Goal: Task Accomplishment & Management: Use online tool/utility

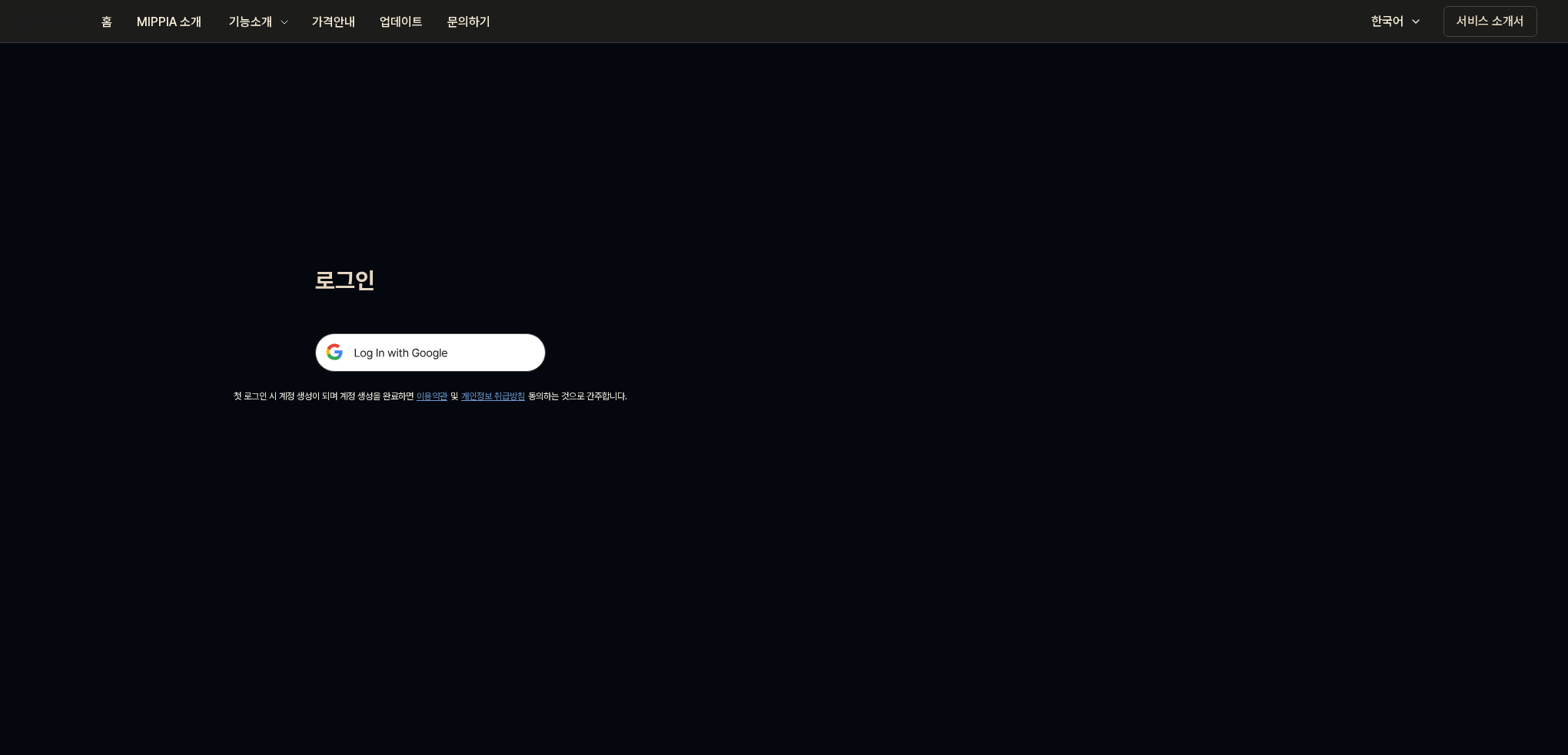
drag, startPoint x: 0, startPoint y: 0, endPoint x: 406, endPoint y: 336, distance: 527.0
click at [406, 336] on img at bounding box center [430, 352] width 231 height 38
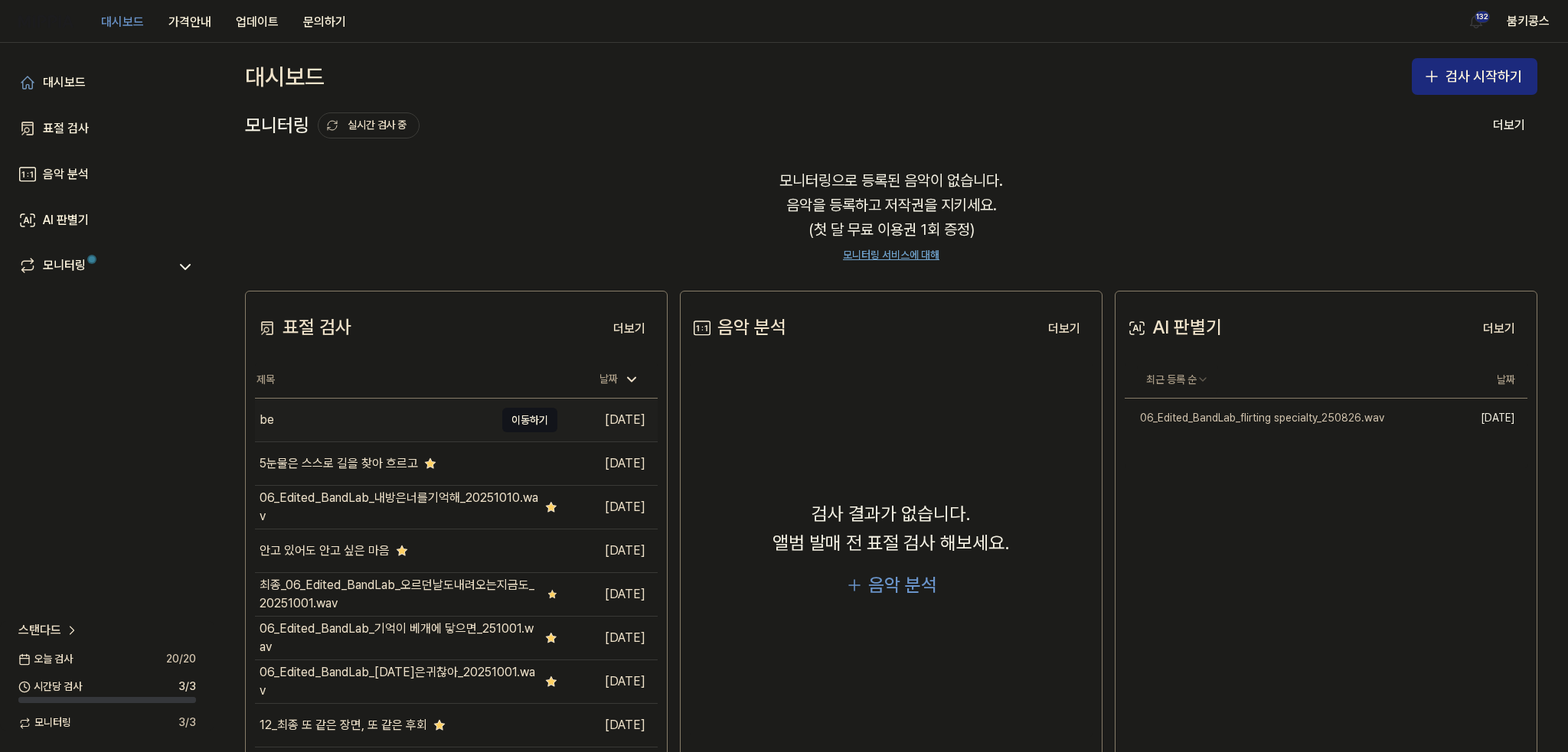
click at [367, 430] on div "be" at bounding box center [375, 420] width 239 height 43
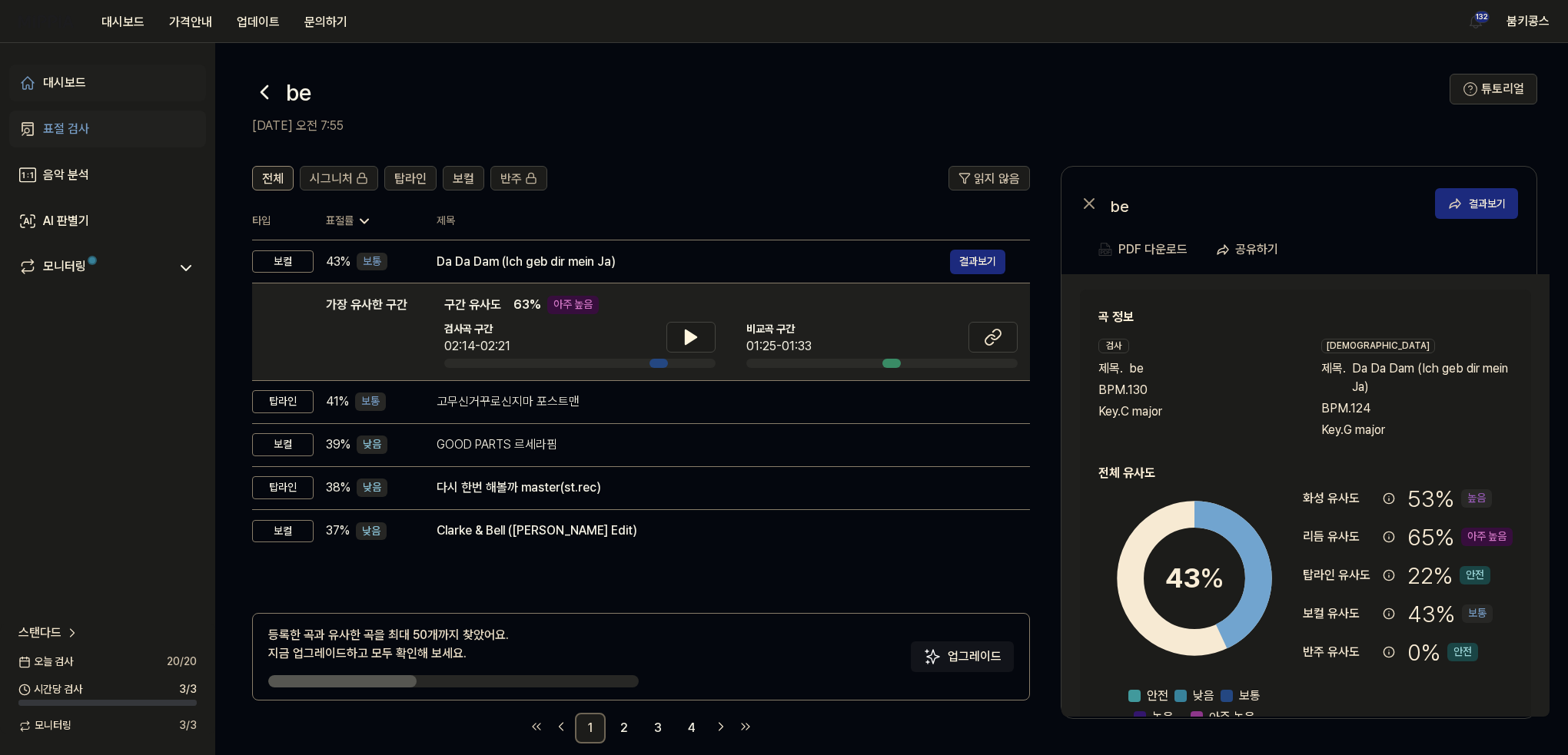
click at [90, 84] on link "대시보드" at bounding box center [107, 83] width 197 height 37
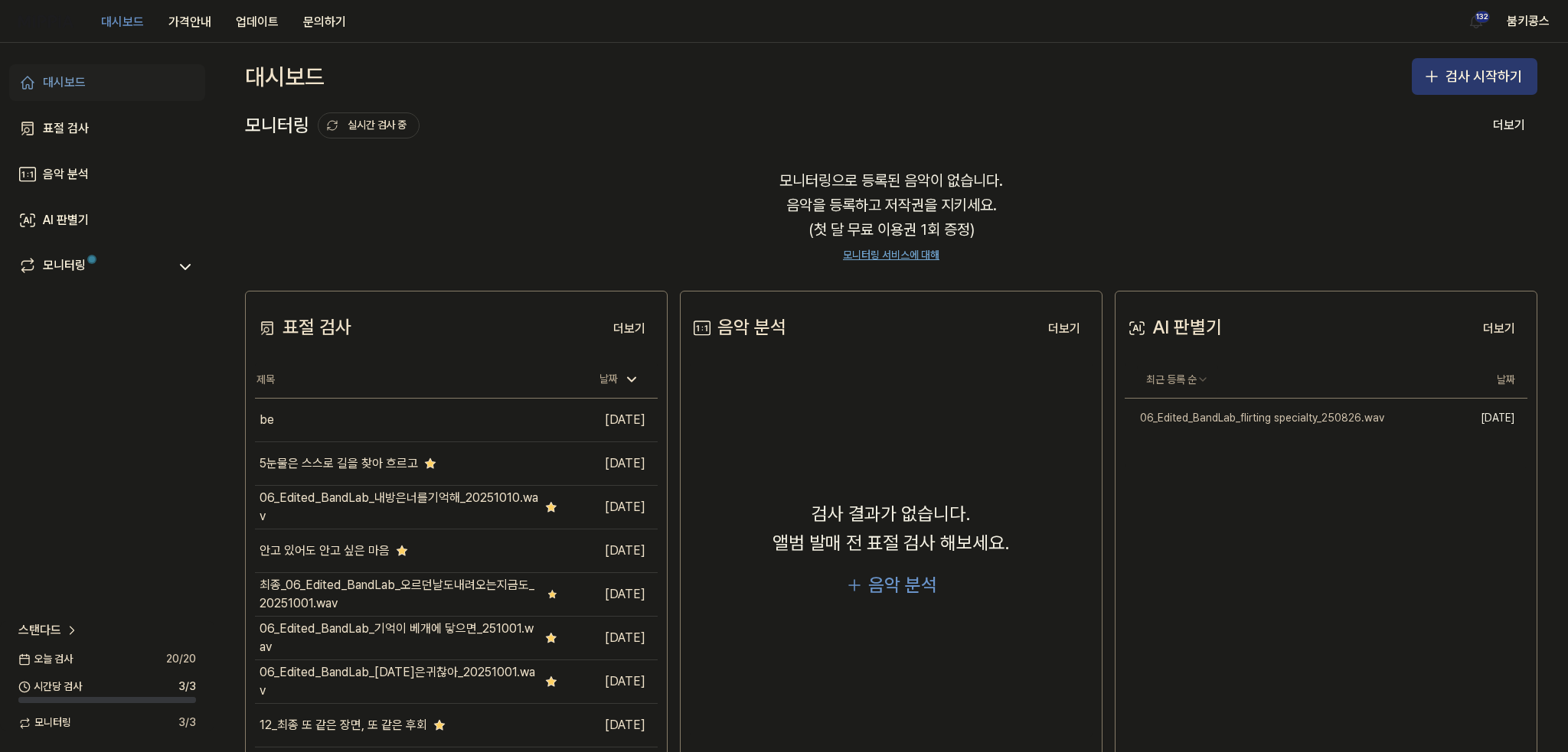
click at [1452, 60] on button "검사 시작하기" at bounding box center [1475, 76] width 126 height 37
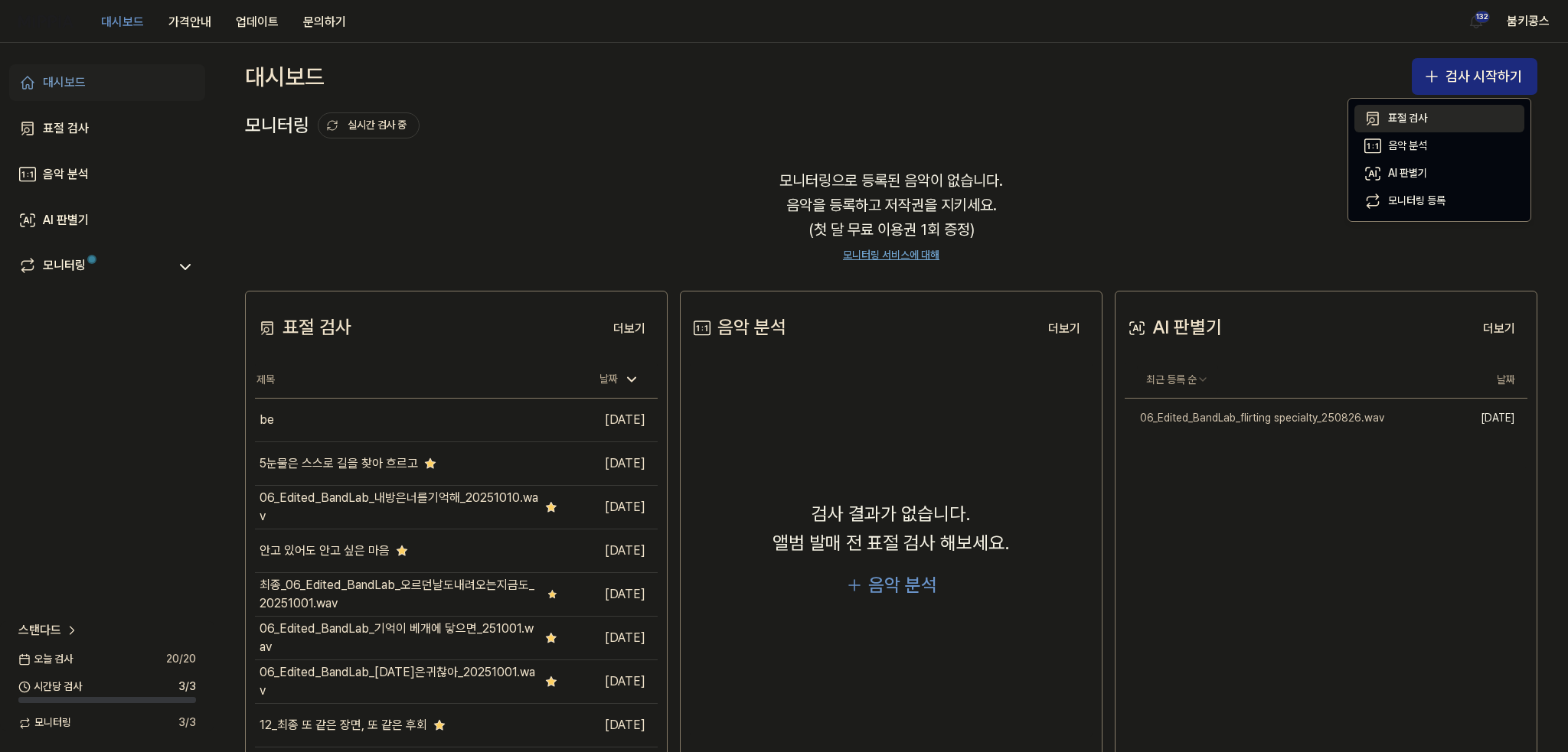
click at [1426, 121] on div "표절 검사" at bounding box center [1407, 118] width 39 height 16
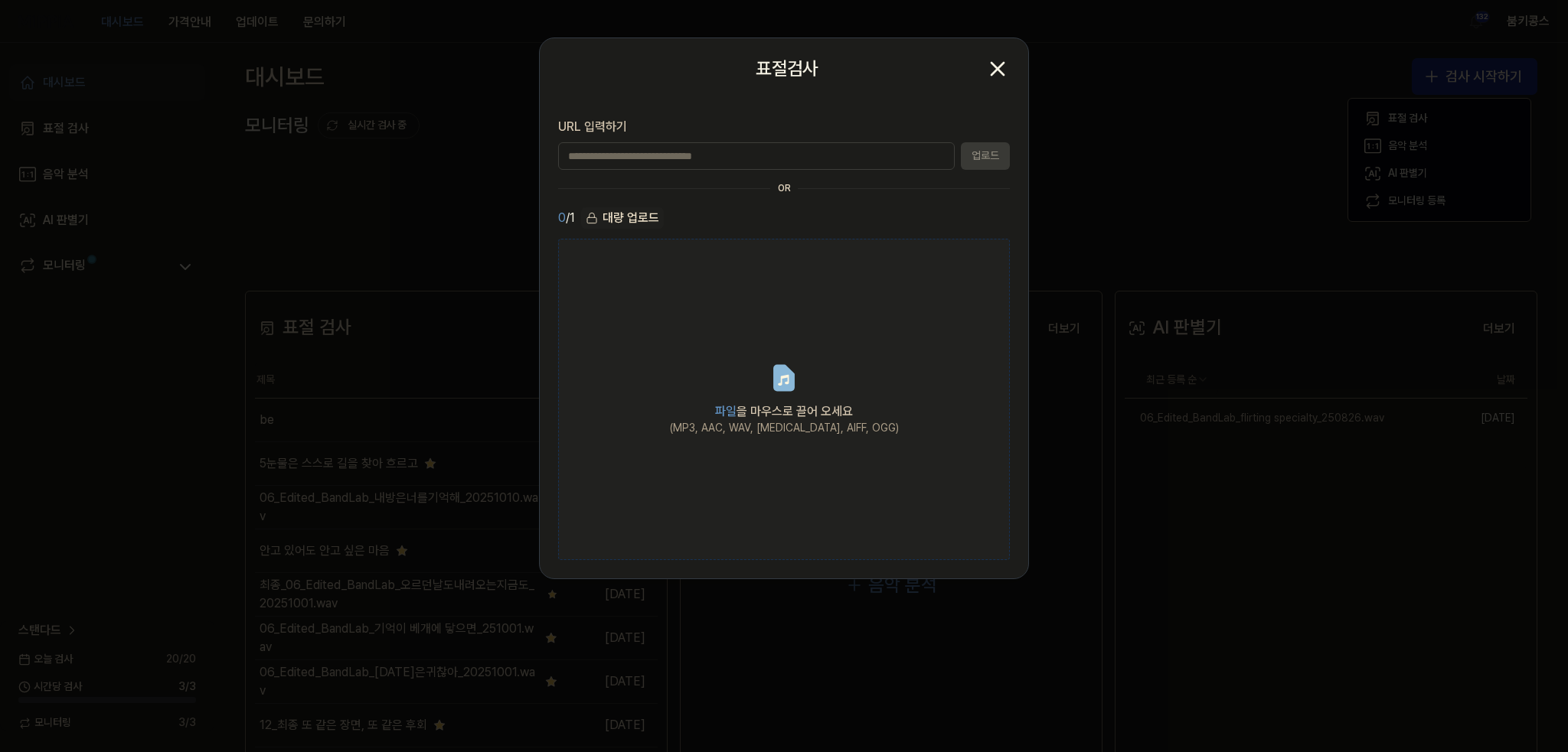
click at [824, 382] on label "파일 을 마우스로 끌어 오세요 (MP3, AAC, WAV, FLAC, AIFF, OGG)" at bounding box center [784, 399] width 452 height 321
click at [0, 0] on input "파일 을 마우스로 끌어 오세요 (MP3, AAC, WAV, FLAC, AIFF, OGG)" at bounding box center [0, 0] width 0 height 0
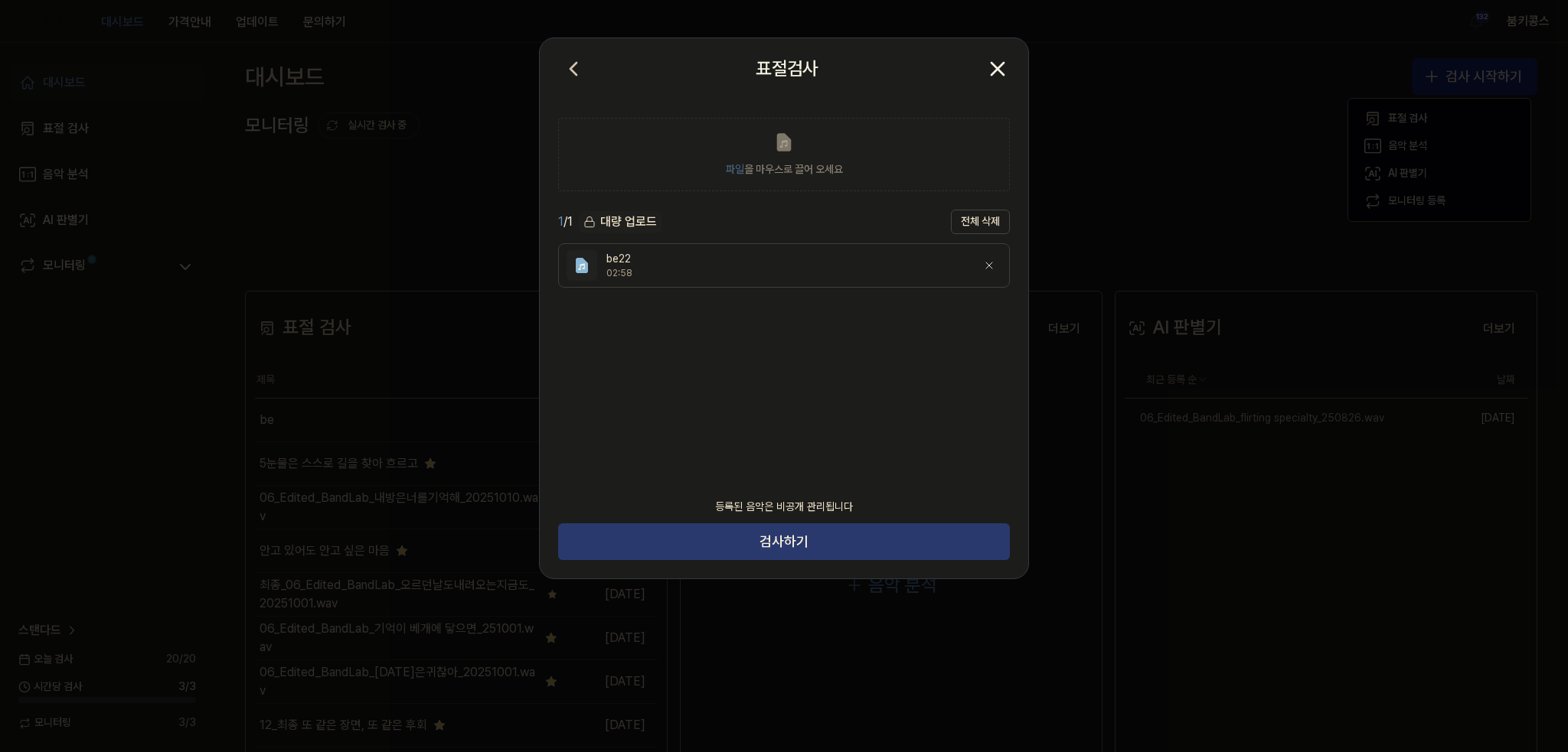
click at [773, 538] on button "검사하기" at bounding box center [784, 542] width 452 height 37
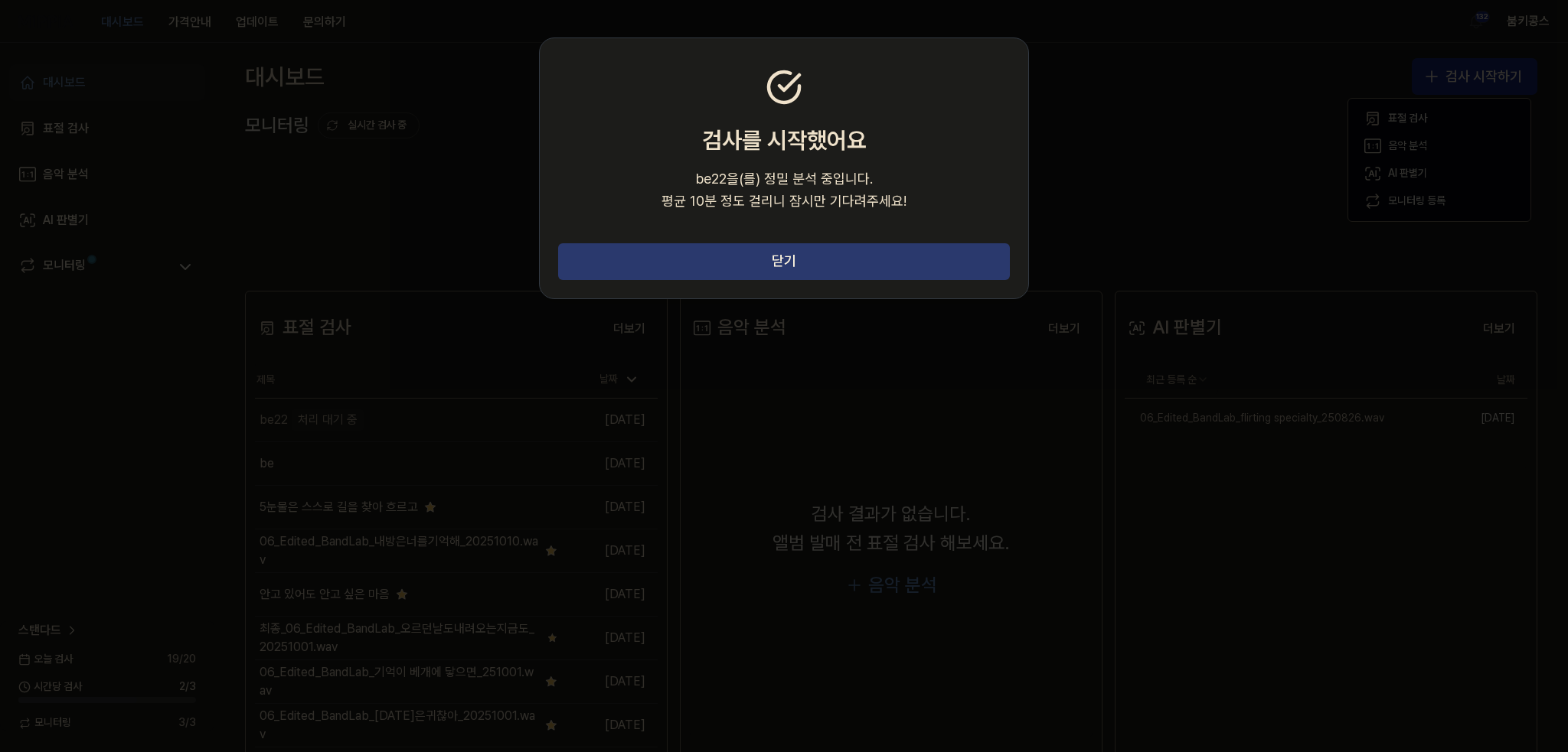
click at [983, 245] on button "닫기" at bounding box center [784, 262] width 452 height 37
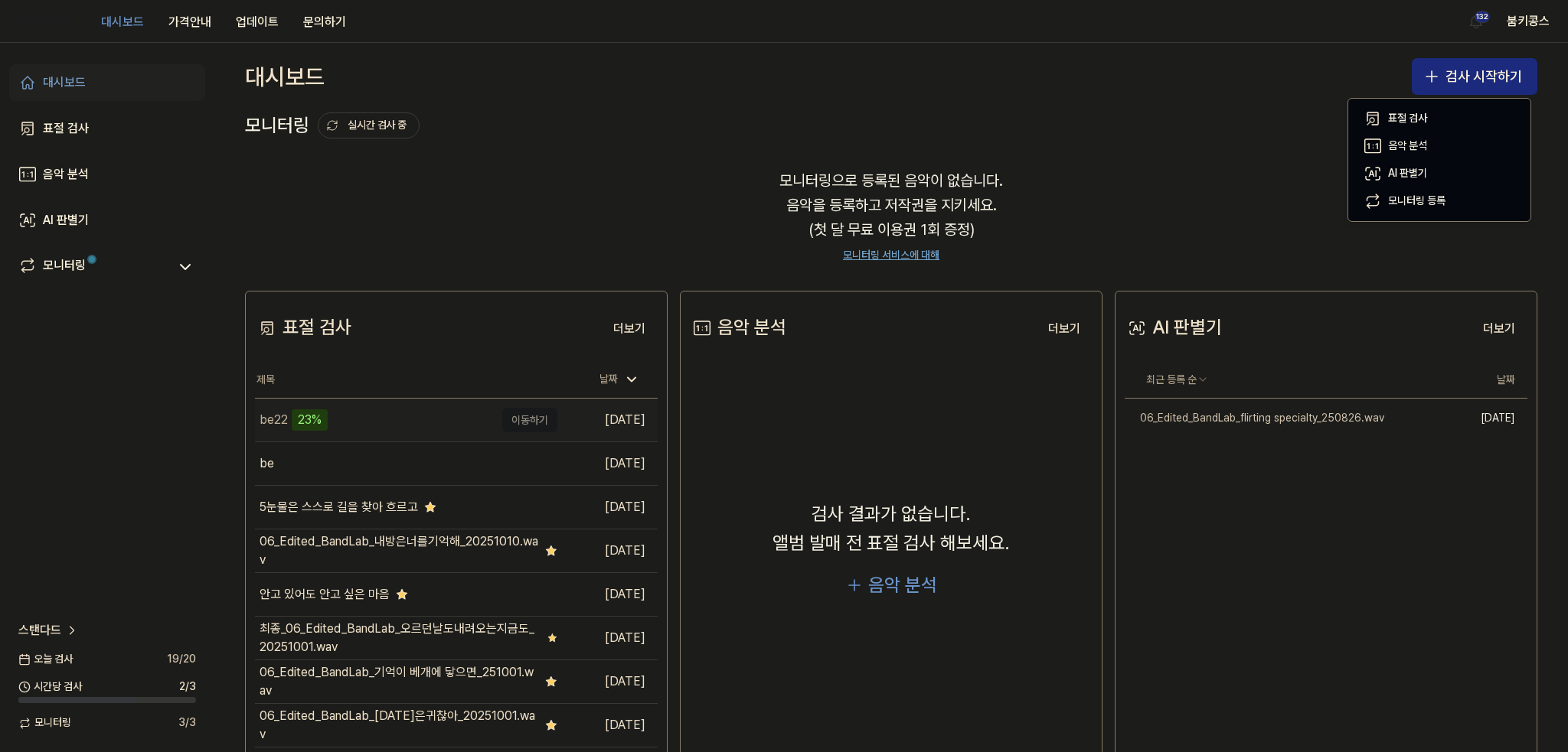
click at [528, 418] on td "be22 23% 이동하기" at bounding box center [406, 420] width 302 height 43
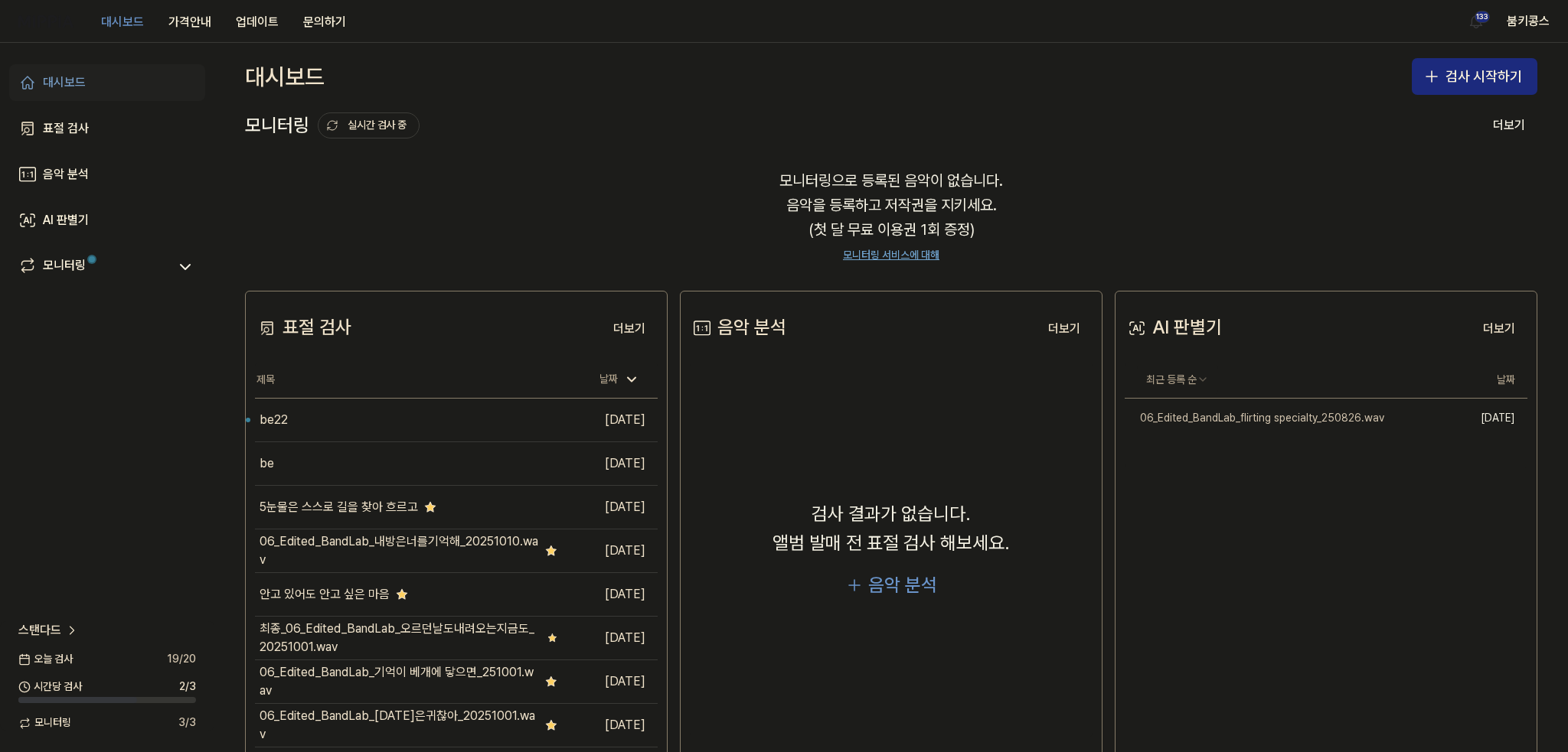
drag, startPoint x: 625, startPoint y: 155, endPoint x: 596, endPoint y: 177, distance: 36.4
click at [625, 155] on div "모니터링으로 등록된 음악이 없습니다. 음악을 등록하고 저작권을 지키세요. (첫 달 무료 이용권 1회 증정) 모니터링 서비스에 대해" at bounding box center [891, 215] width 1292 height 131
click at [451, 418] on div "be22" at bounding box center [375, 420] width 239 height 43
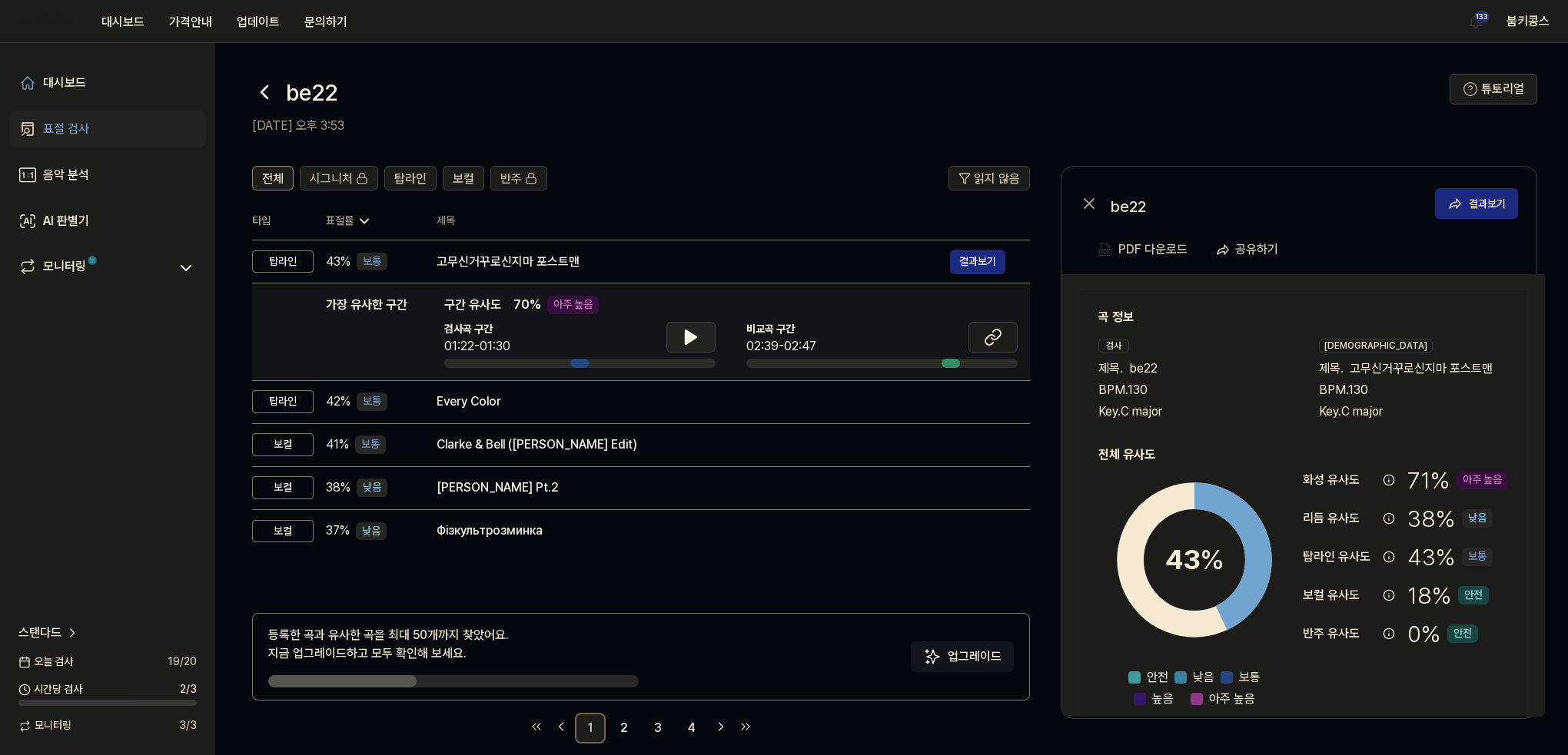
click at [692, 339] on icon at bounding box center [691, 337] width 11 height 14
click at [989, 348] on button at bounding box center [993, 336] width 49 height 31
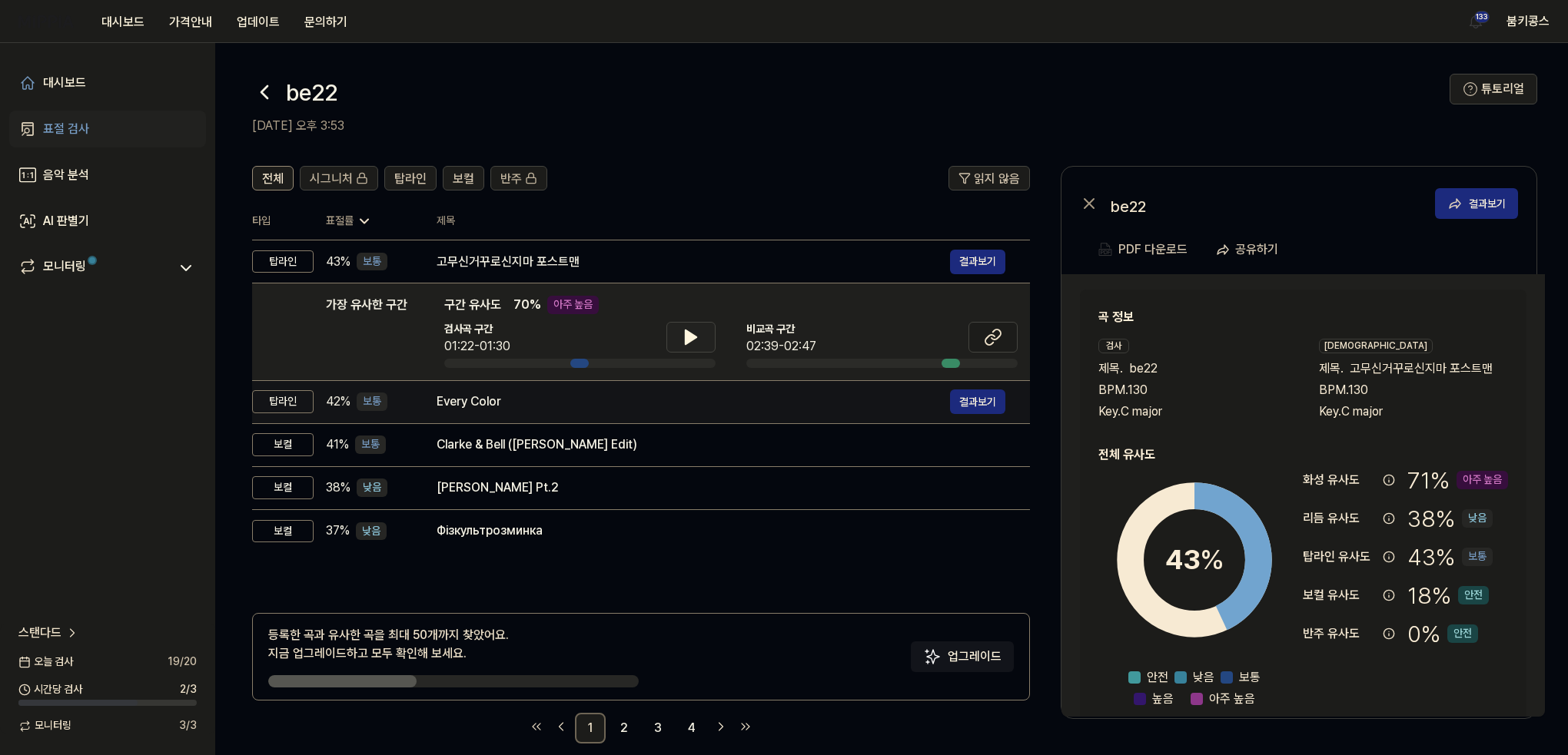
click at [613, 395] on div "Every Color" at bounding box center [693, 402] width 513 height 18
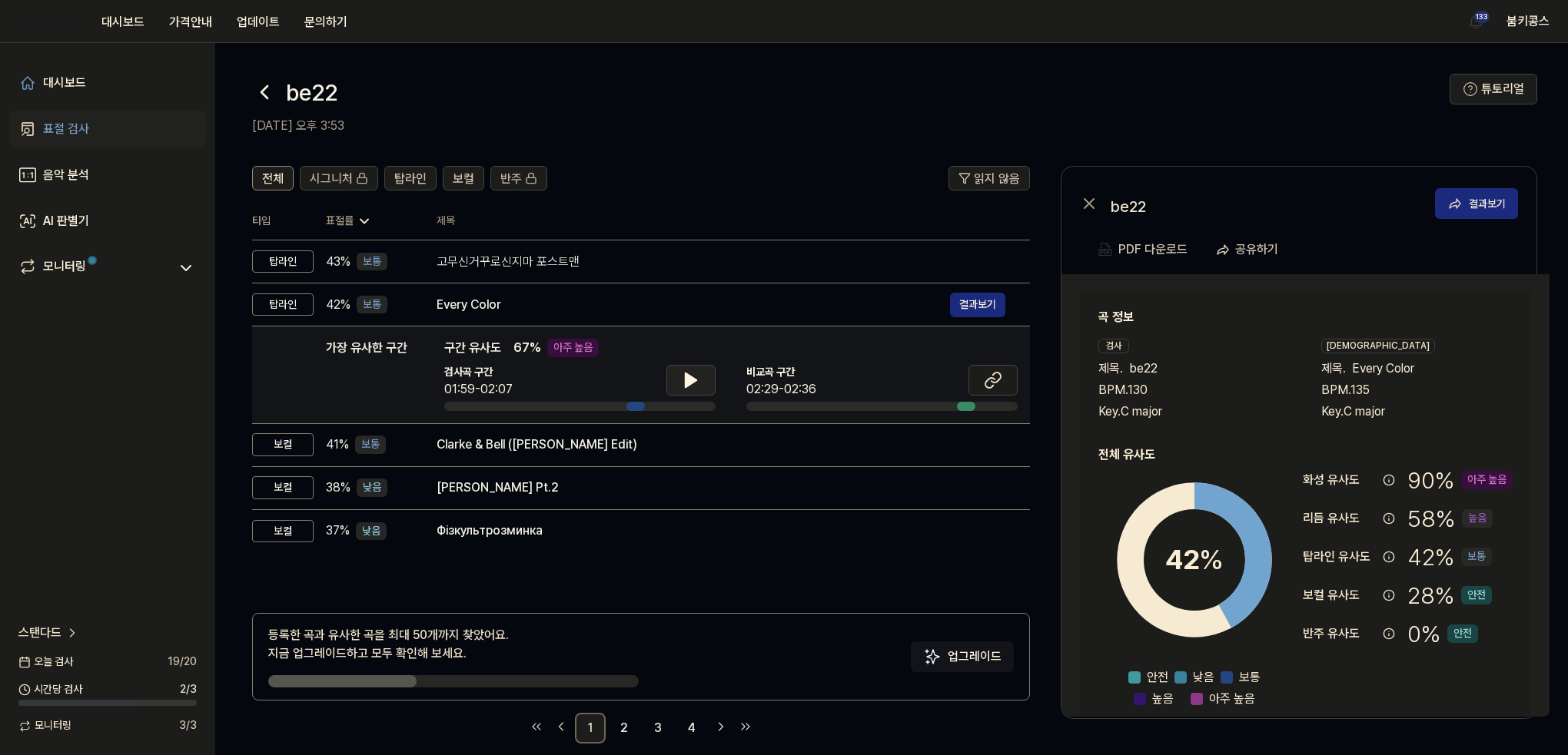
click at [689, 384] on icon at bounding box center [691, 380] width 11 height 14
click at [992, 385] on icon at bounding box center [990, 383] width 9 height 10
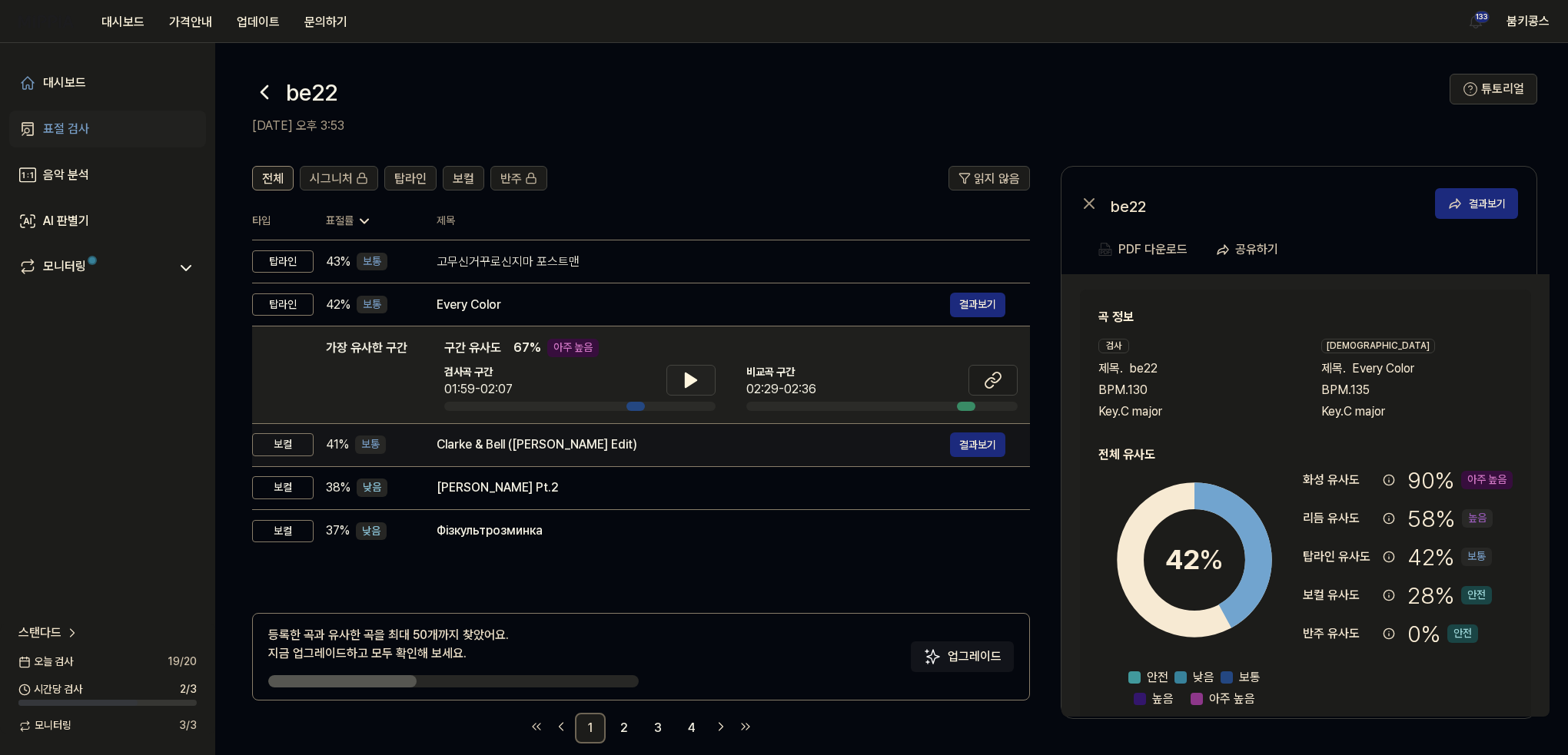
click at [483, 443] on div "Clarke & Bell (Matt Pop Edit)" at bounding box center [693, 445] width 513 height 18
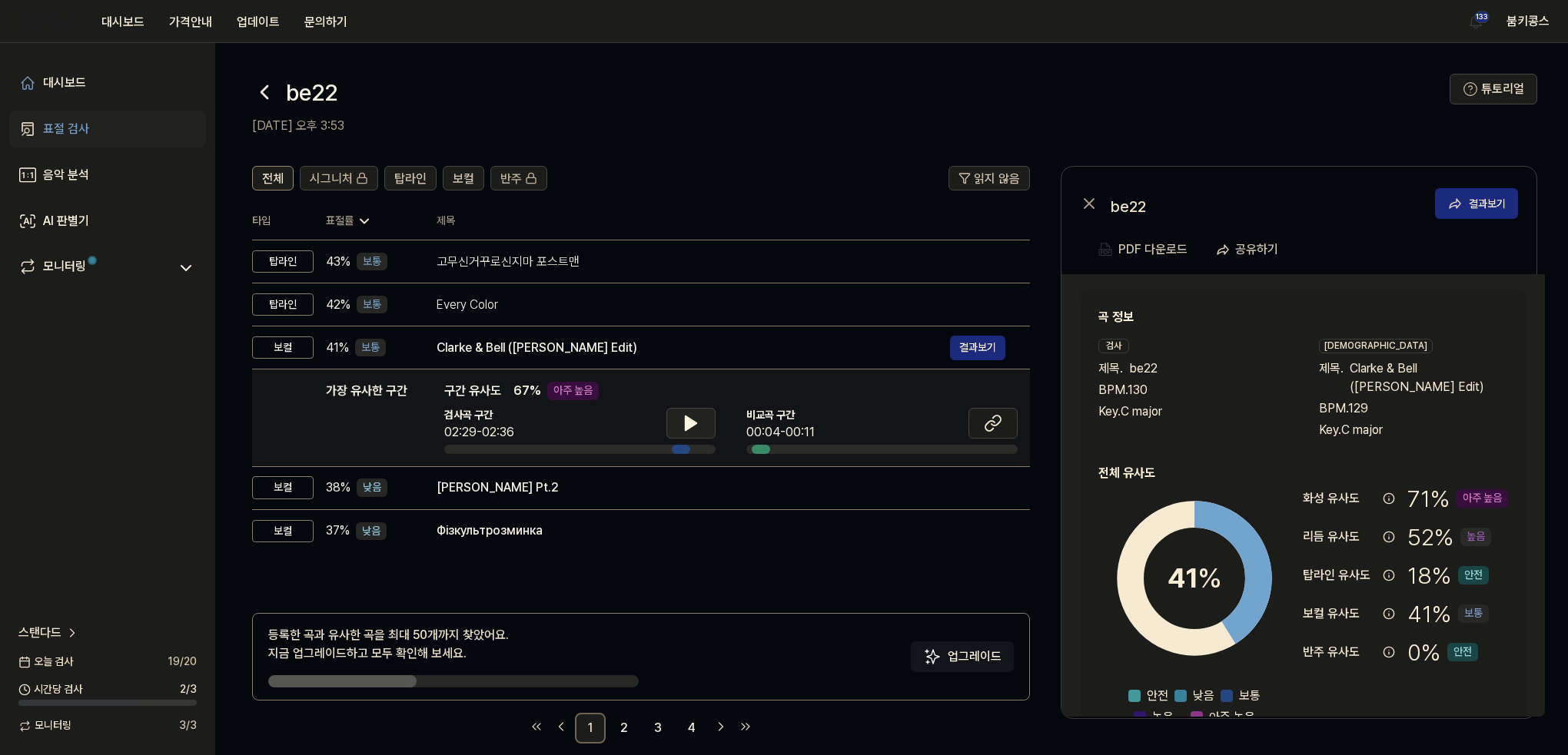
click at [667, 433] on button at bounding box center [691, 423] width 49 height 31
click at [986, 435] on button at bounding box center [993, 423] width 49 height 31
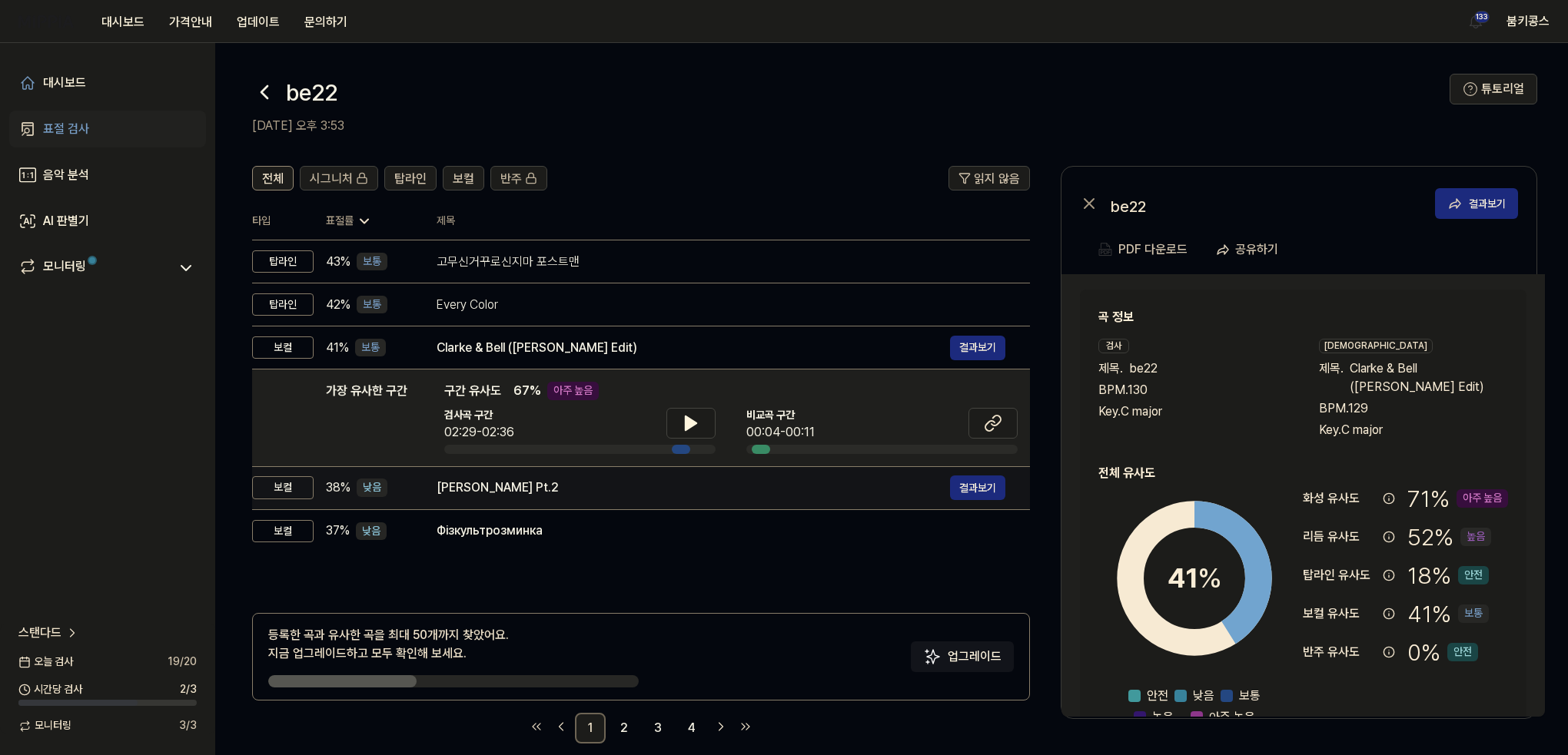
click at [615, 476] on div "Shankhalpur Ni Sarkar Pt.2 결과보기" at bounding box center [721, 488] width 569 height 25
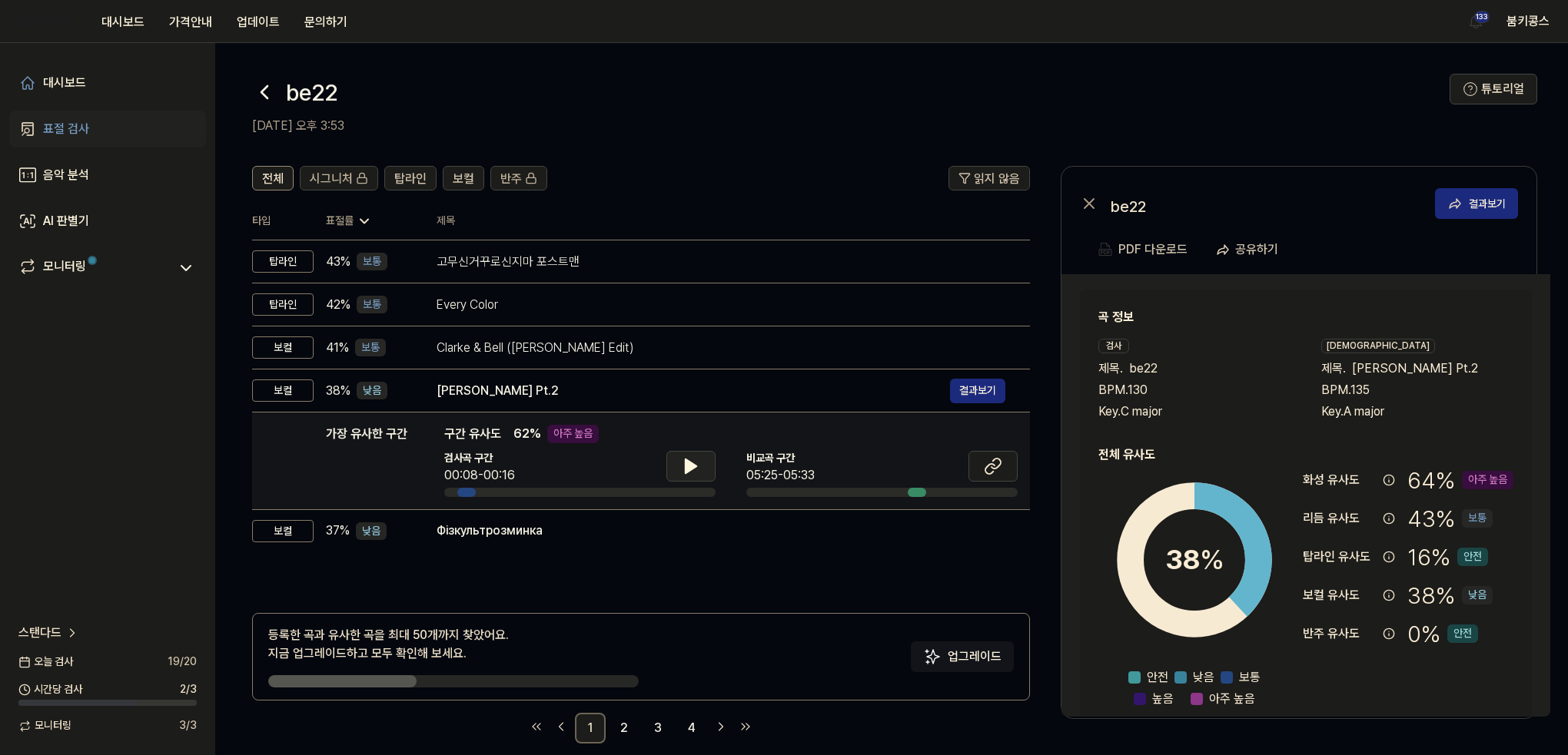
click at [691, 464] on icon at bounding box center [691, 466] width 11 height 14
click at [989, 474] on icon at bounding box center [993, 467] width 18 height 18
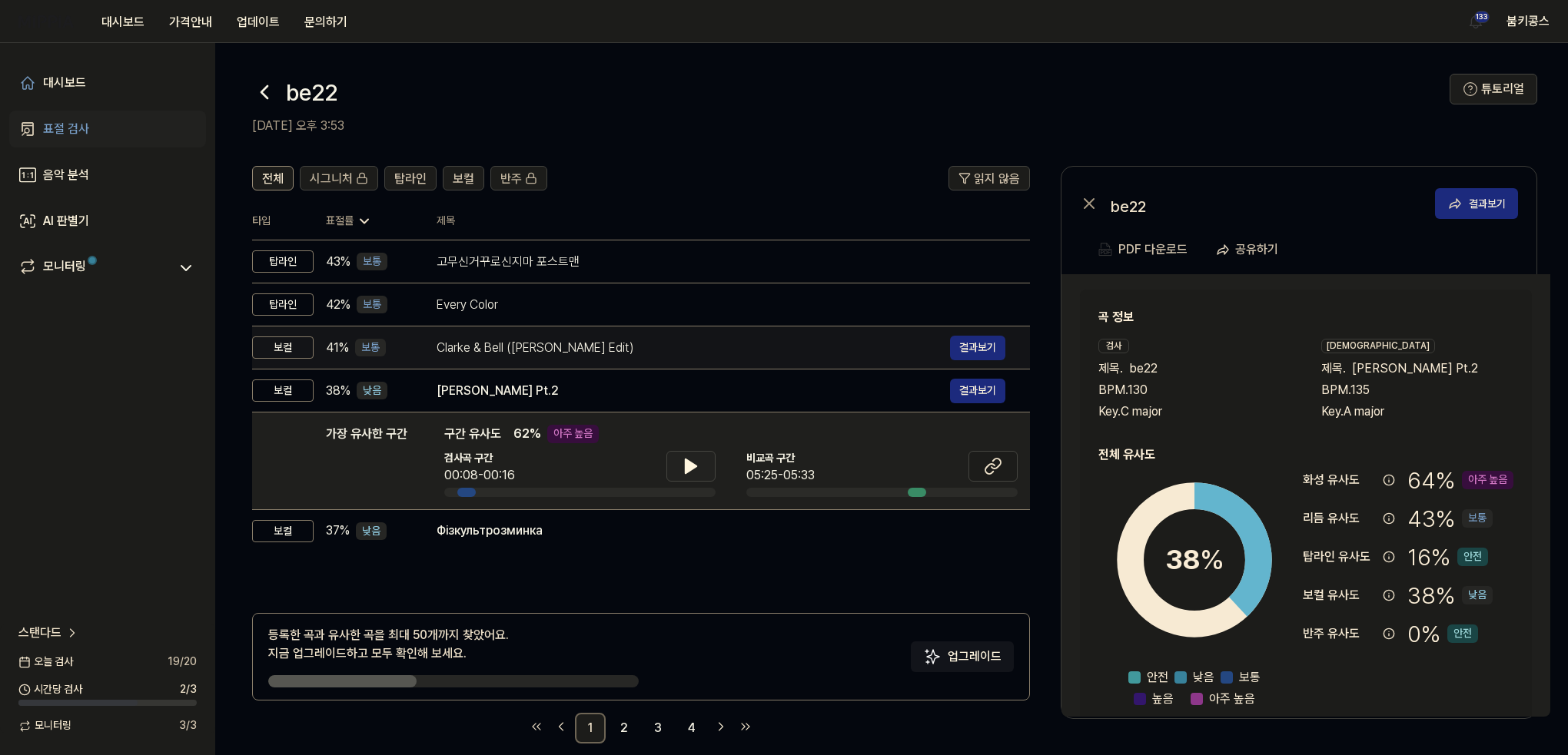
click at [495, 339] on div "Clarke & Bell (Matt Pop Edit)" at bounding box center [693, 348] width 513 height 18
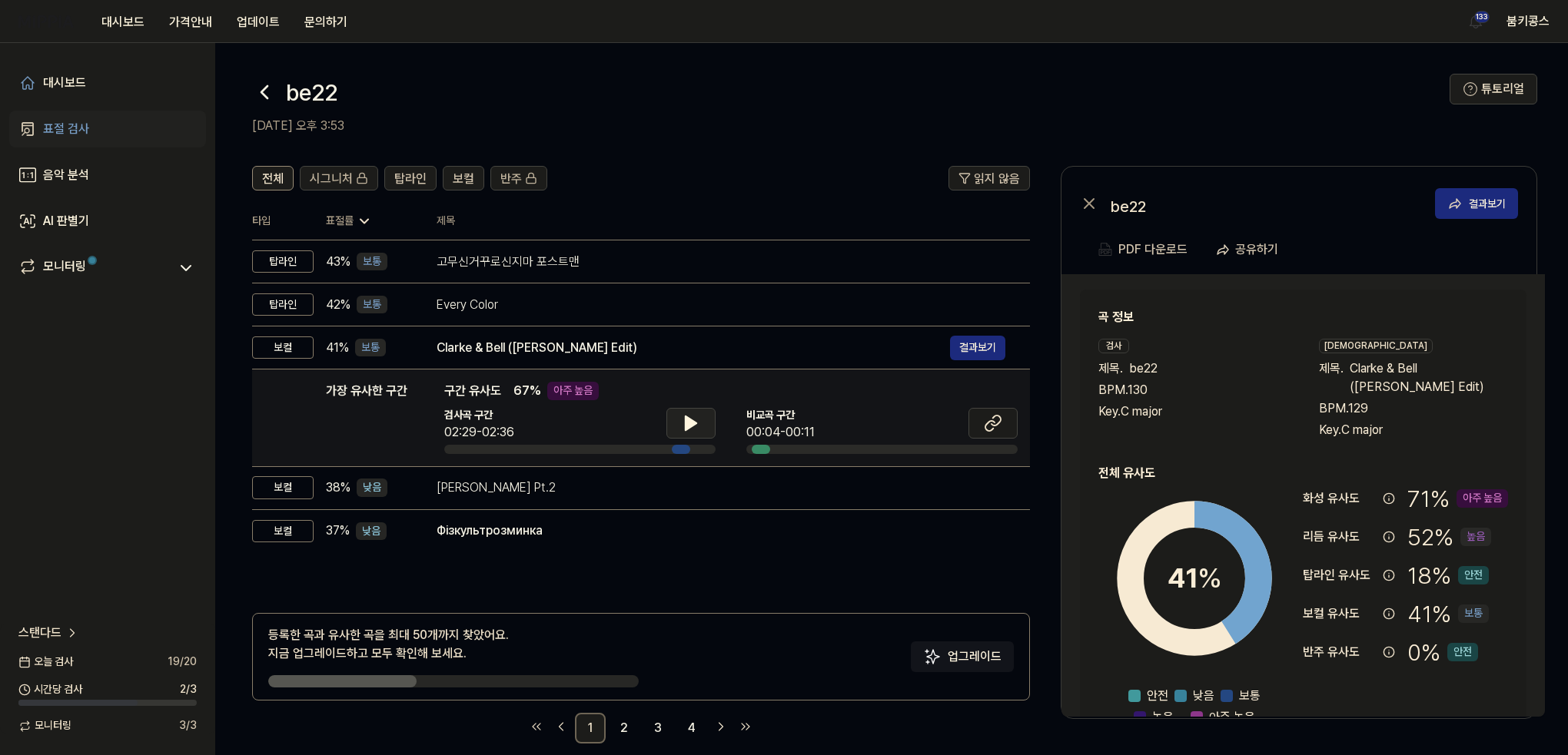
click at [687, 418] on icon at bounding box center [691, 423] width 11 height 14
click at [687, 420] on icon at bounding box center [688, 423] width 3 height 12
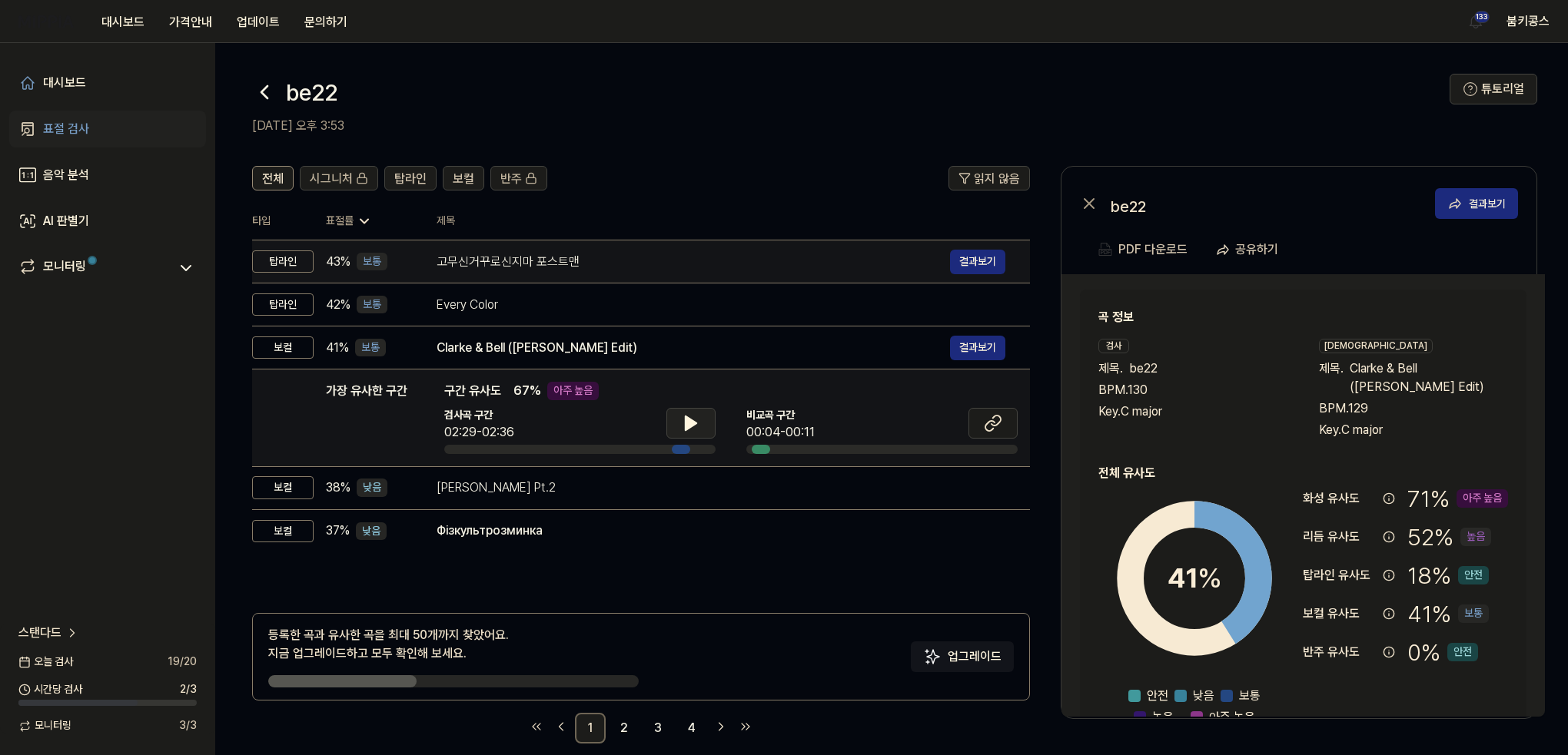
click at [641, 267] on div "고무신거꾸로신지마 포스트맨" at bounding box center [693, 262] width 513 height 18
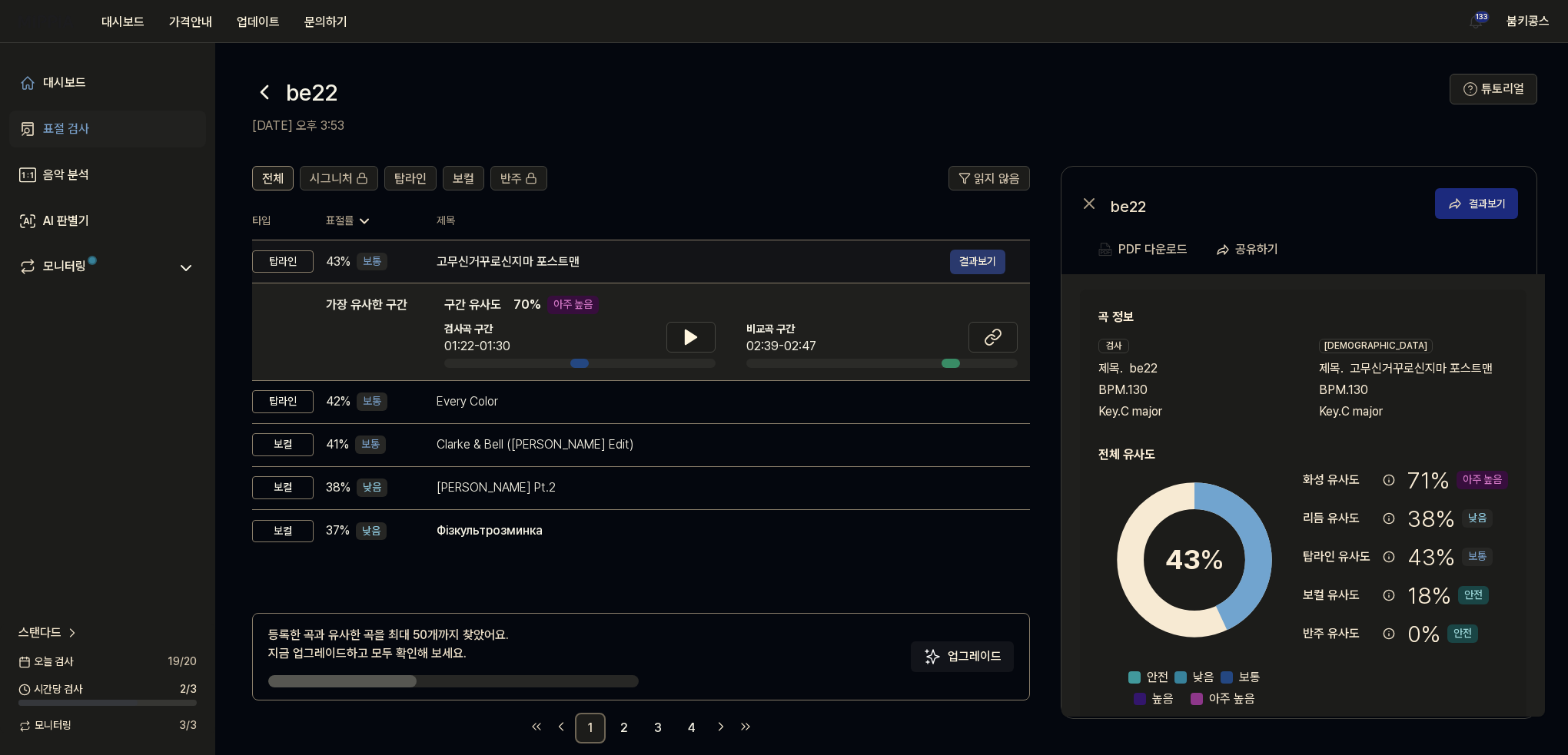
click at [983, 258] on button "결과보기" at bounding box center [978, 262] width 56 height 25
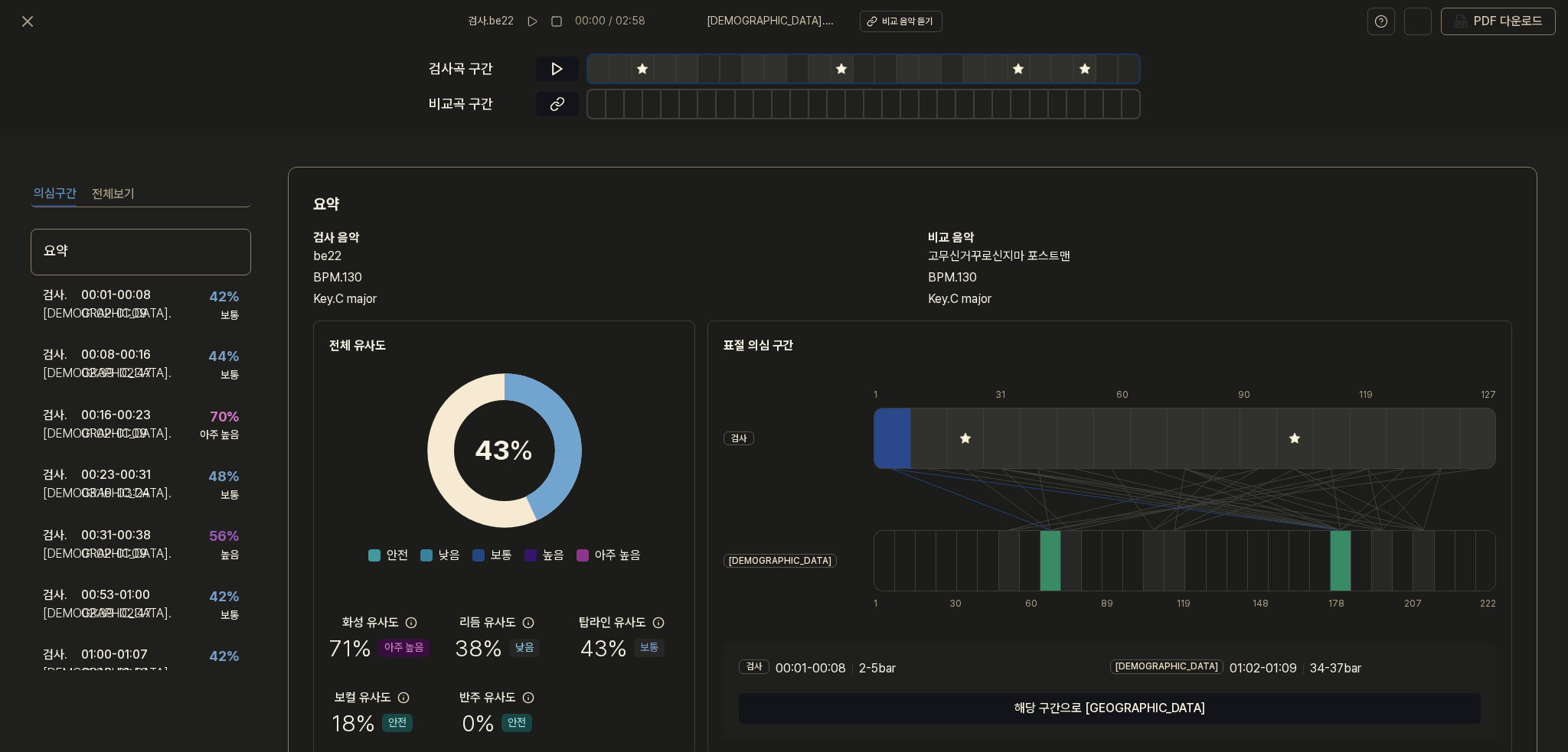
click at [113, 195] on button "전체보기" at bounding box center [113, 195] width 43 height 25
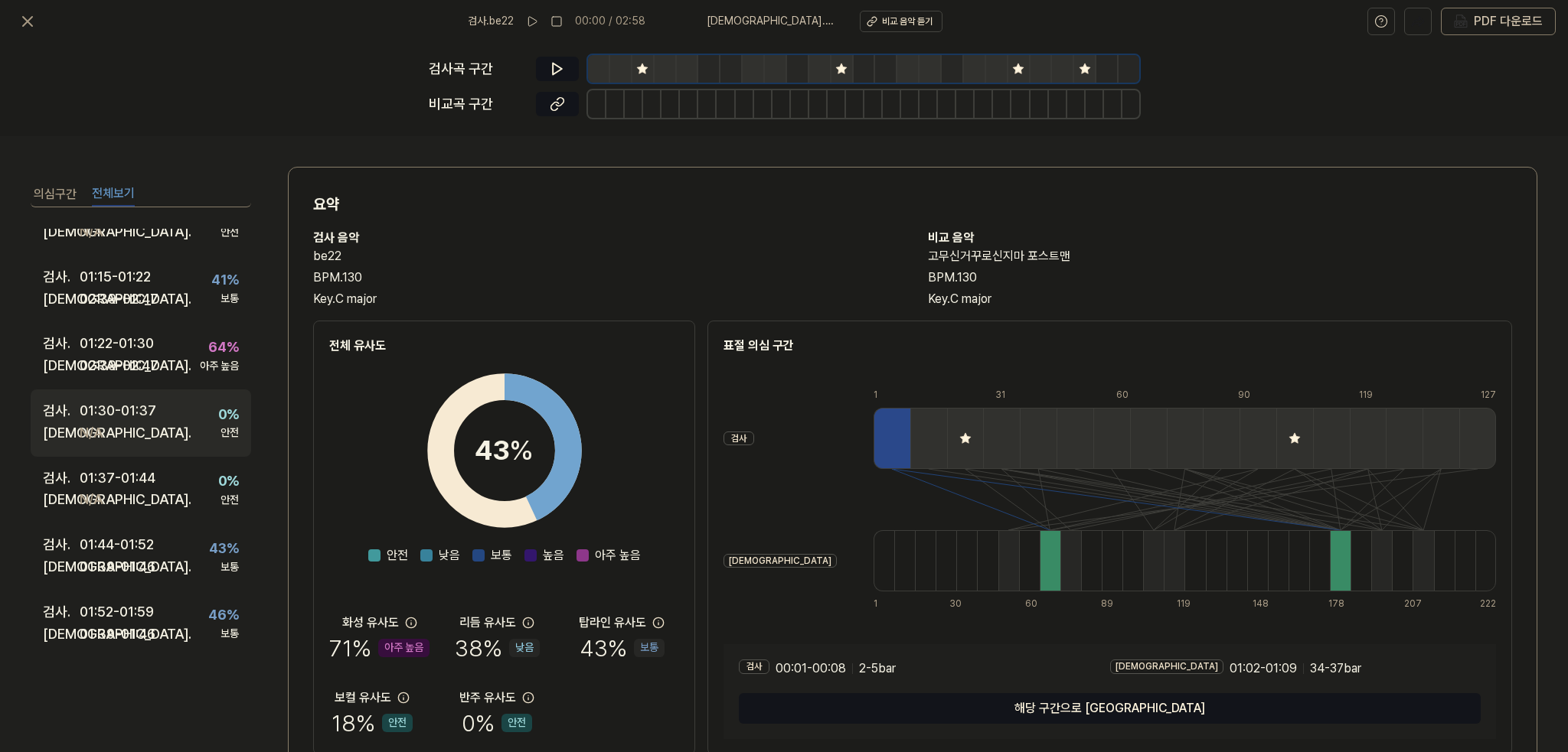
scroll to position [765, 0]
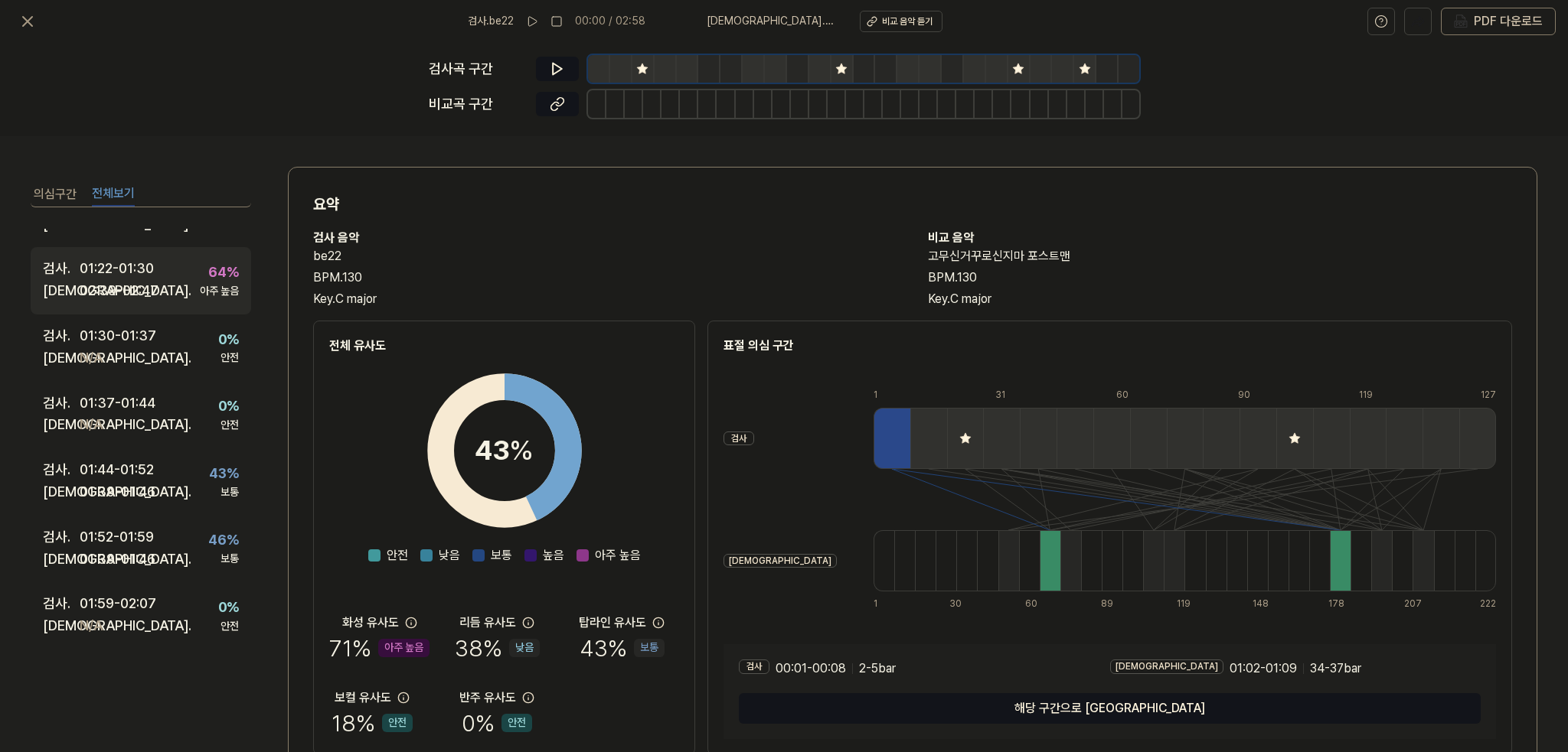
click at [131, 303] on div "검사 . 01:22 - 01:30 비교 . 02:39 - 02:47 64 % 아주 높음" at bounding box center [140, 281] width 220 height 68
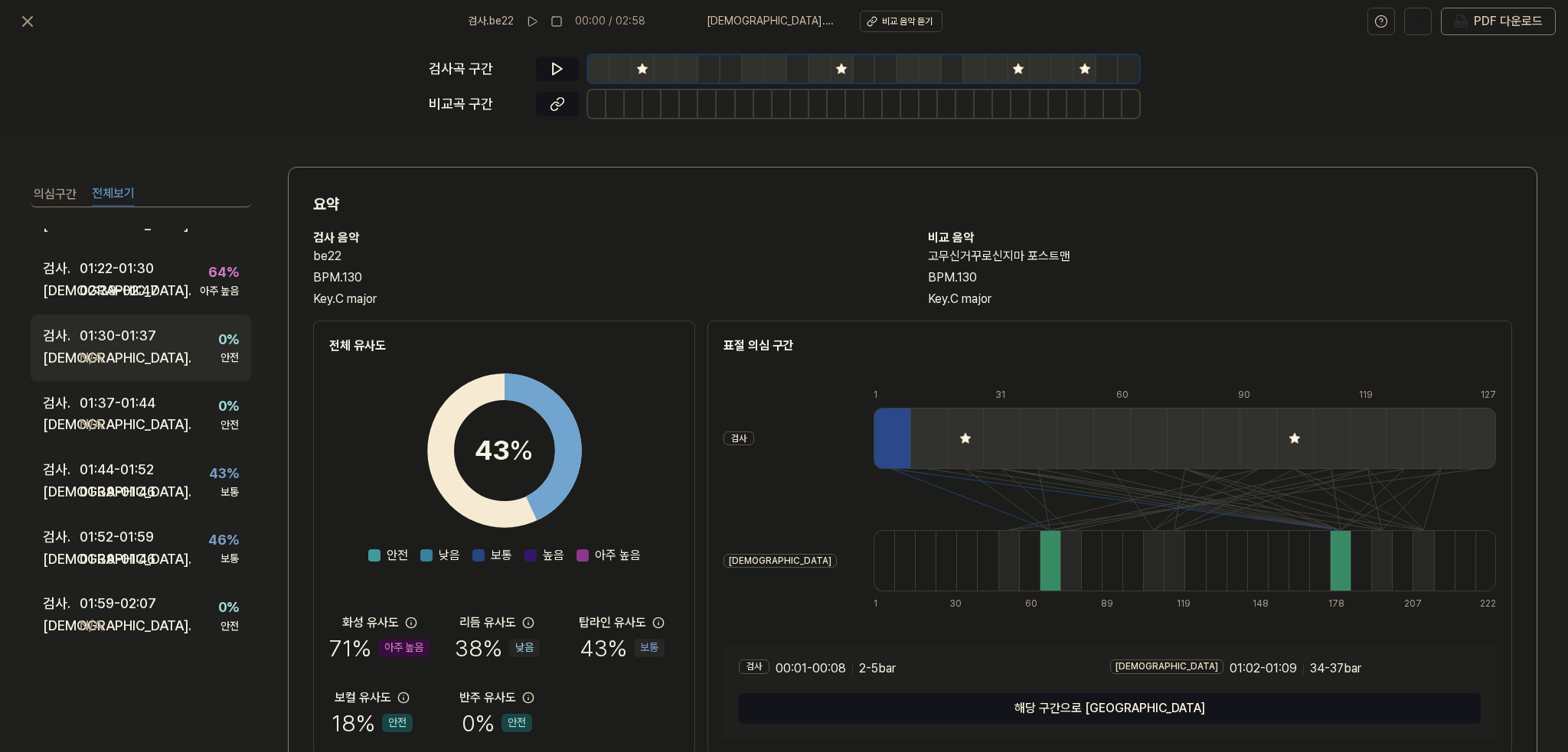
scroll to position [764, 0]
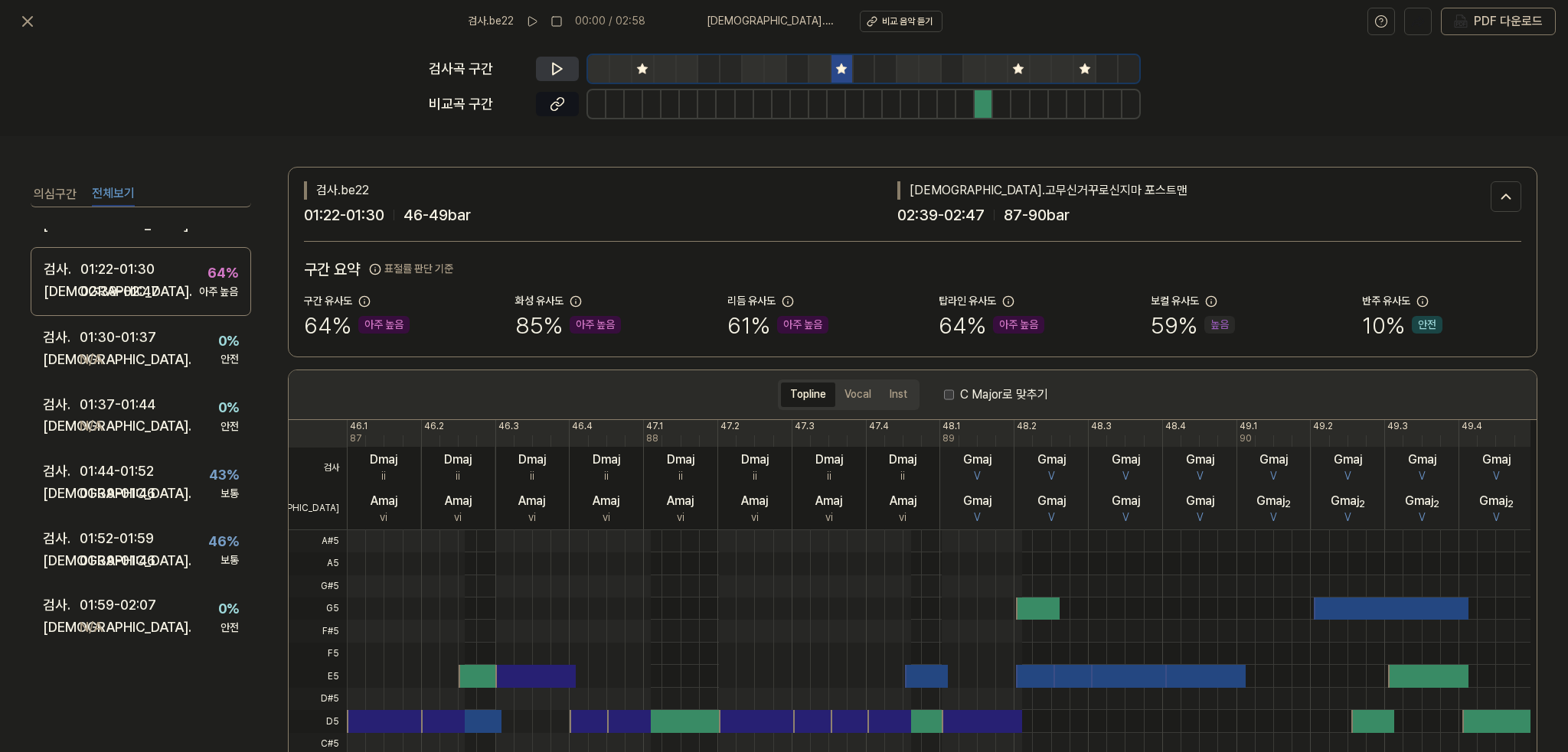
click at [561, 64] on icon at bounding box center [557, 69] width 16 height 16
click at [570, 61] on button at bounding box center [557, 69] width 43 height 25
click at [570, 109] on button at bounding box center [557, 104] width 43 height 25
click at [561, 67] on icon at bounding box center [557, 69] width 16 height 16
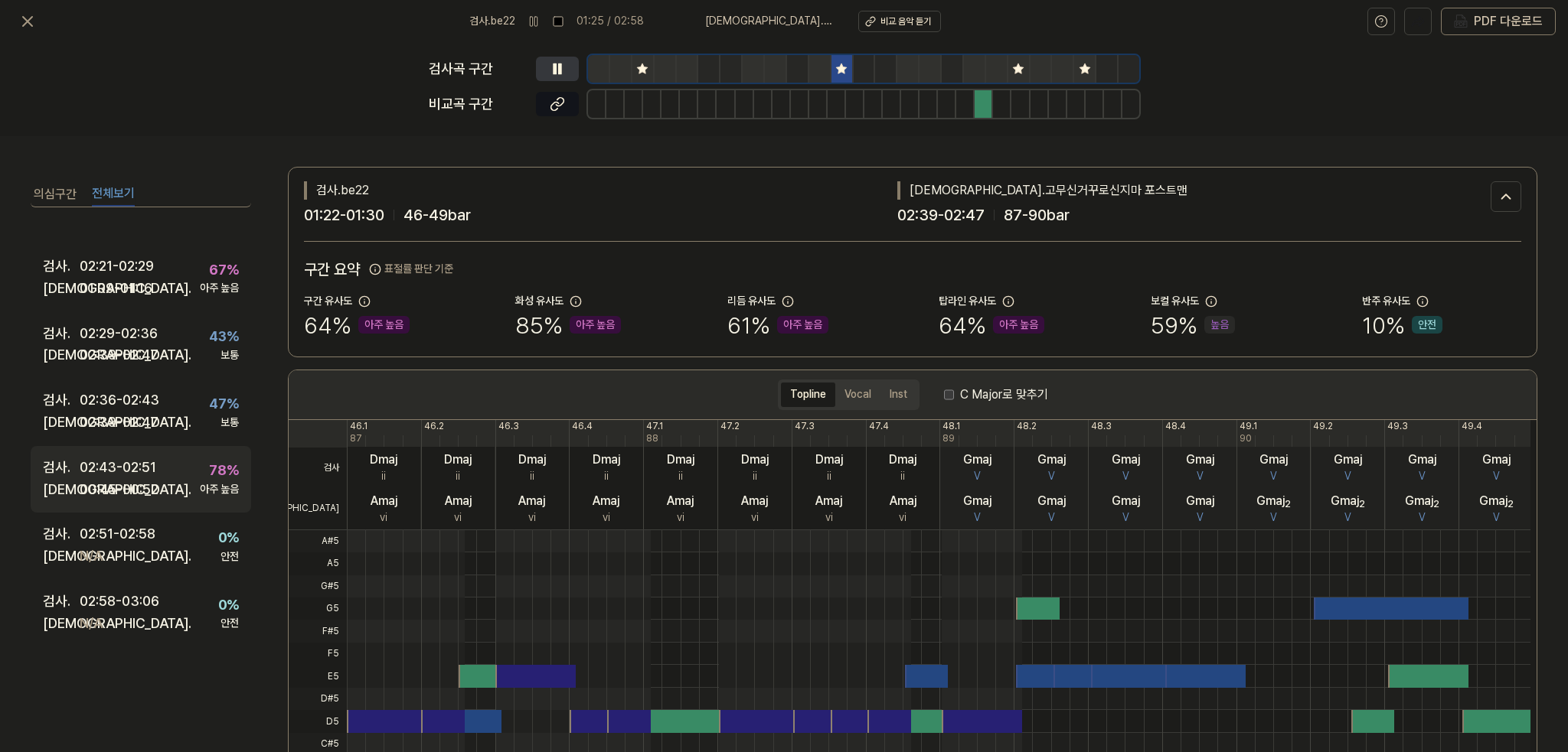
click at [191, 492] on div "검사 . 02:43 - 02:51 비교 . 00:45 - 00:52 78 % 아주 높음" at bounding box center [140, 480] width 220 height 68
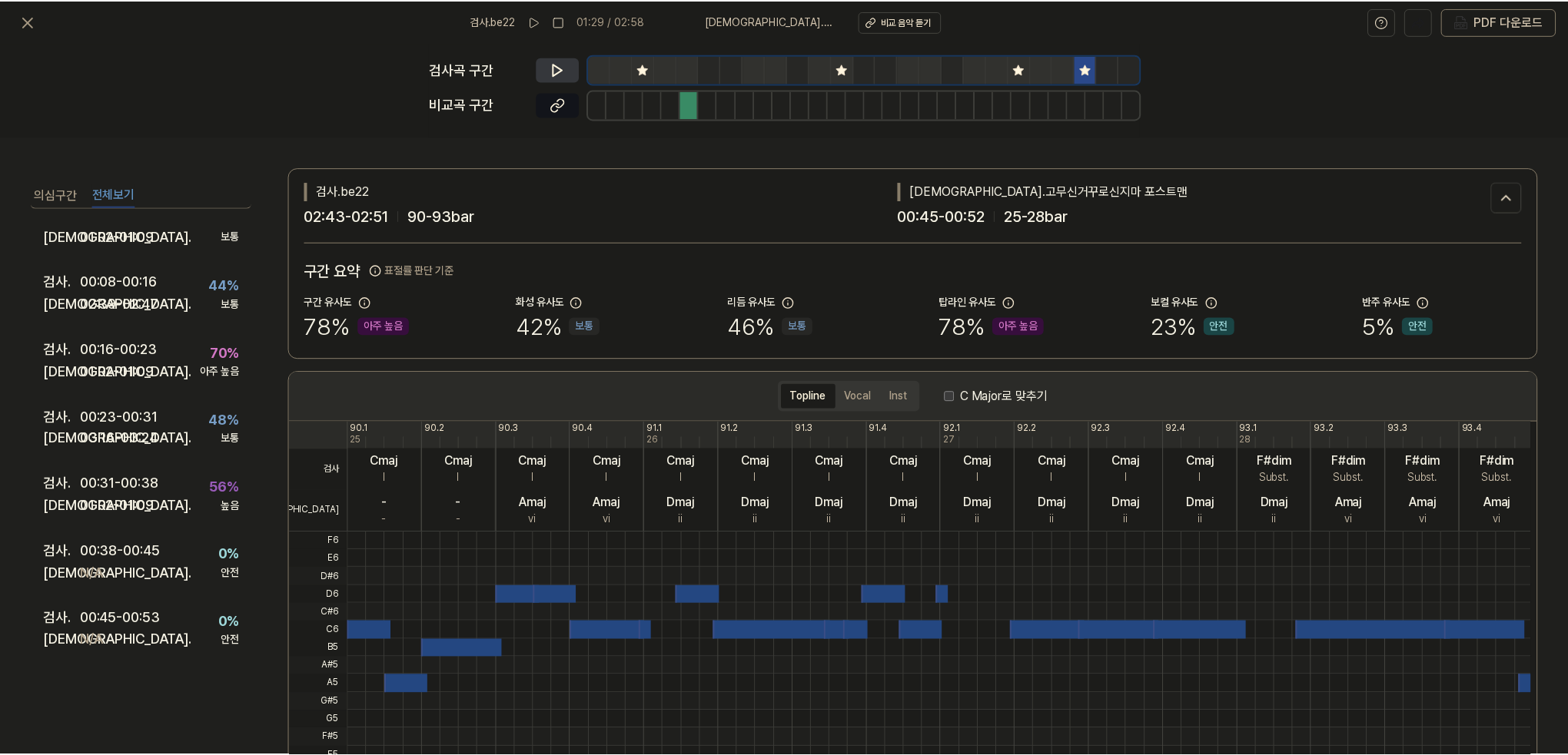
scroll to position [4, 0]
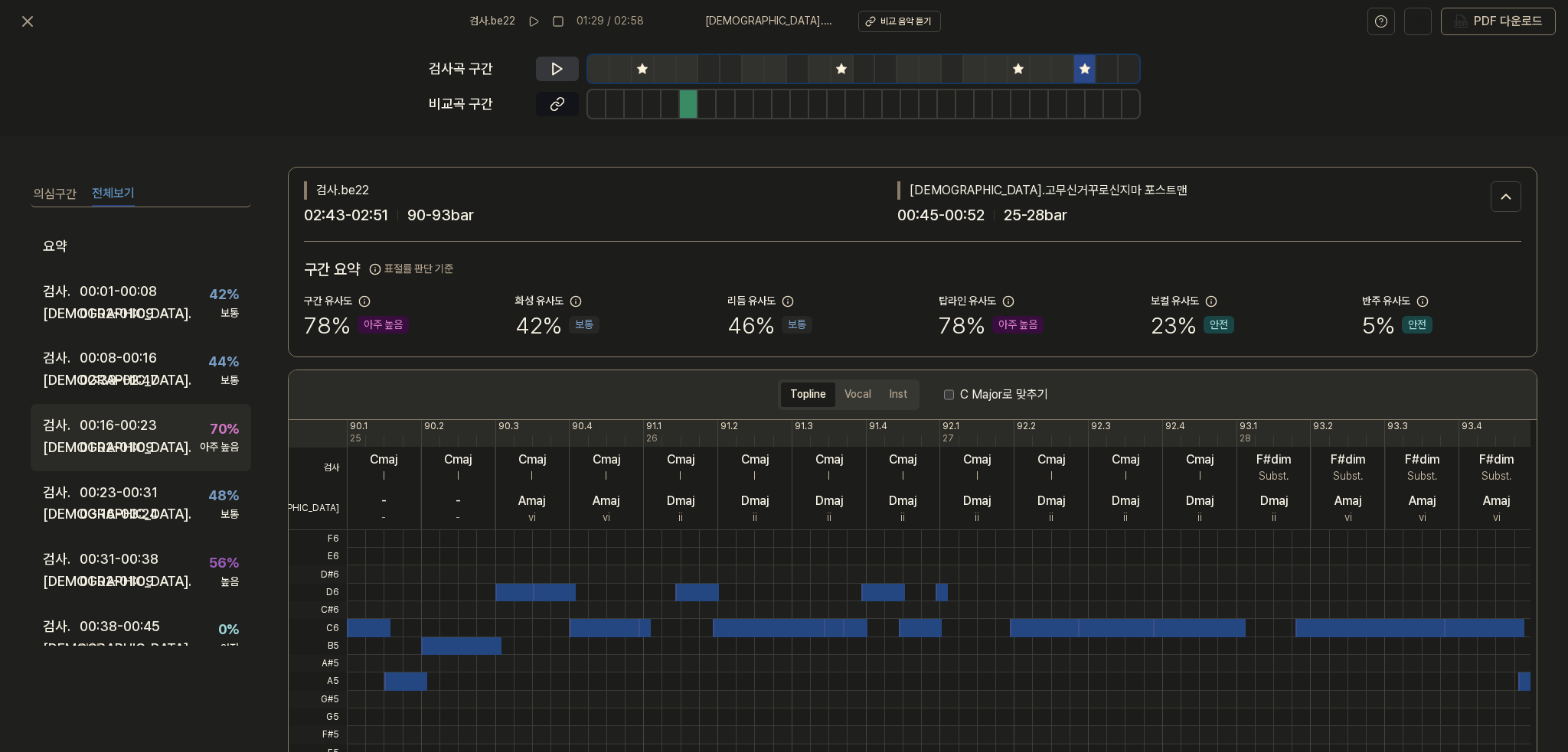
click at [163, 447] on div "검사 . 00:16 - 00:23 비교 . 01:02 - 01:09 70 % 아주 높음" at bounding box center [140, 438] width 220 height 68
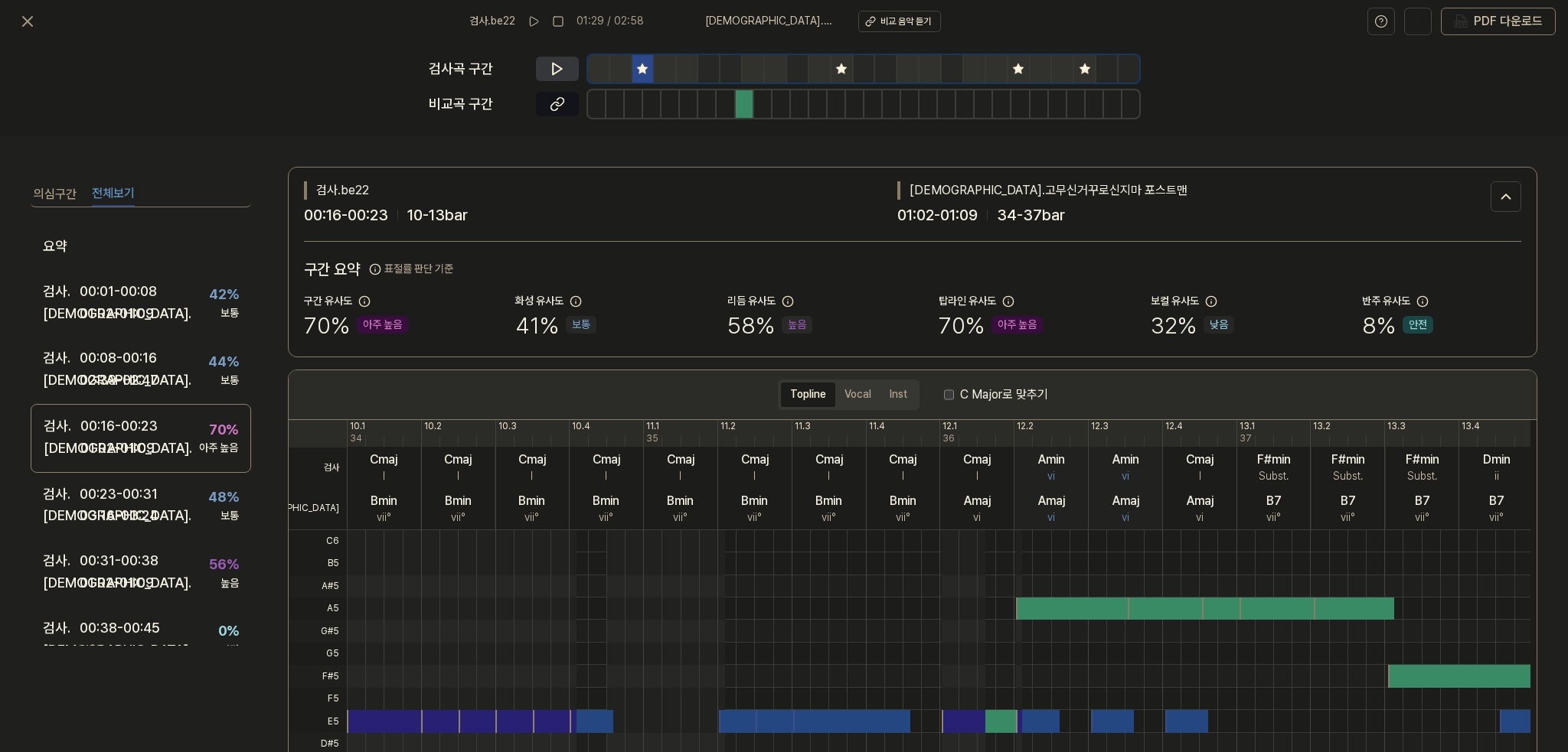
click at [542, 69] on button at bounding box center [557, 69] width 43 height 25
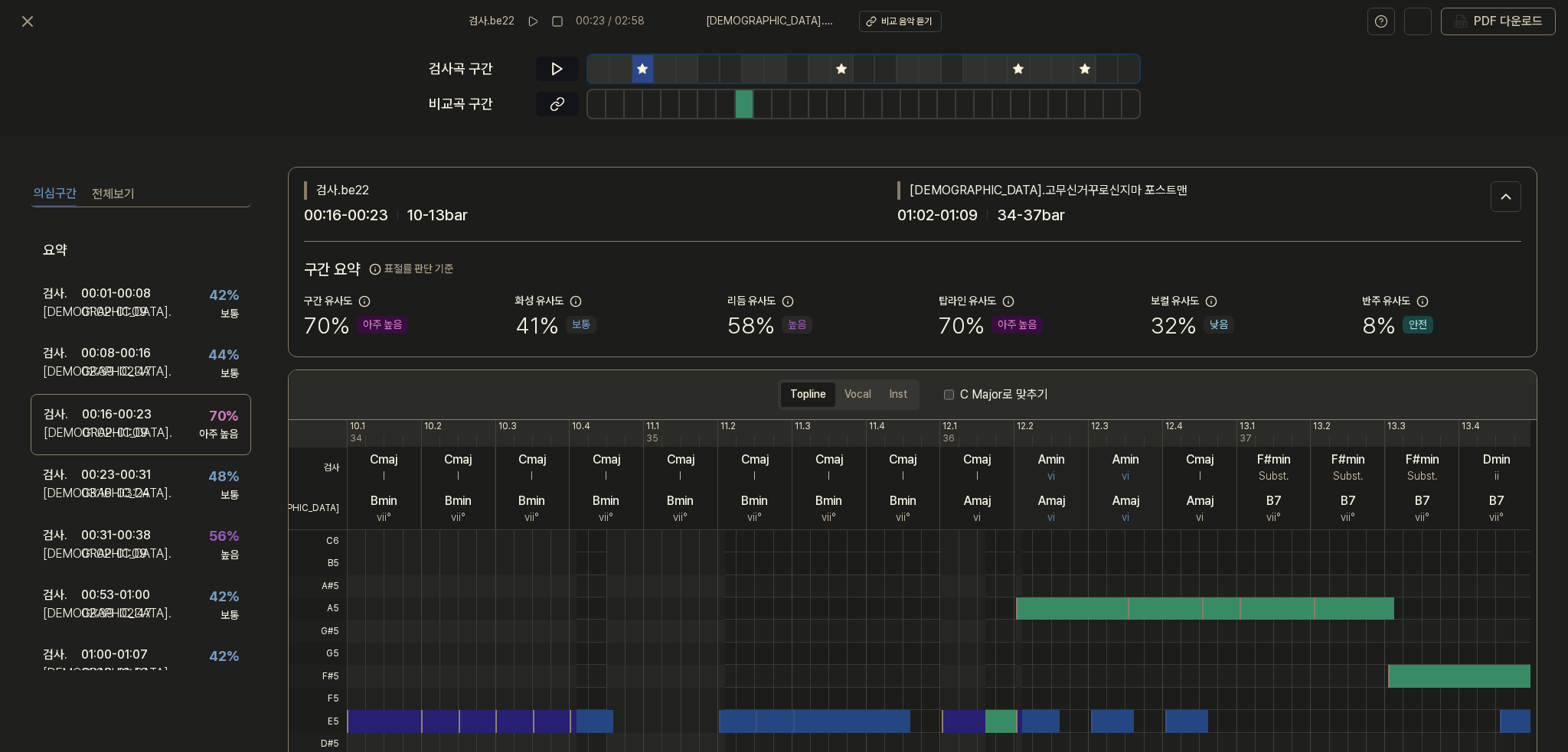
click at [67, 192] on button "의심구간" at bounding box center [55, 195] width 43 height 25
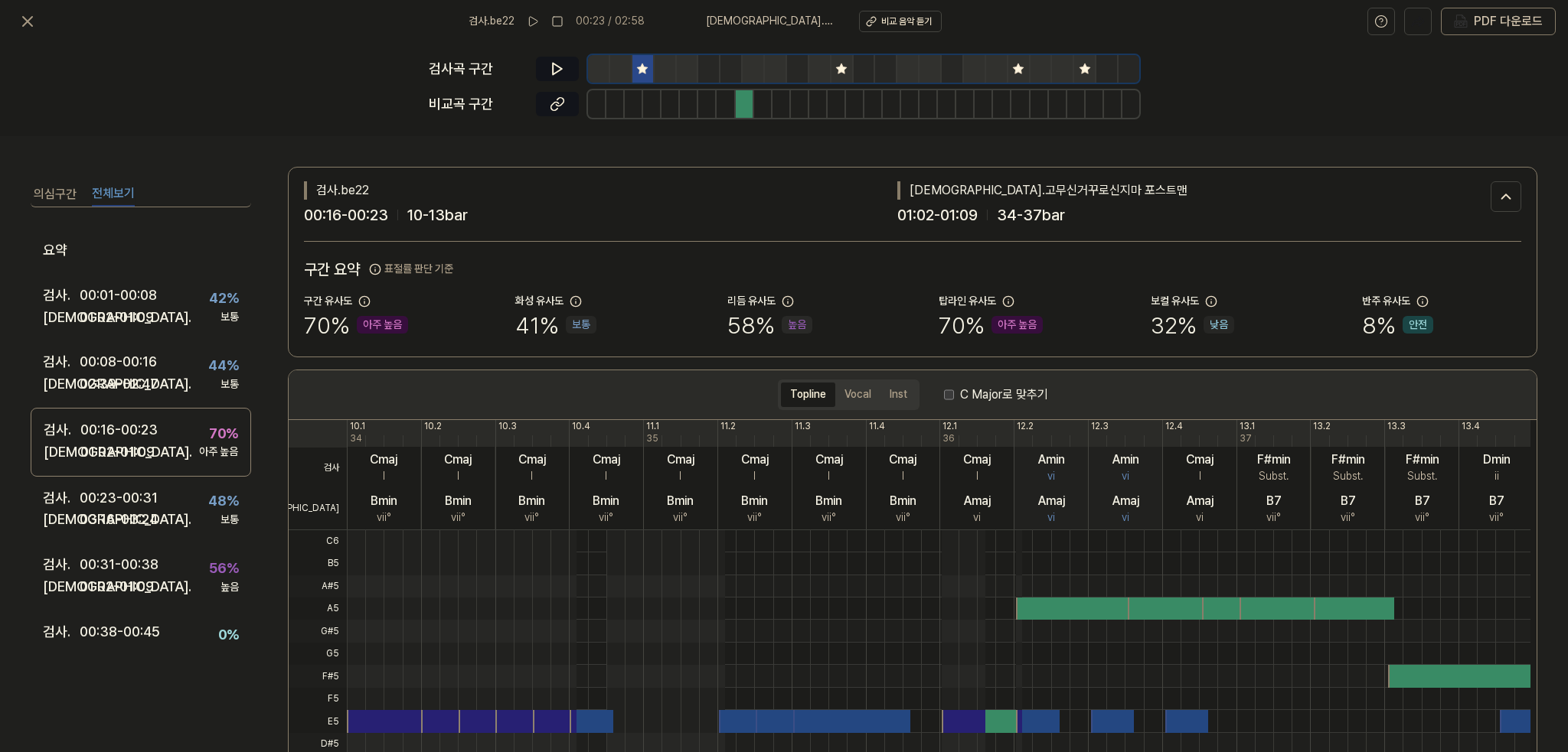
click at [104, 196] on button "전체보기" at bounding box center [113, 195] width 43 height 25
click at [21, 30] on icon at bounding box center [27, 21] width 18 height 18
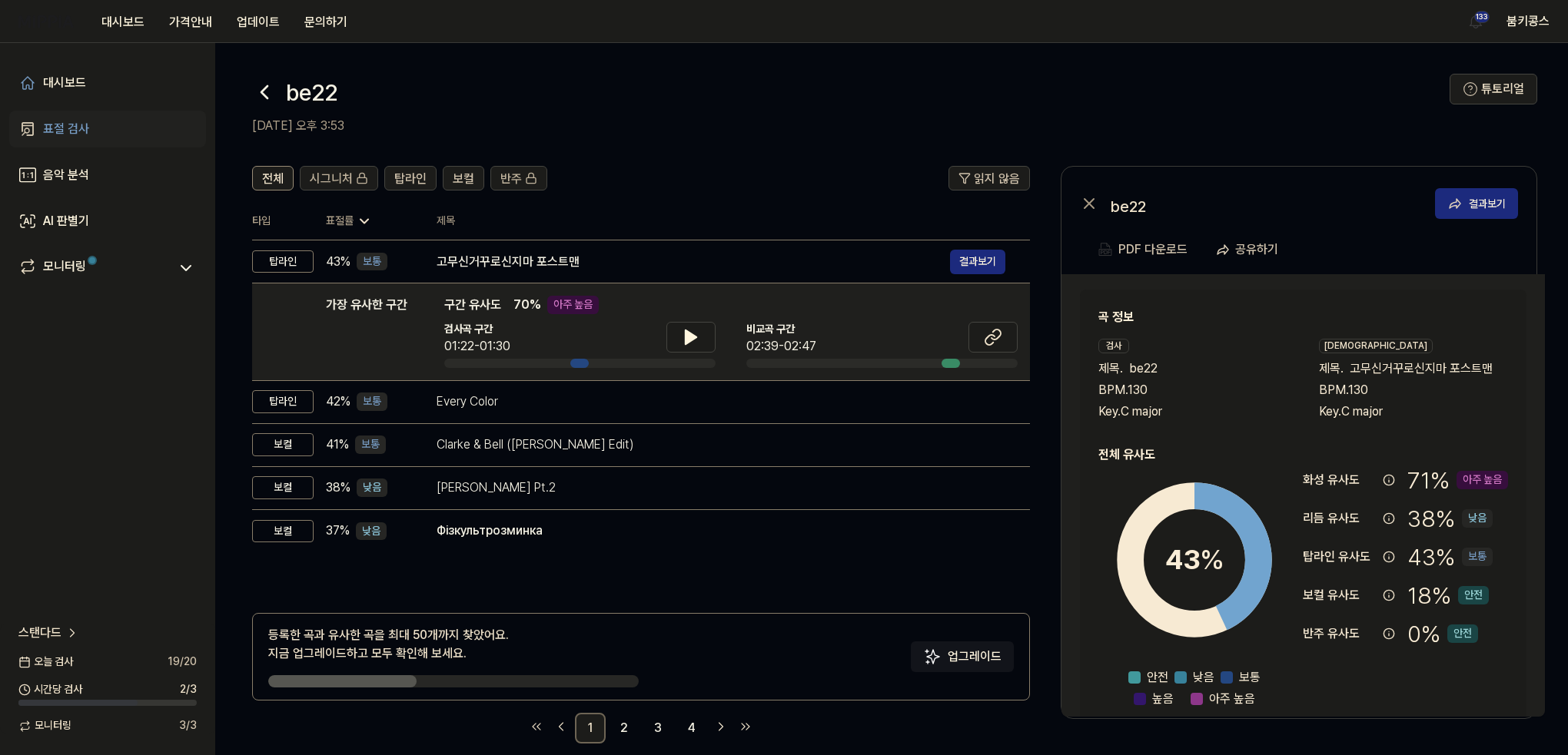
click at [262, 92] on icon at bounding box center [264, 92] width 6 height 12
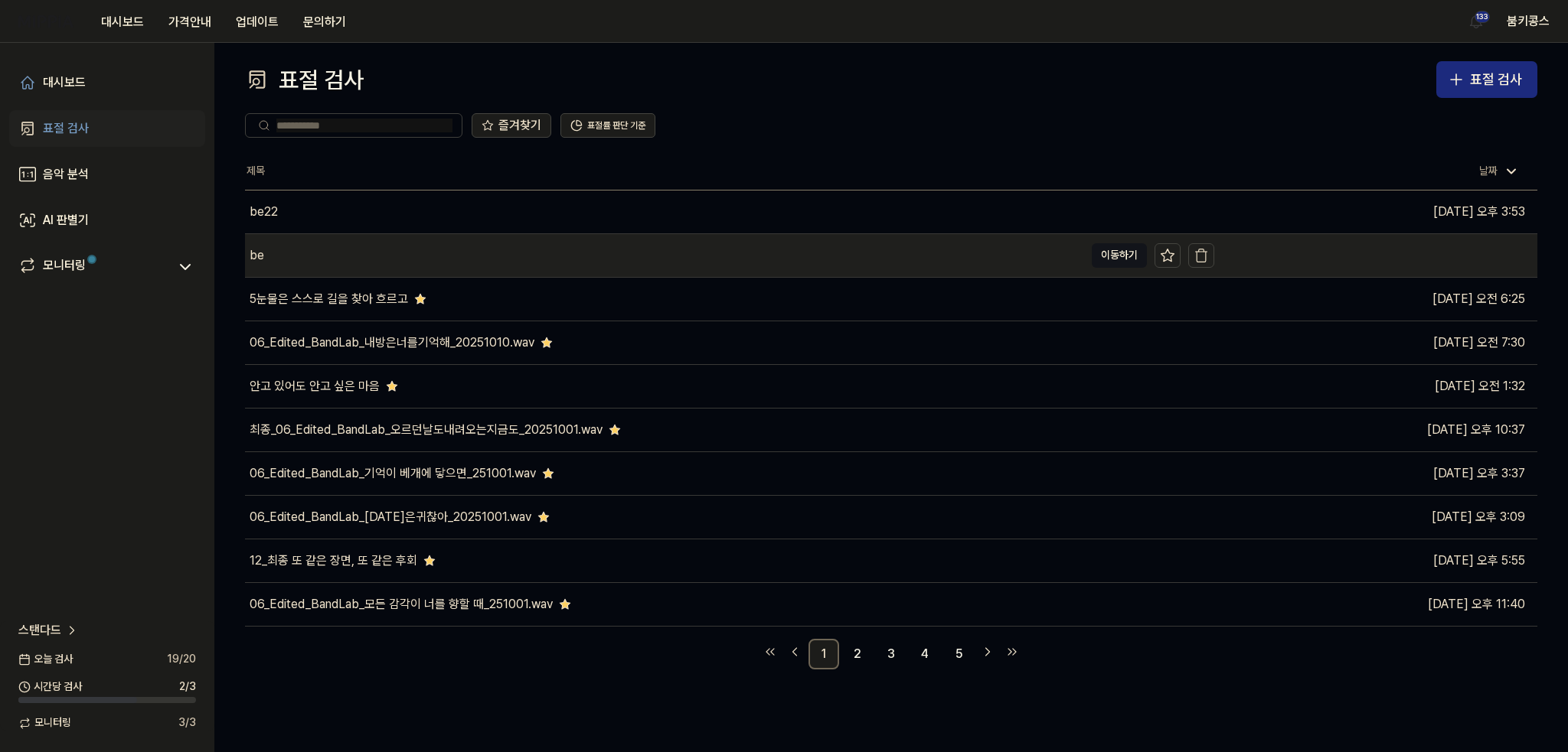
click at [419, 262] on div "be" at bounding box center [665, 256] width 839 height 43
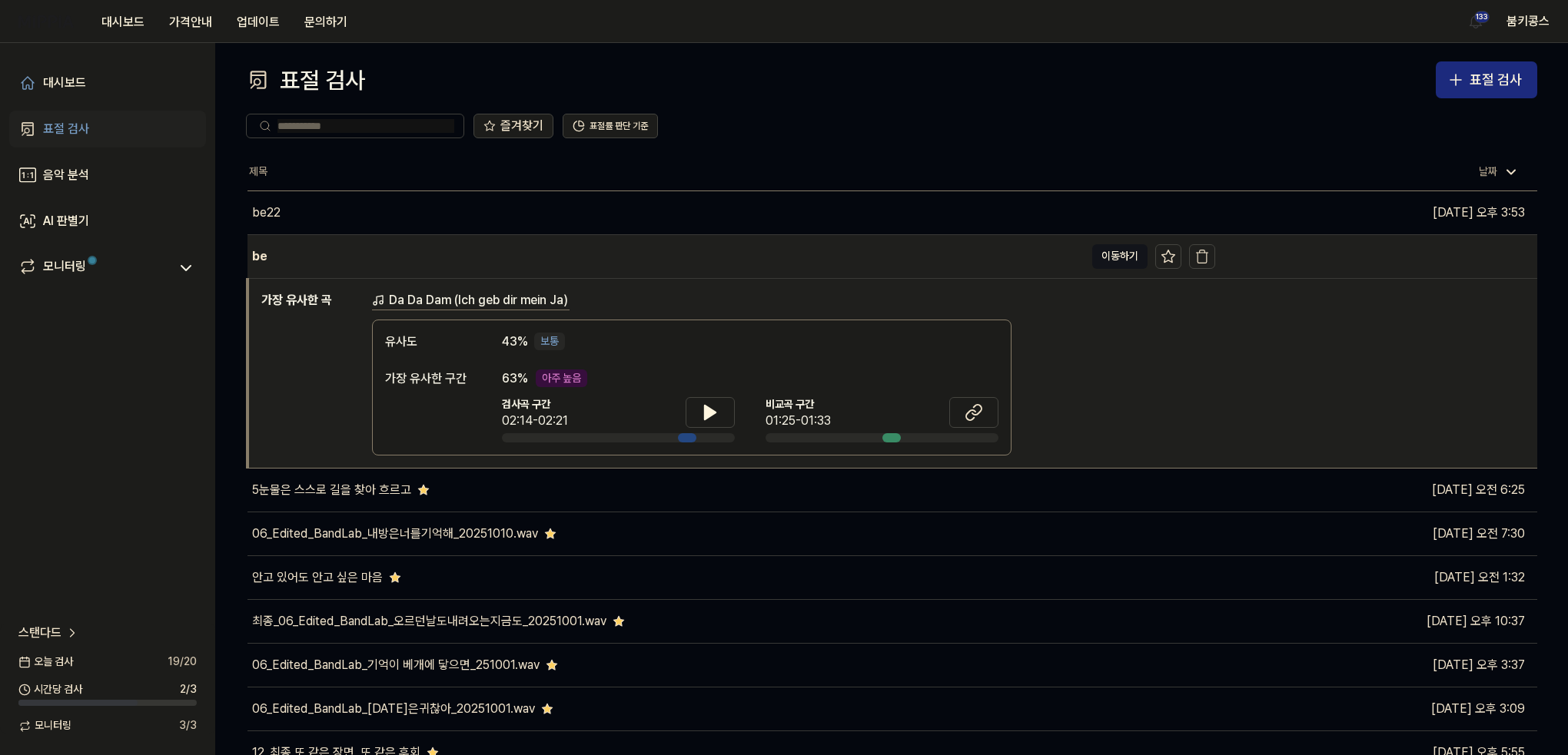
click at [511, 259] on div "be" at bounding box center [667, 257] width 837 height 43
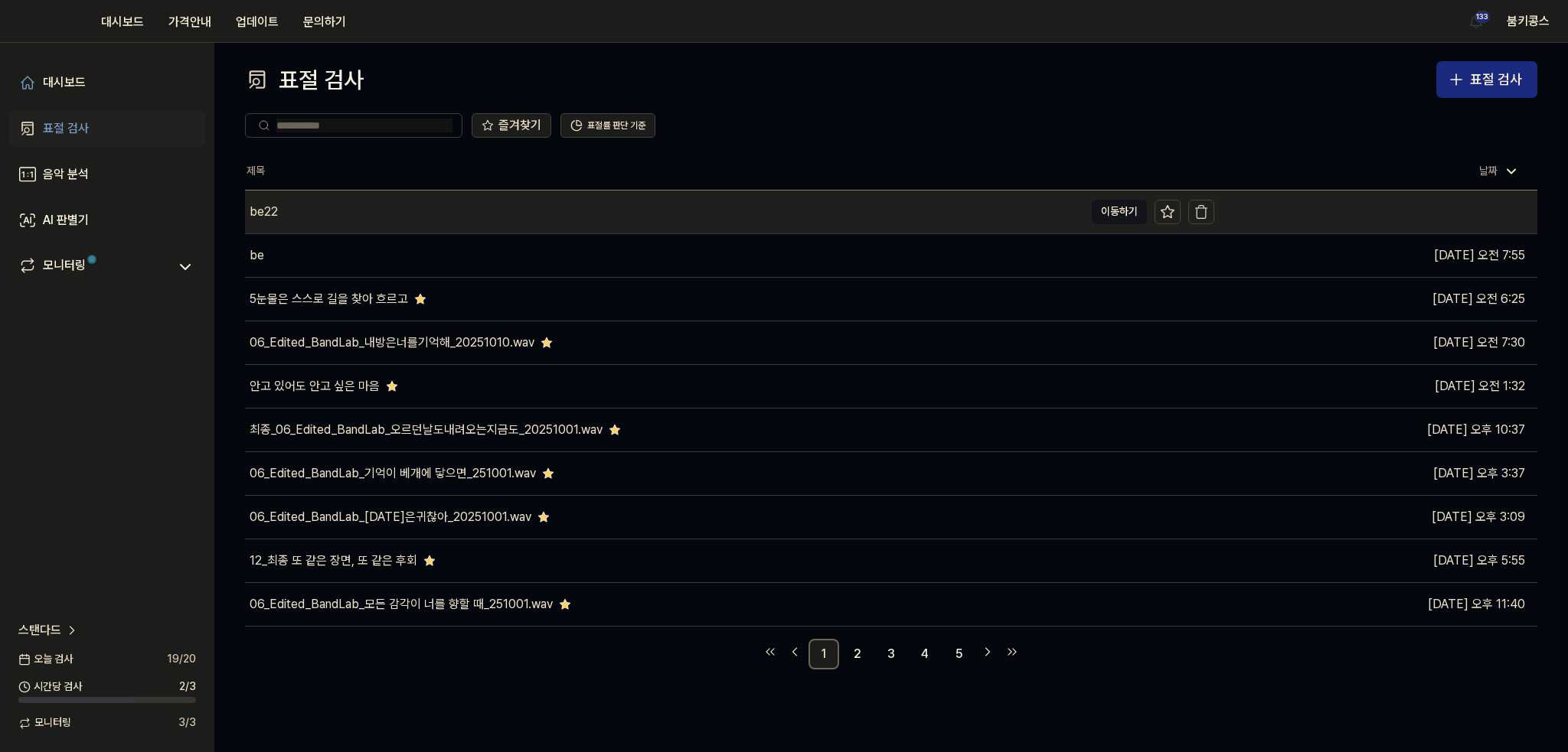
click at [418, 198] on div "be22" at bounding box center [665, 212] width 839 height 43
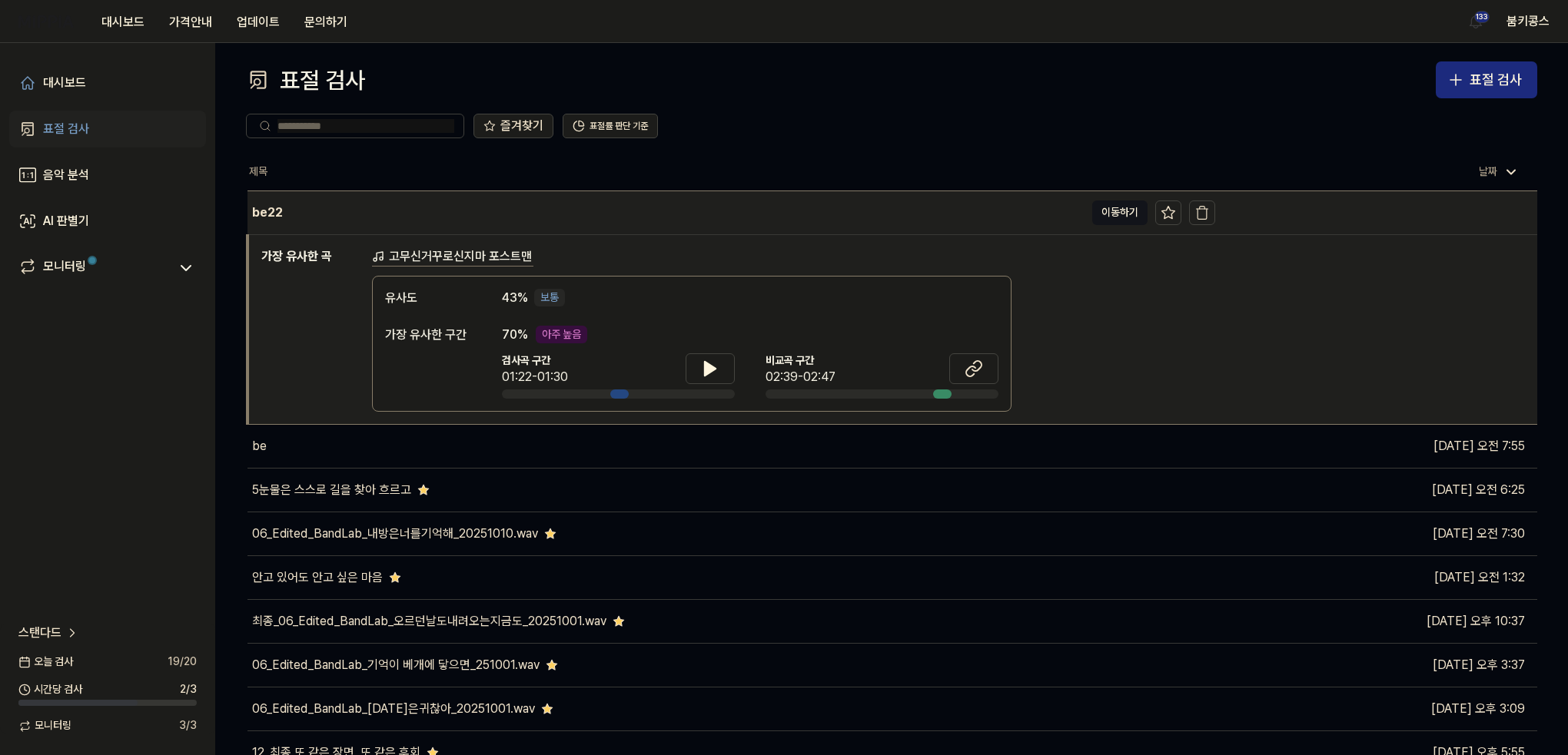
click at [420, 199] on div "be22" at bounding box center [667, 213] width 837 height 43
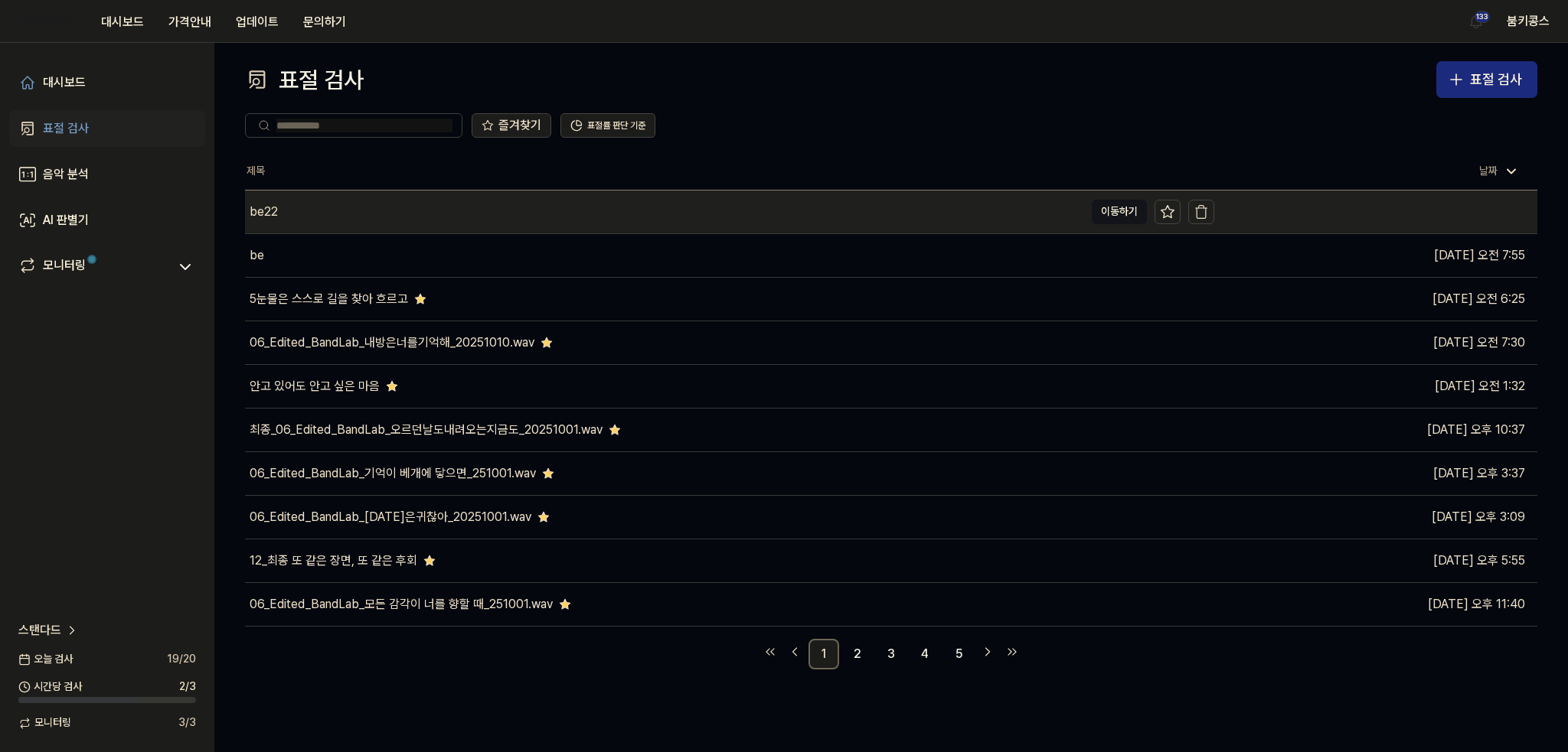
click at [447, 223] on div "be22" at bounding box center [665, 212] width 839 height 43
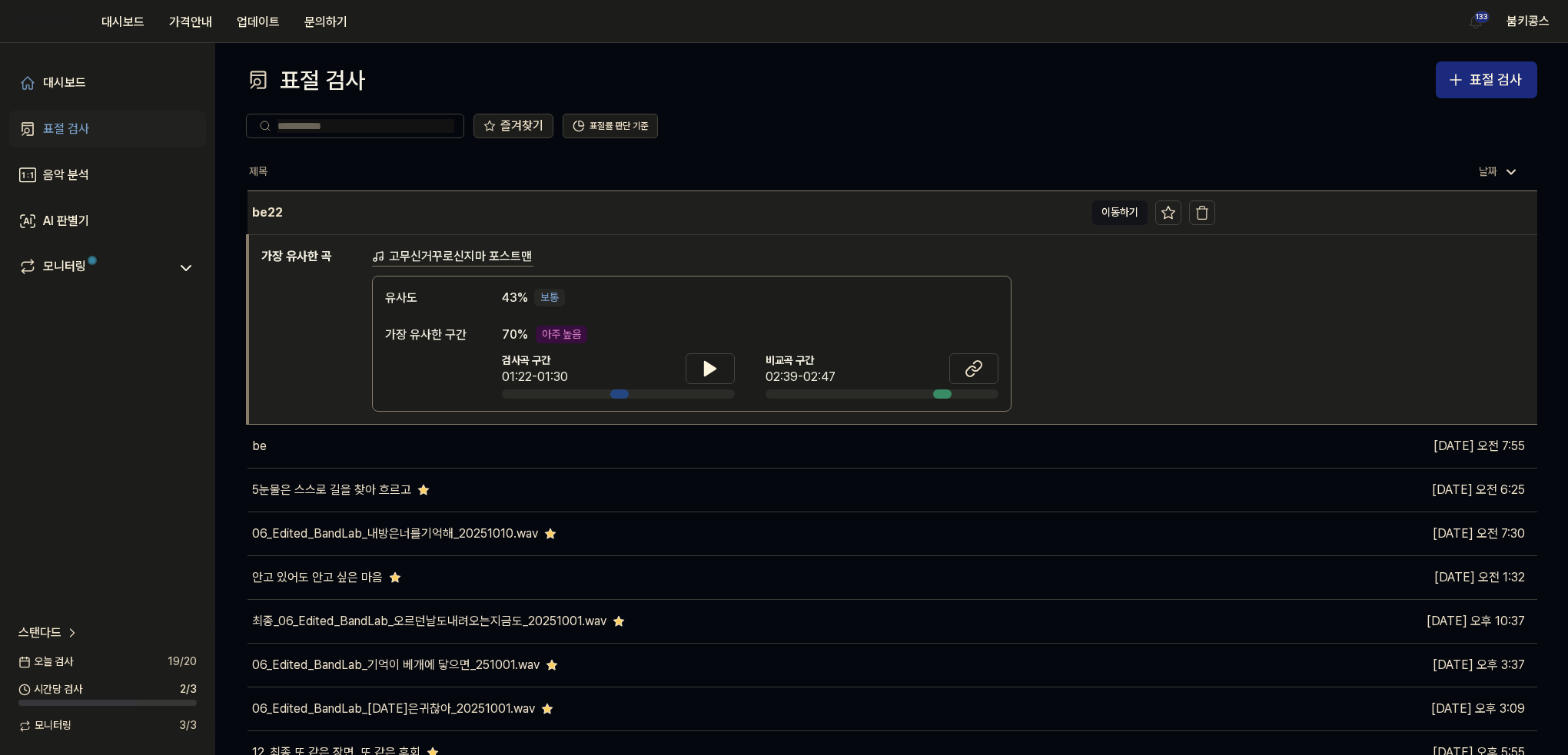
click at [450, 224] on div "be22" at bounding box center [667, 213] width 837 height 43
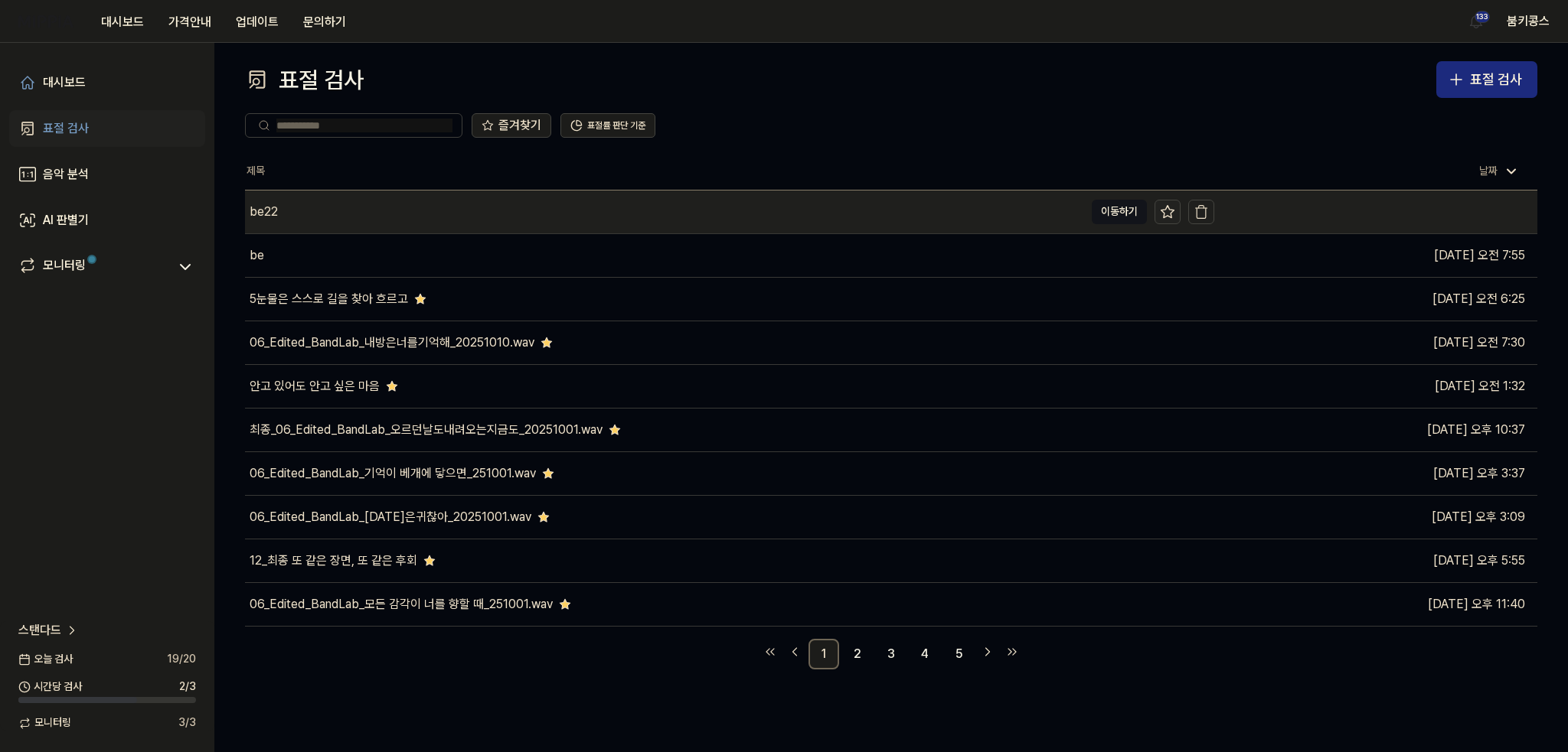
click at [1170, 214] on icon at bounding box center [1168, 212] width 16 height 16
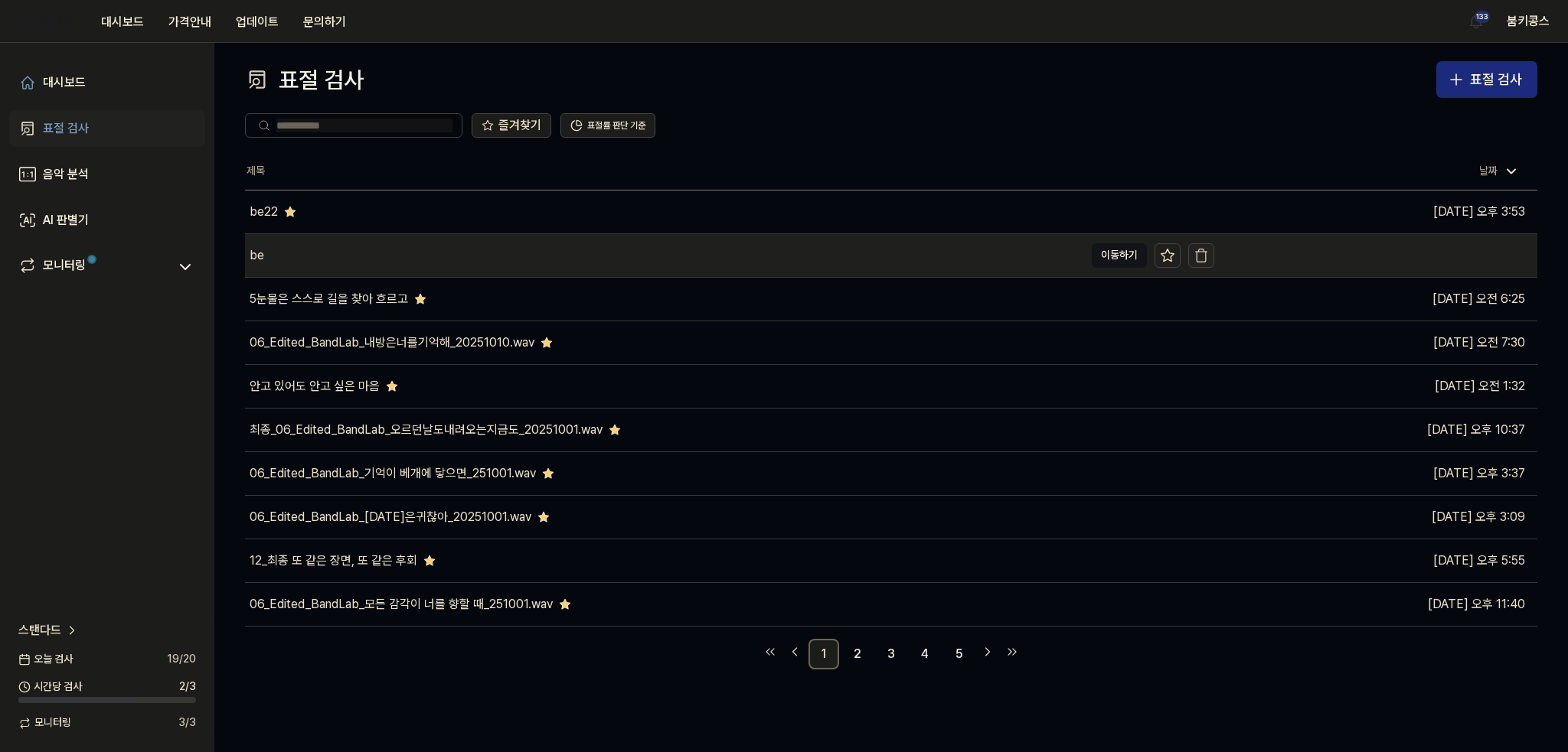
click at [1202, 256] on icon "button" at bounding box center [1201, 255] width 16 height 16
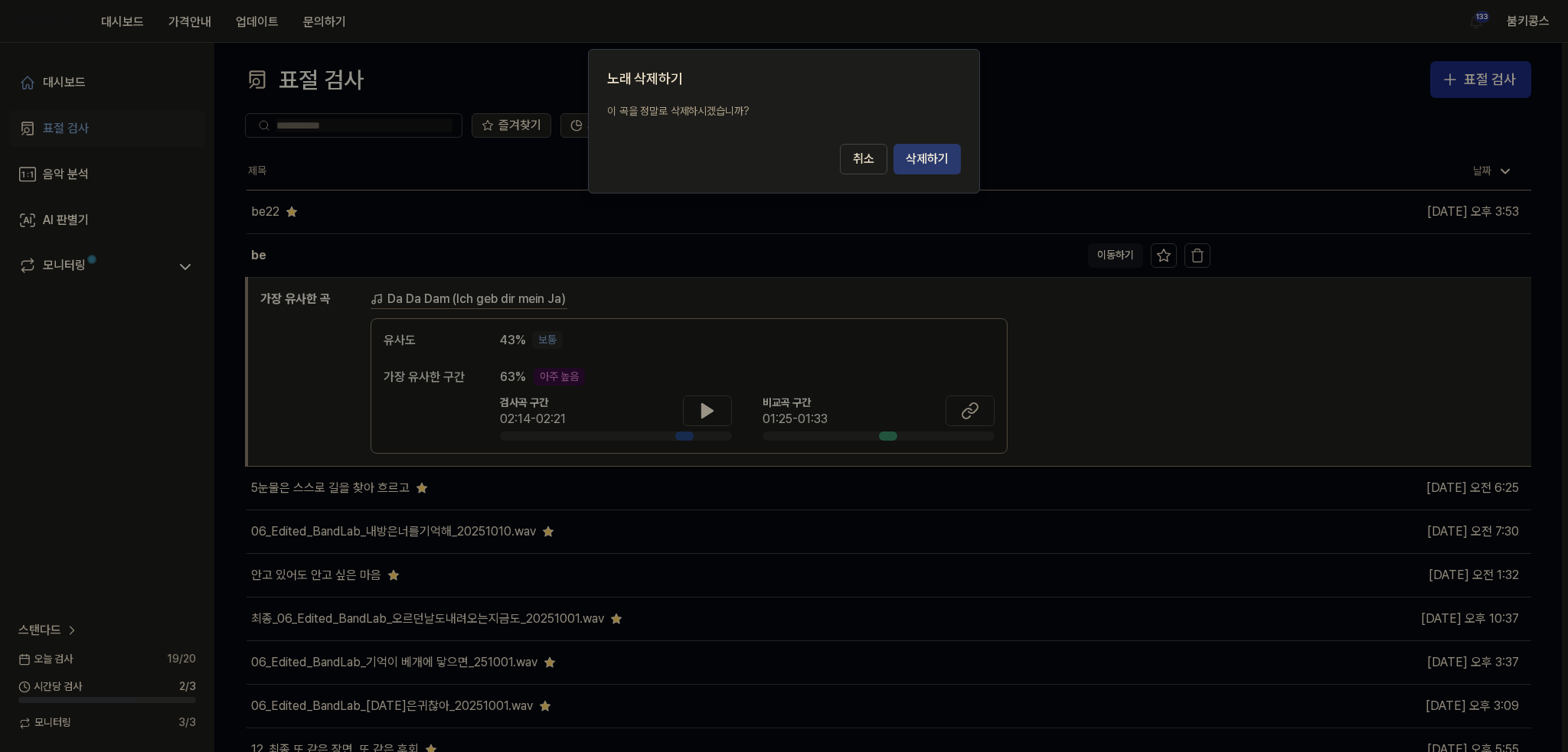
click at [931, 164] on button "삭제하기" at bounding box center [927, 158] width 68 height 31
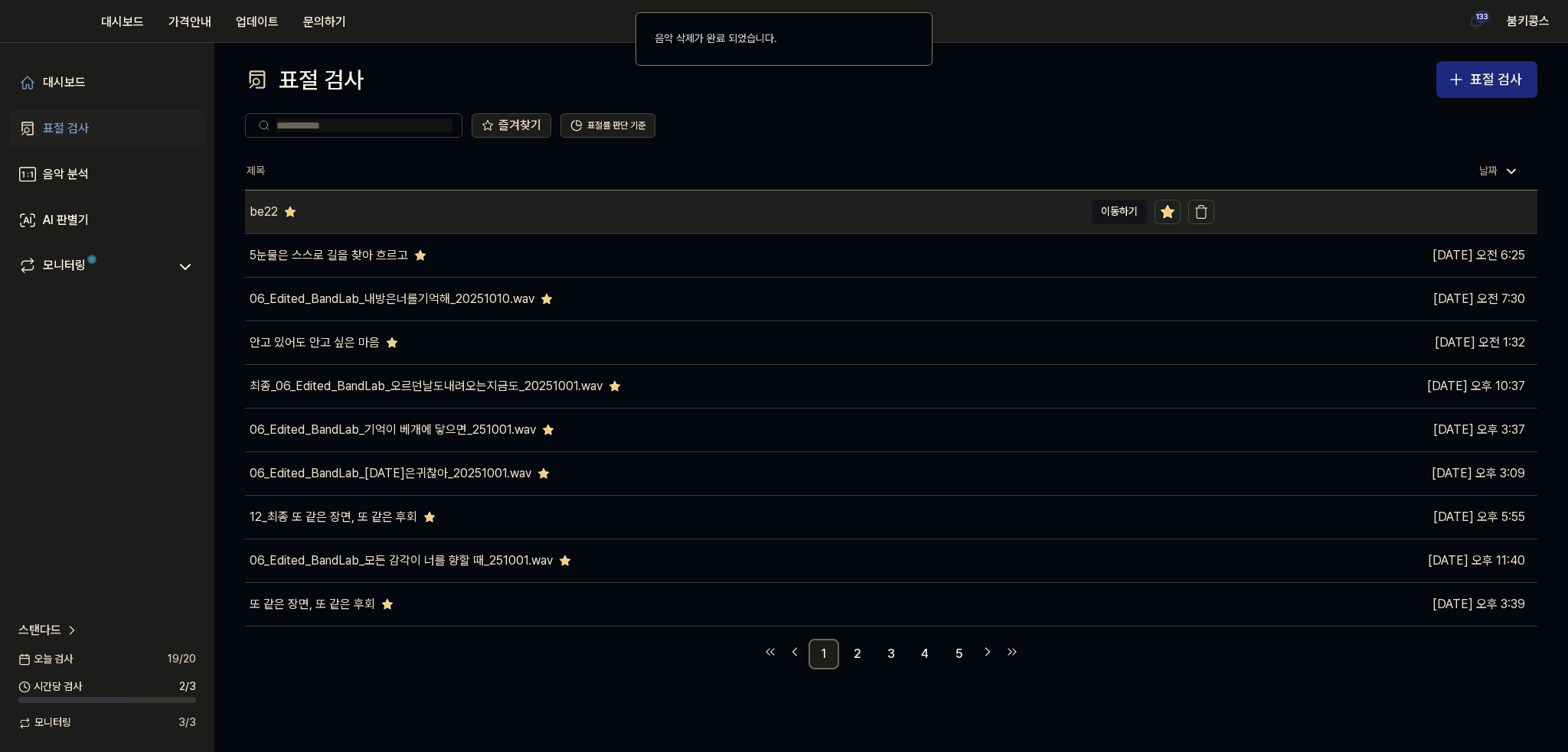
click at [509, 214] on div "be22" at bounding box center [665, 212] width 839 height 43
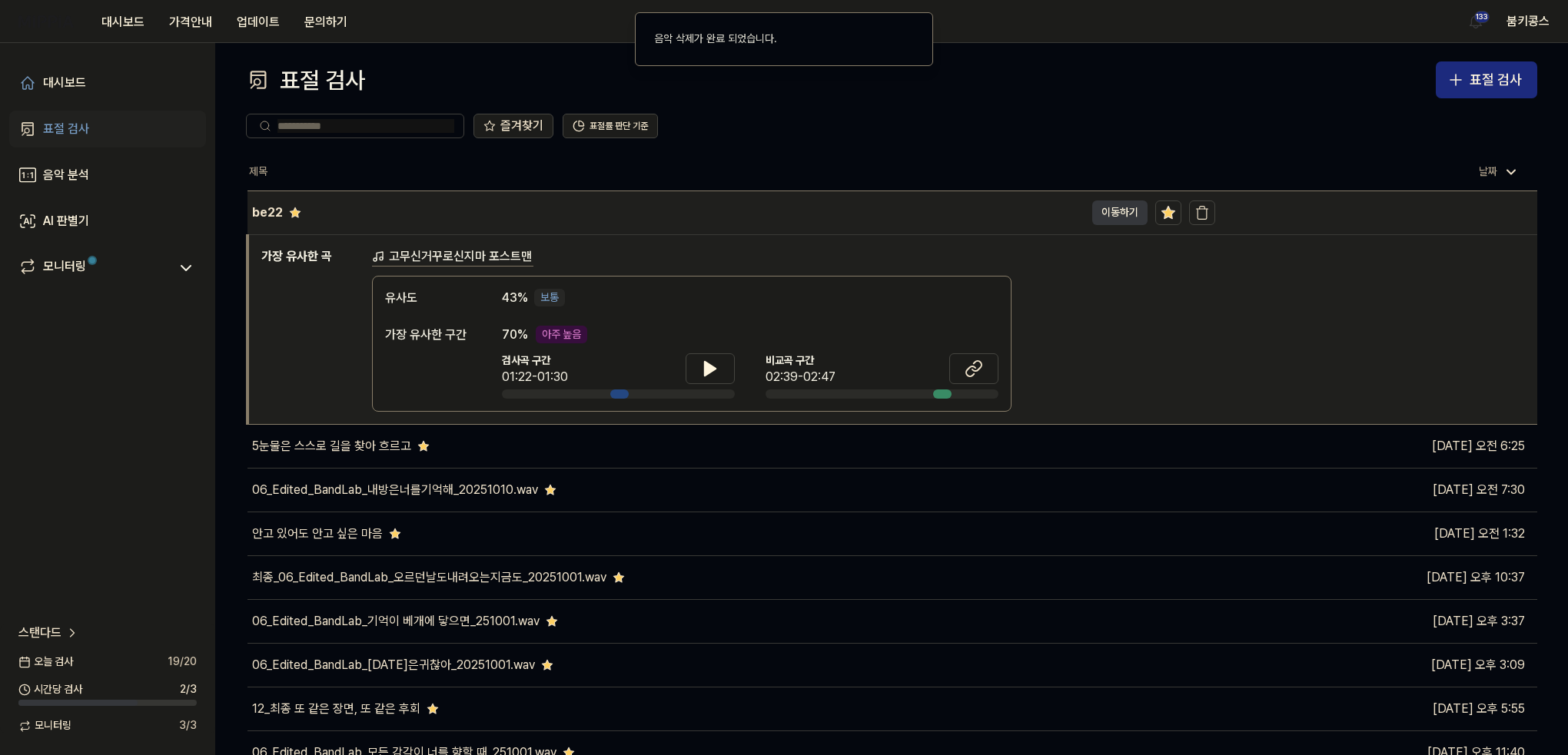
click at [1123, 210] on button "이동하기" at bounding box center [1119, 213] width 56 height 25
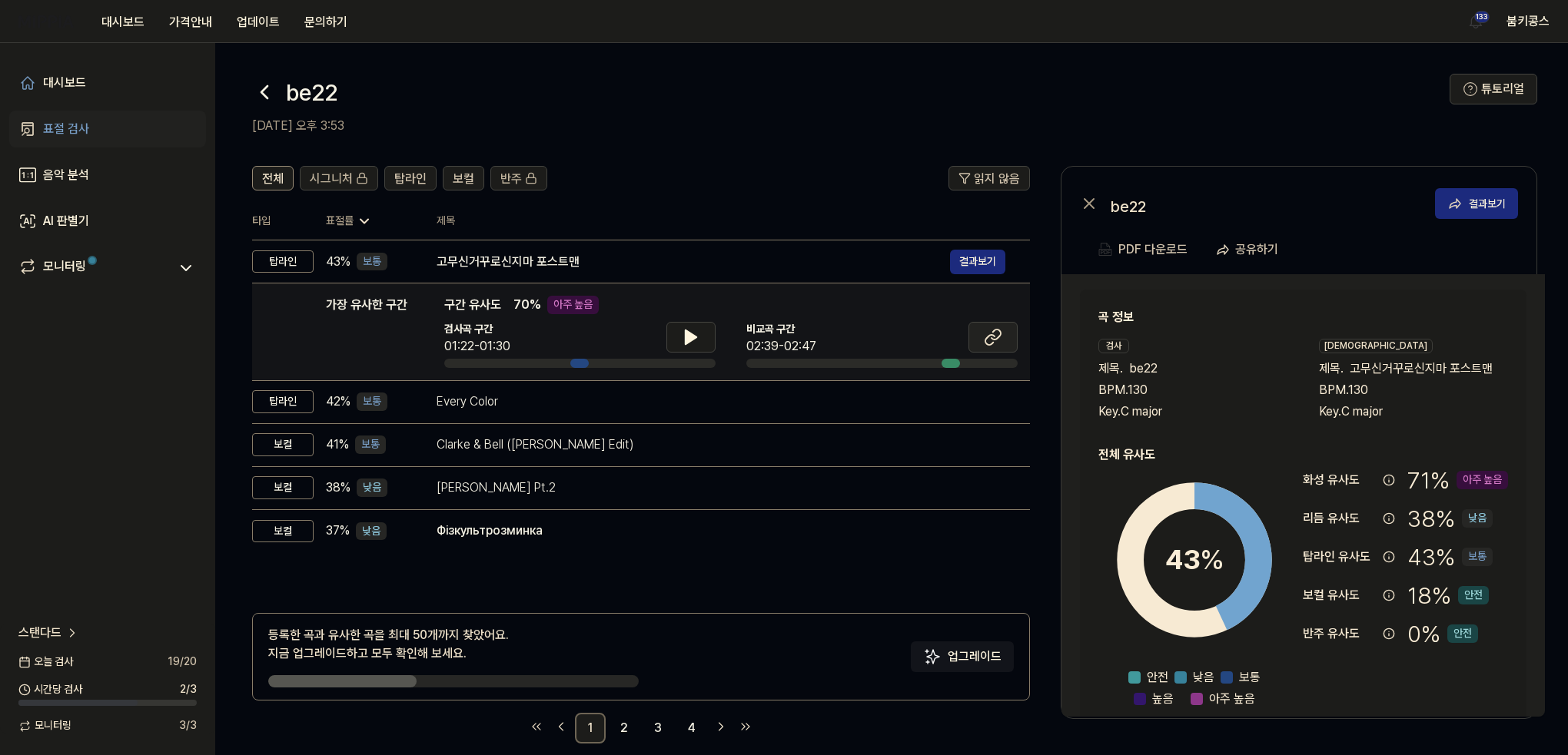
click at [982, 338] on button at bounding box center [993, 336] width 49 height 31
click at [694, 334] on icon at bounding box center [691, 337] width 18 height 18
click at [991, 341] on icon at bounding box center [993, 337] width 18 height 18
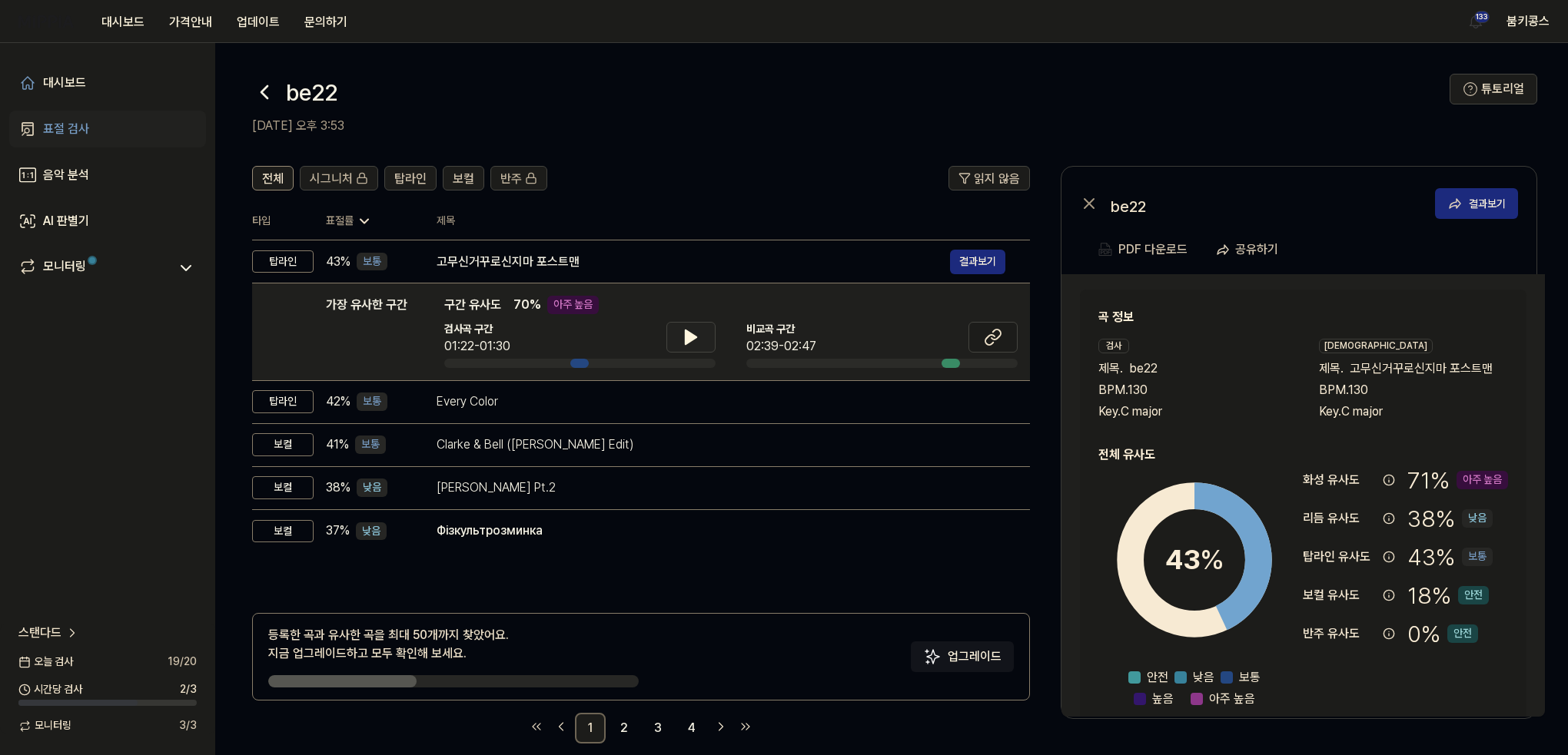
click at [263, 100] on icon at bounding box center [265, 92] width 25 height 25
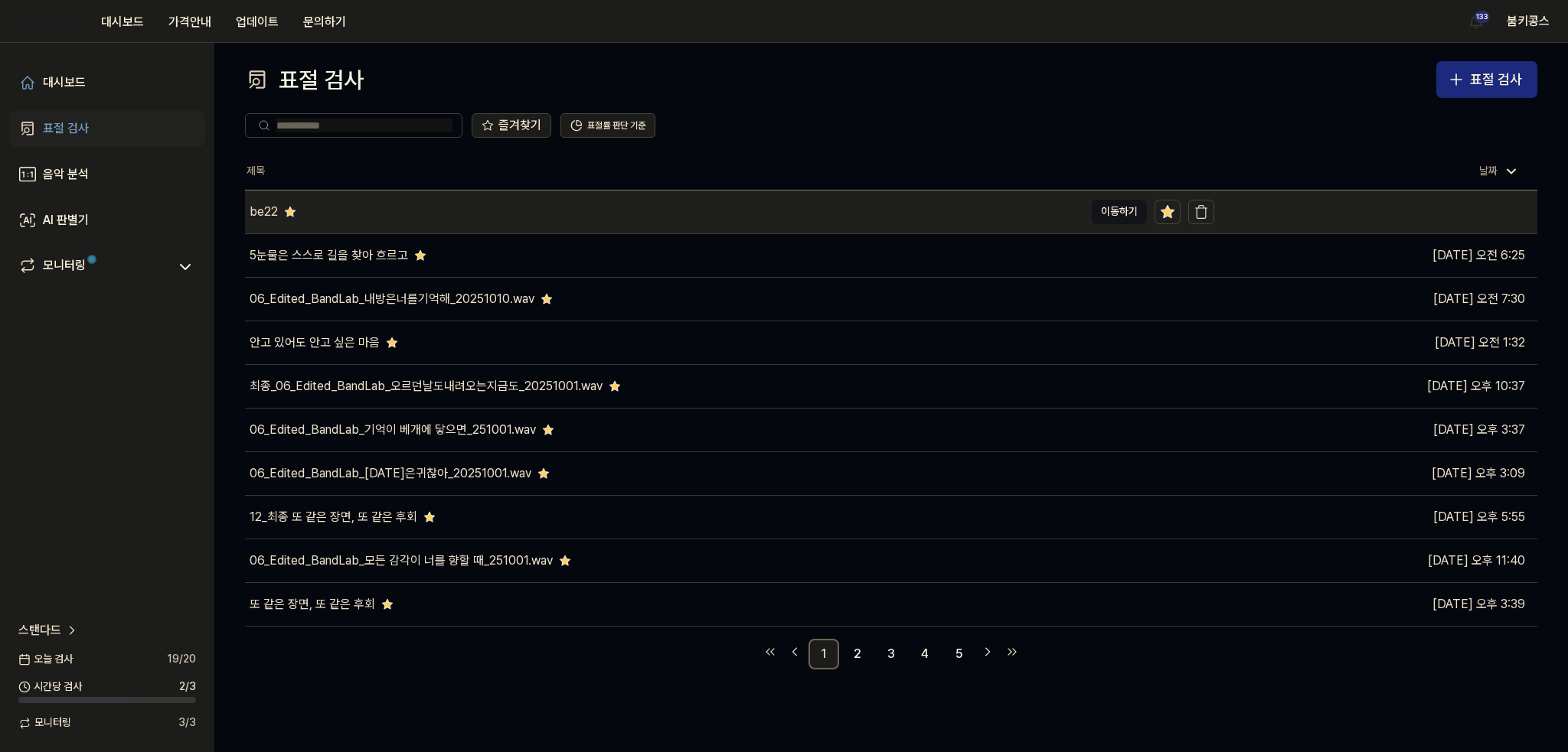
click at [334, 220] on div "be22" at bounding box center [665, 212] width 839 height 43
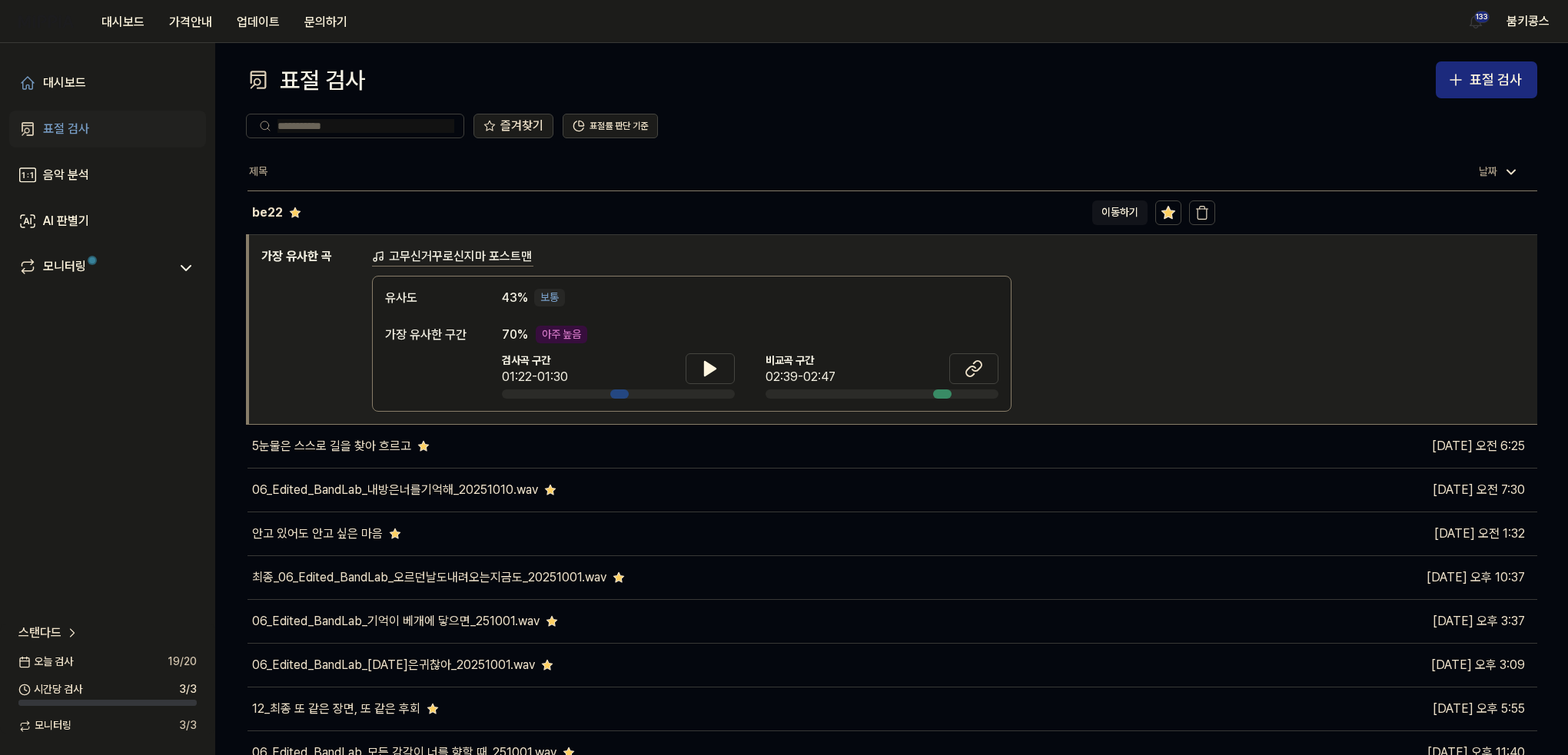
click at [99, 138] on link "표절 검사" at bounding box center [107, 129] width 197 height 37
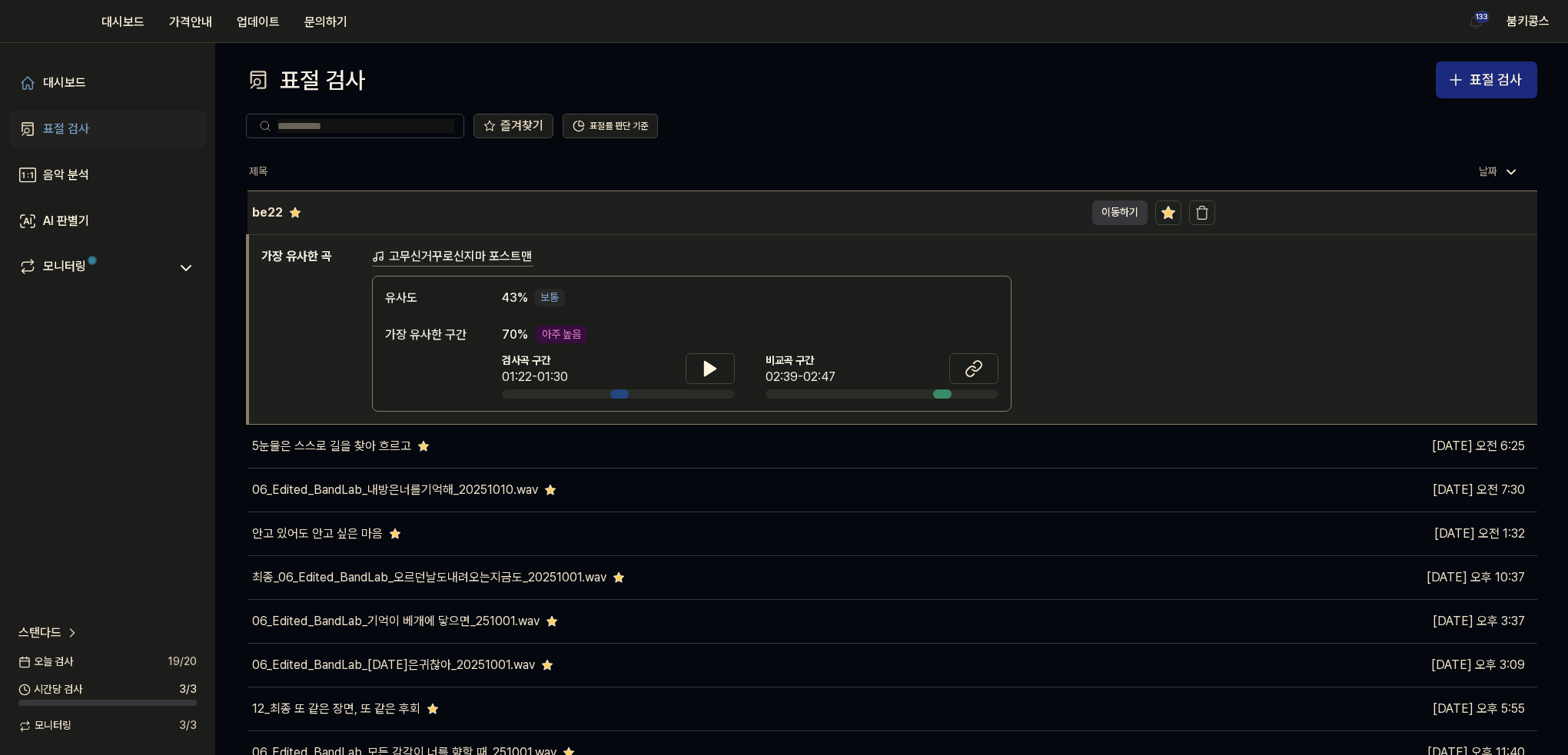
click at [1119, 216] on button "이동하기" at bounding box center [1119, 213] width 56 height 25
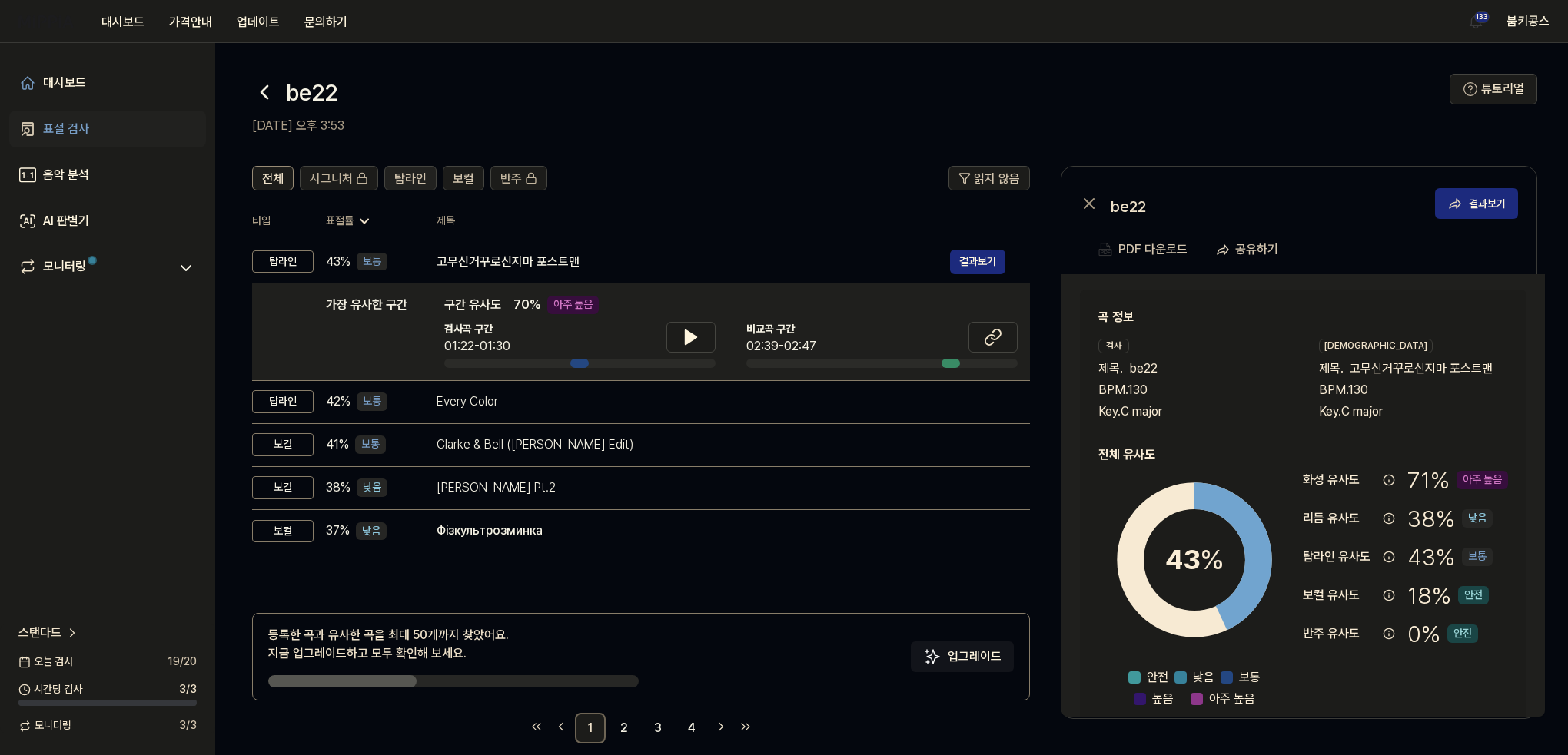
click at [396, 181] on span "탑라인" at bounding box center [410, 179] width 32 height 18
click at [268, 186] on span "전체" at bounding box center [273, 179] width 22 height 18
click at [405, 172] on span "탑라인" at bounding box center [410, 179] width 32 height 18
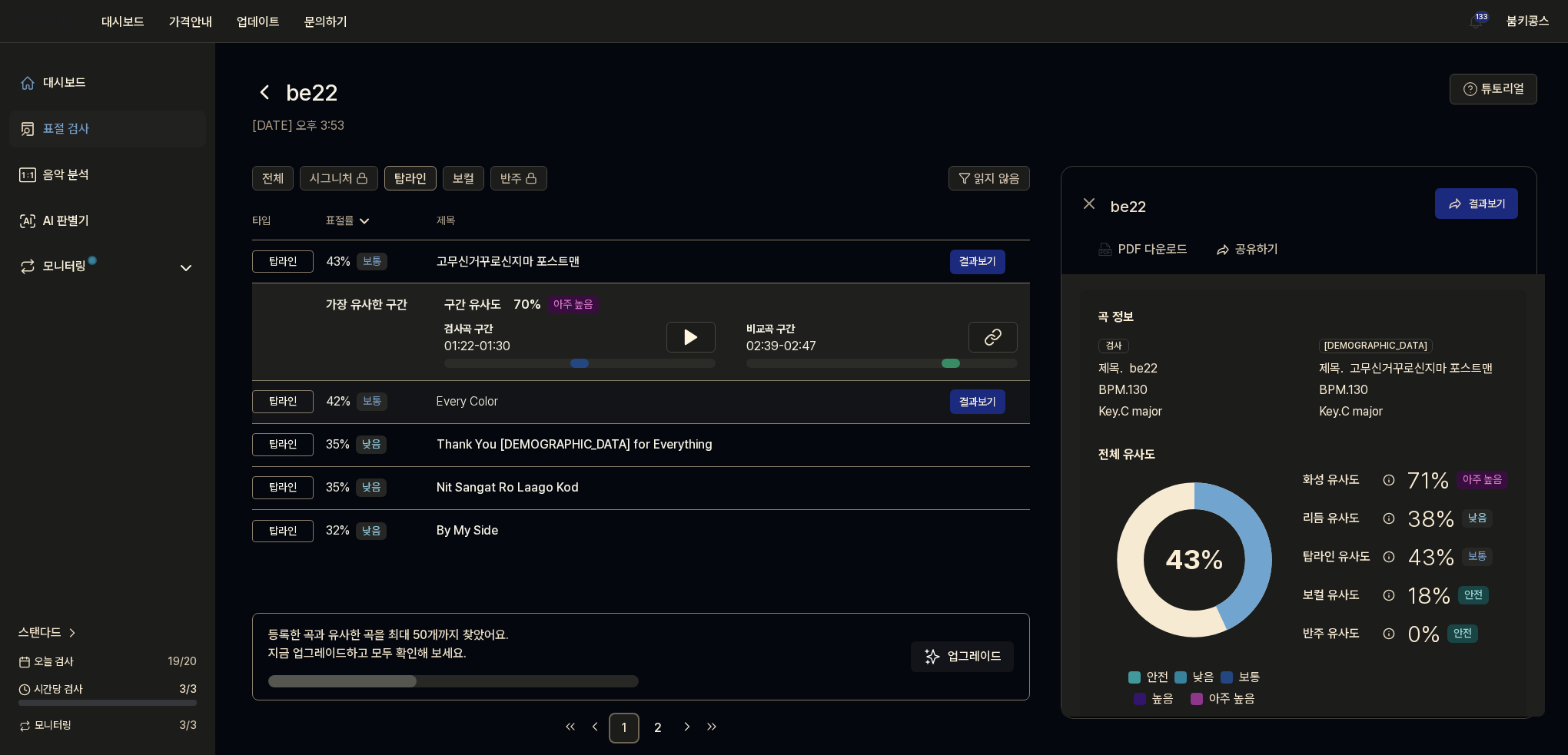
click at [489, 400] on div "Every Color" at bounding box center [693, 402] width 513 height 18
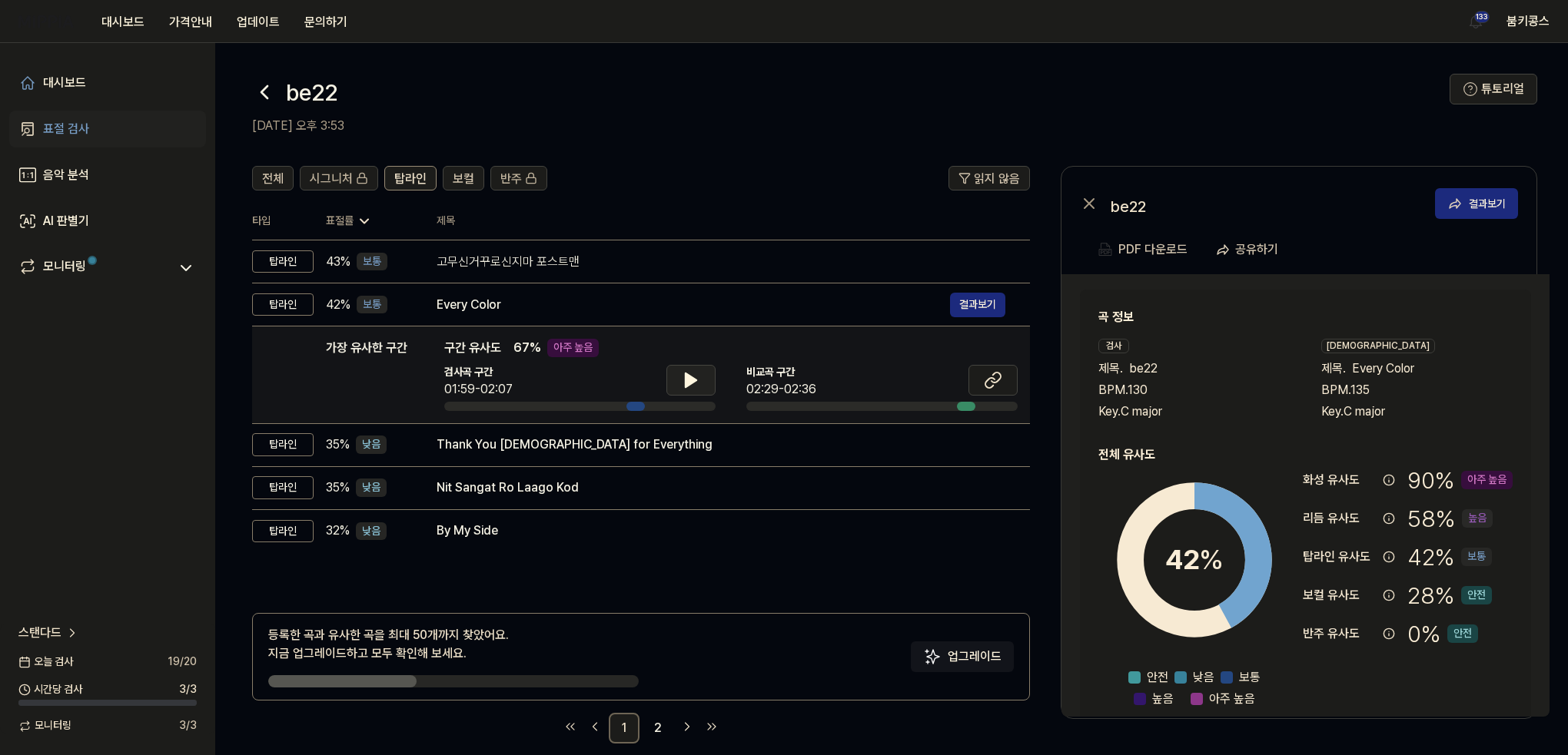
click at [702, 378] on button at bounding box center [691, 380] width 49 height 31
click at [698, 380] on icon at bounding box center [691, 380] width 18 height 18
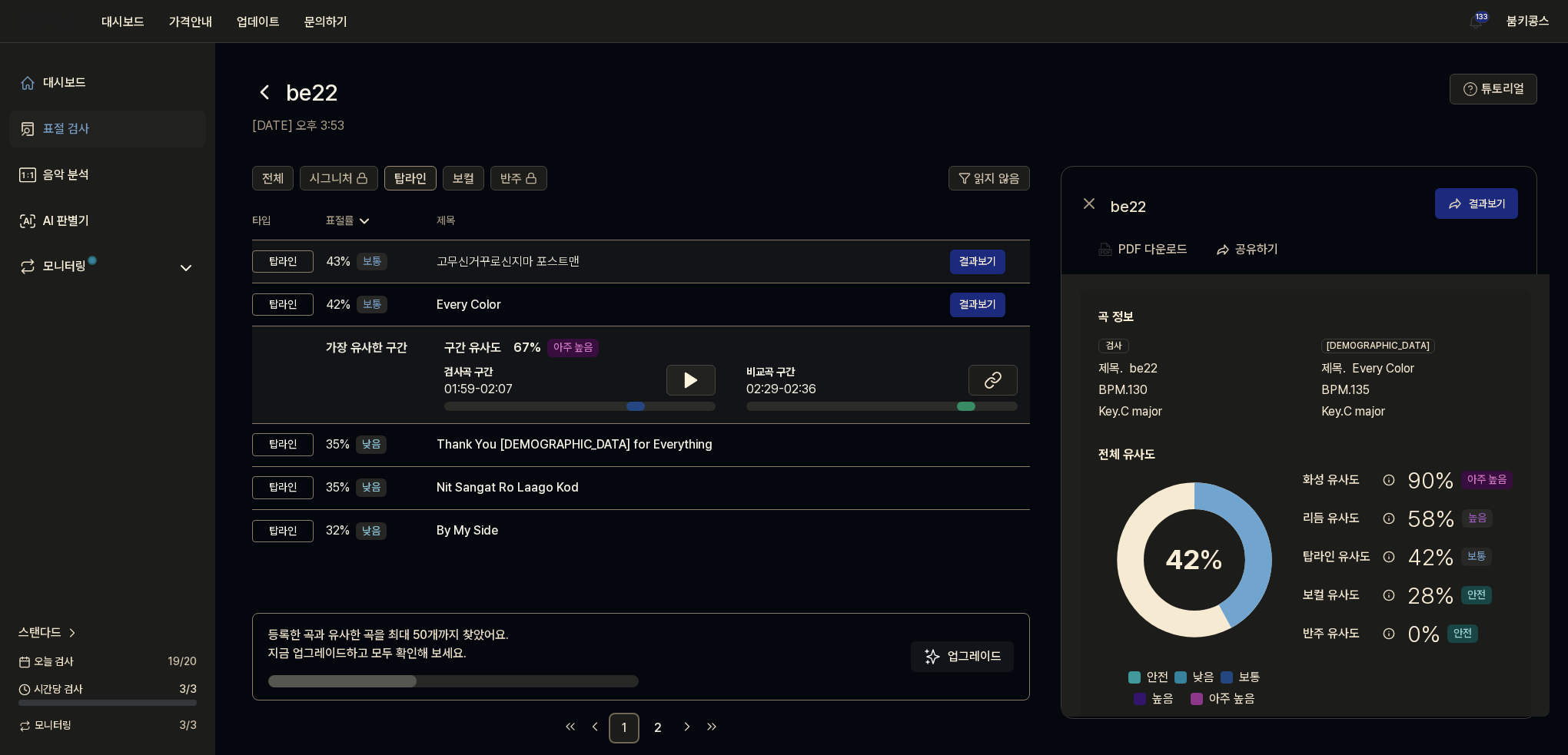
click at [515, 266] on div "고무신거꾸로신지마 포스트맨" at bounding box center [693, 262] width 513 height 18
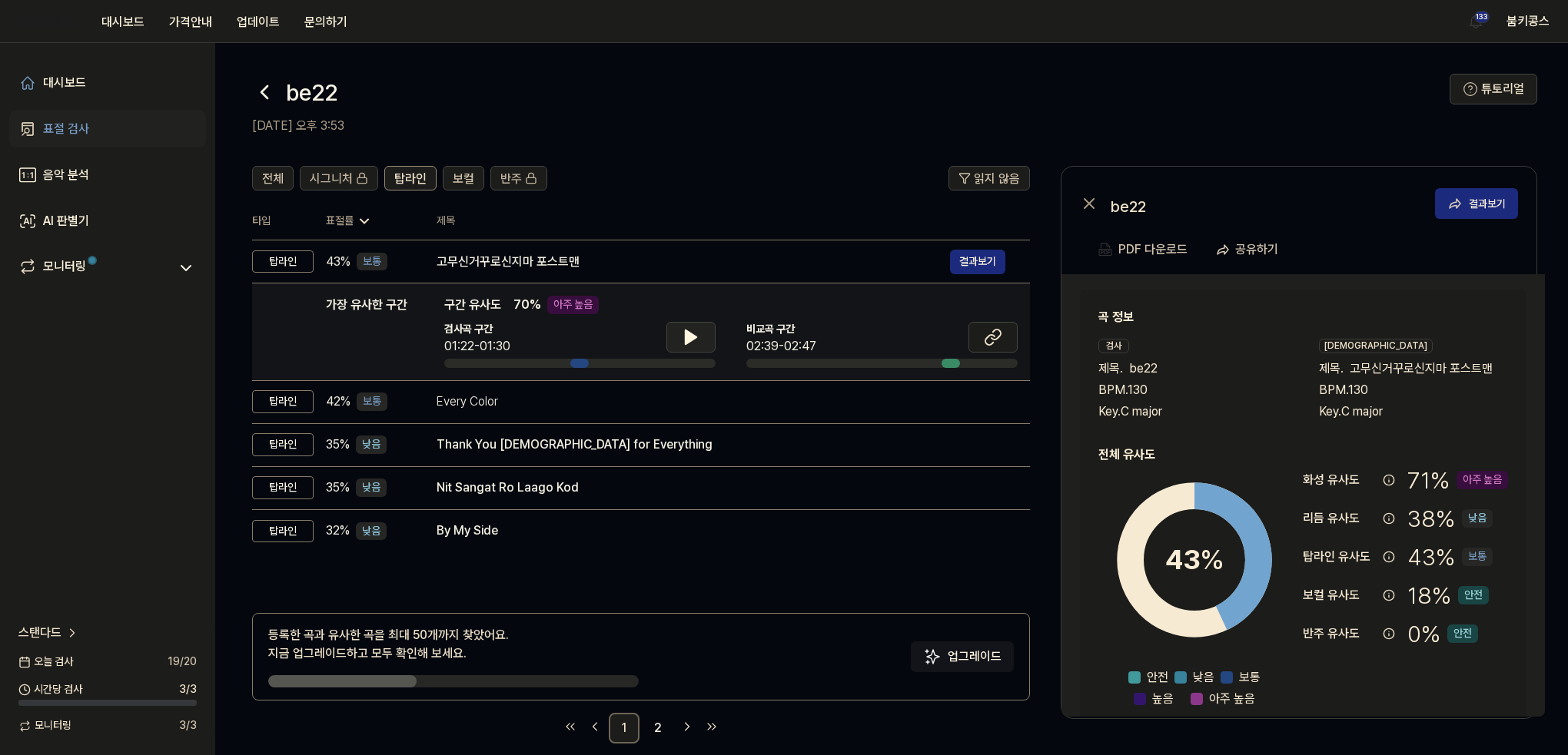
click at [692, 346] on button at bounding box center [691, 336] width 49 height 31
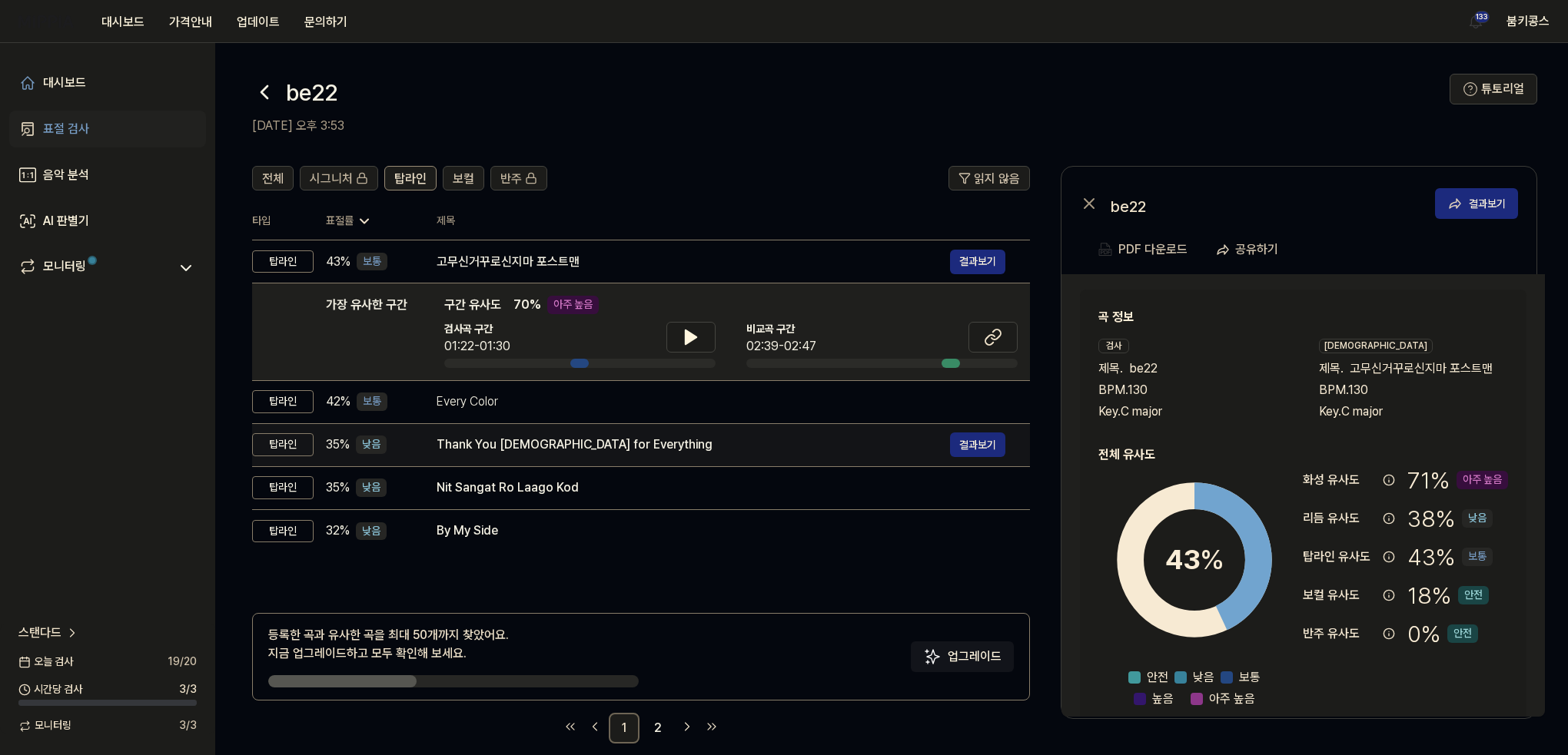
click at [656, 451] on div "Thank You God for Everything" at bounding box center [693, 445] width 513 height 18
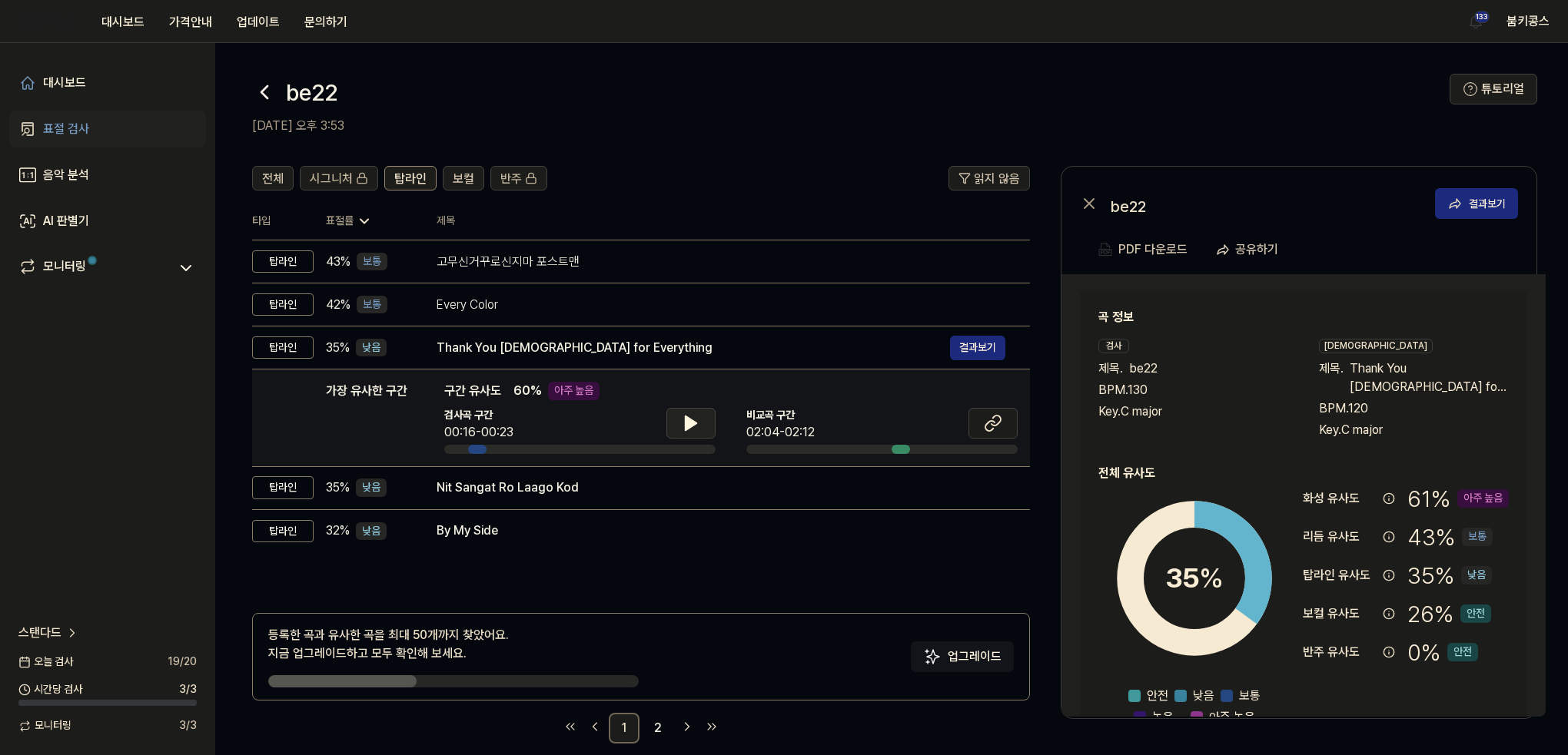
click at [689, 428] on icon at bounding box center [691, 423] width 11 height 14
click at [689, 428] on icon at bounding box center [688, 423] width 3 height 12
click at [267, 182] on span "전체" at bounding box center [273, 179] width 22 height 18
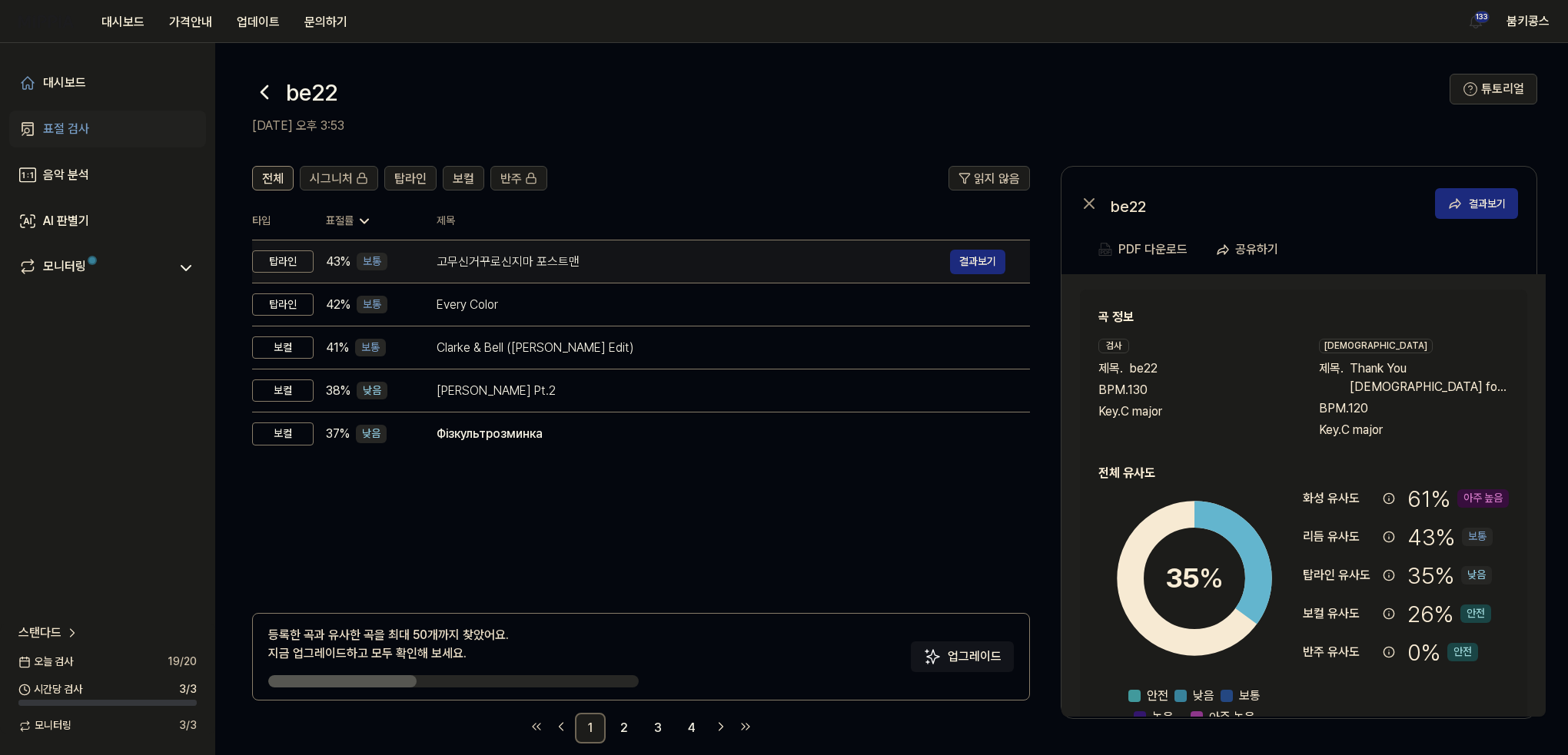
click at [621, 264] on div "고무신거꾸로신지마 포스트맨" at bounding box center [693, 262] width 513 height 18
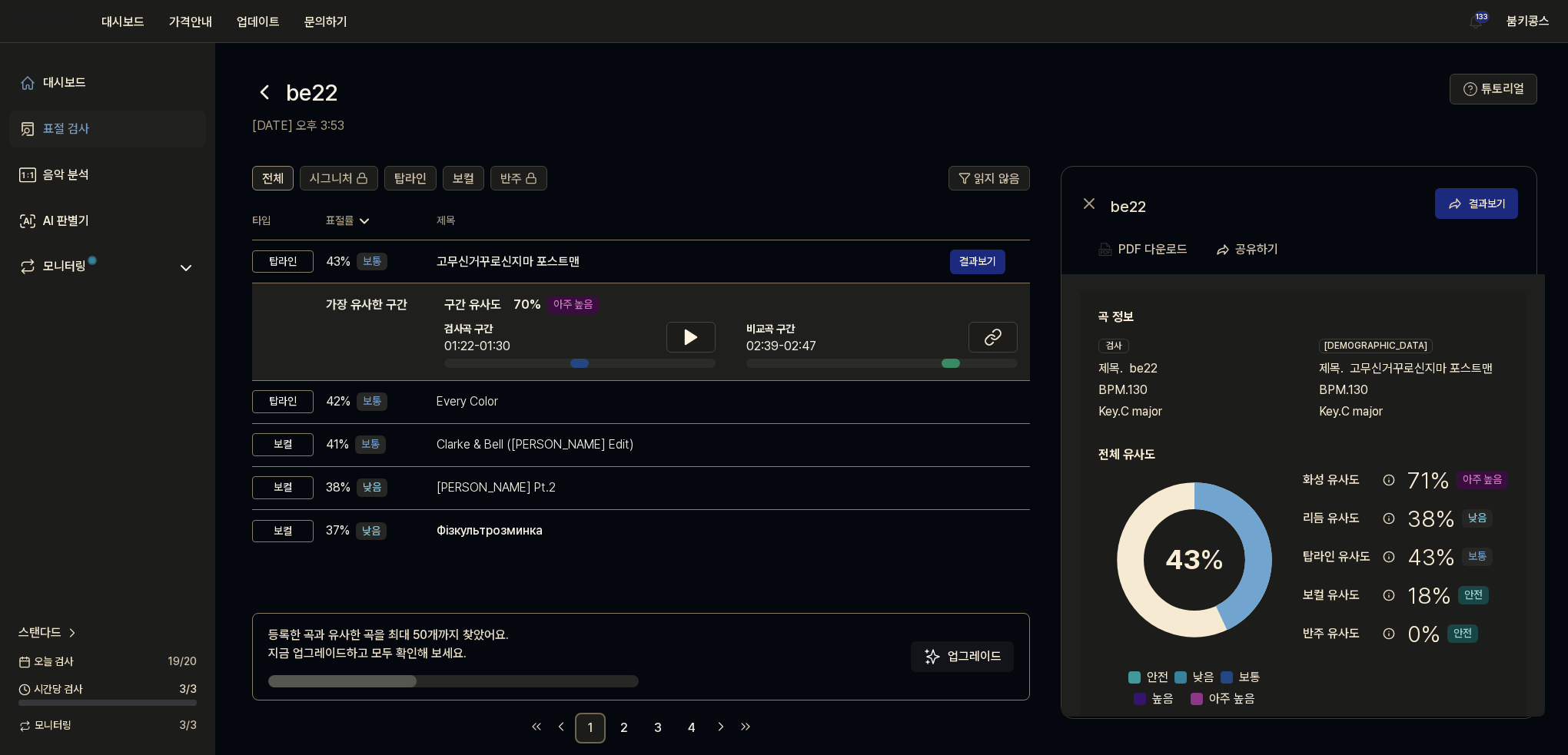
drag, startPoint x: 248, startPoint y: 93, endPoint x: 255, endPoint y: 94, distance: 7.1
click at [248, 93] on header "be22 2025.10.11 오후 3:53 튜토리얼" at bounding box center [892, 97] width 1353 height 108
click at [259, 94] on icon at bounding box center [265, 92] width 25 height 25
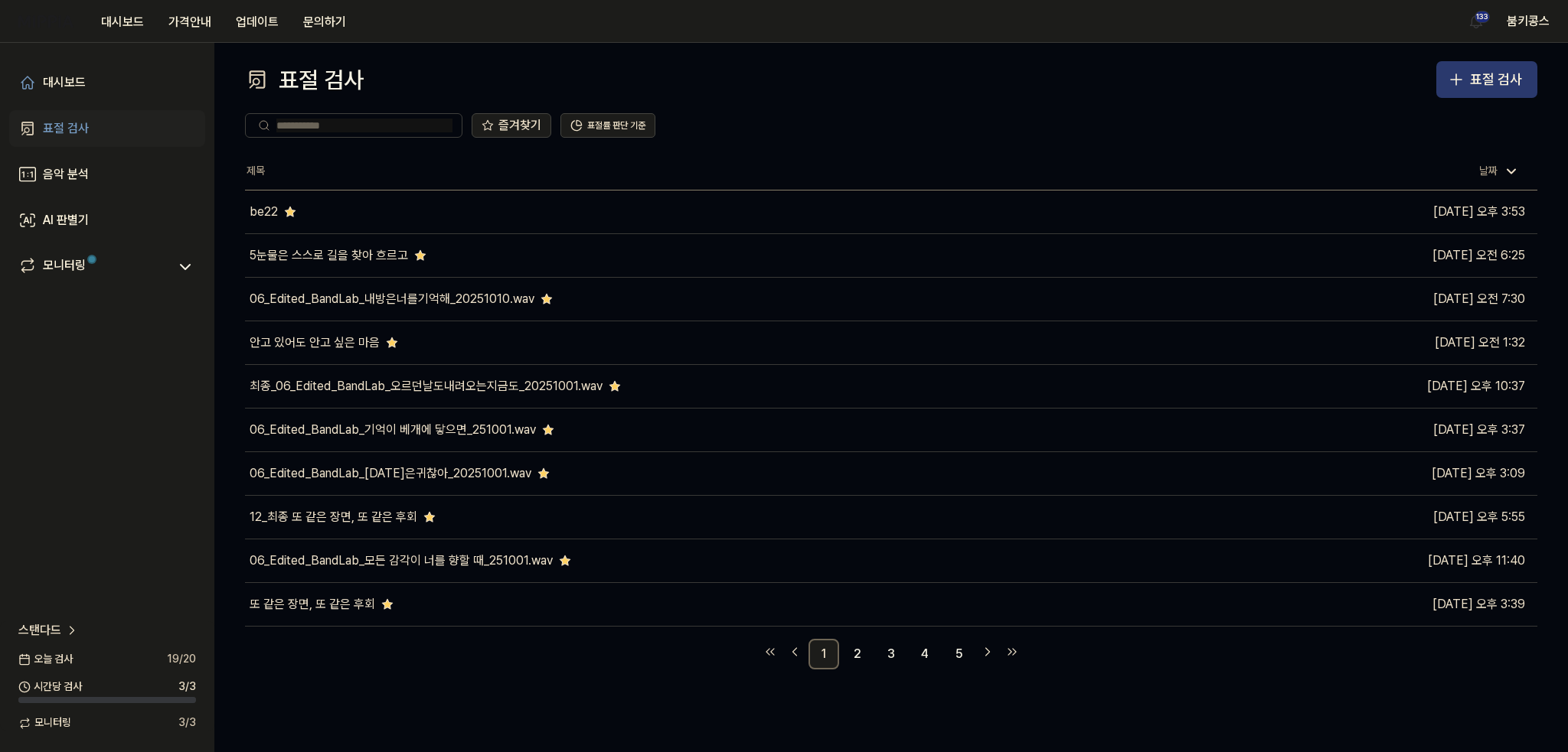
click at [1458, 78] on icon "button" at bounding box center [1456, 79] width 18 height 18
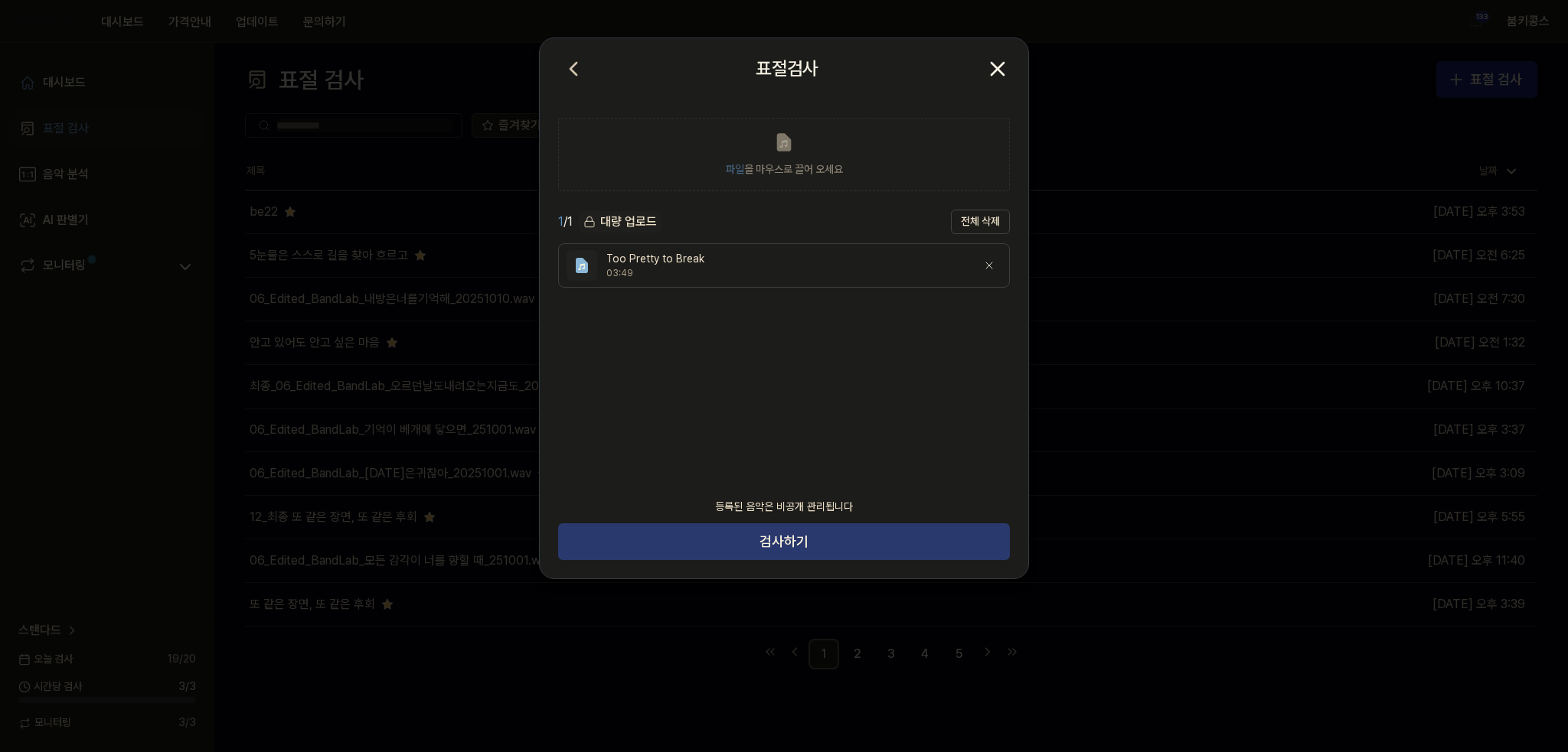
click at [788, 543] on button "검사하기" at bounding box center [784, 542] width 452 height 37
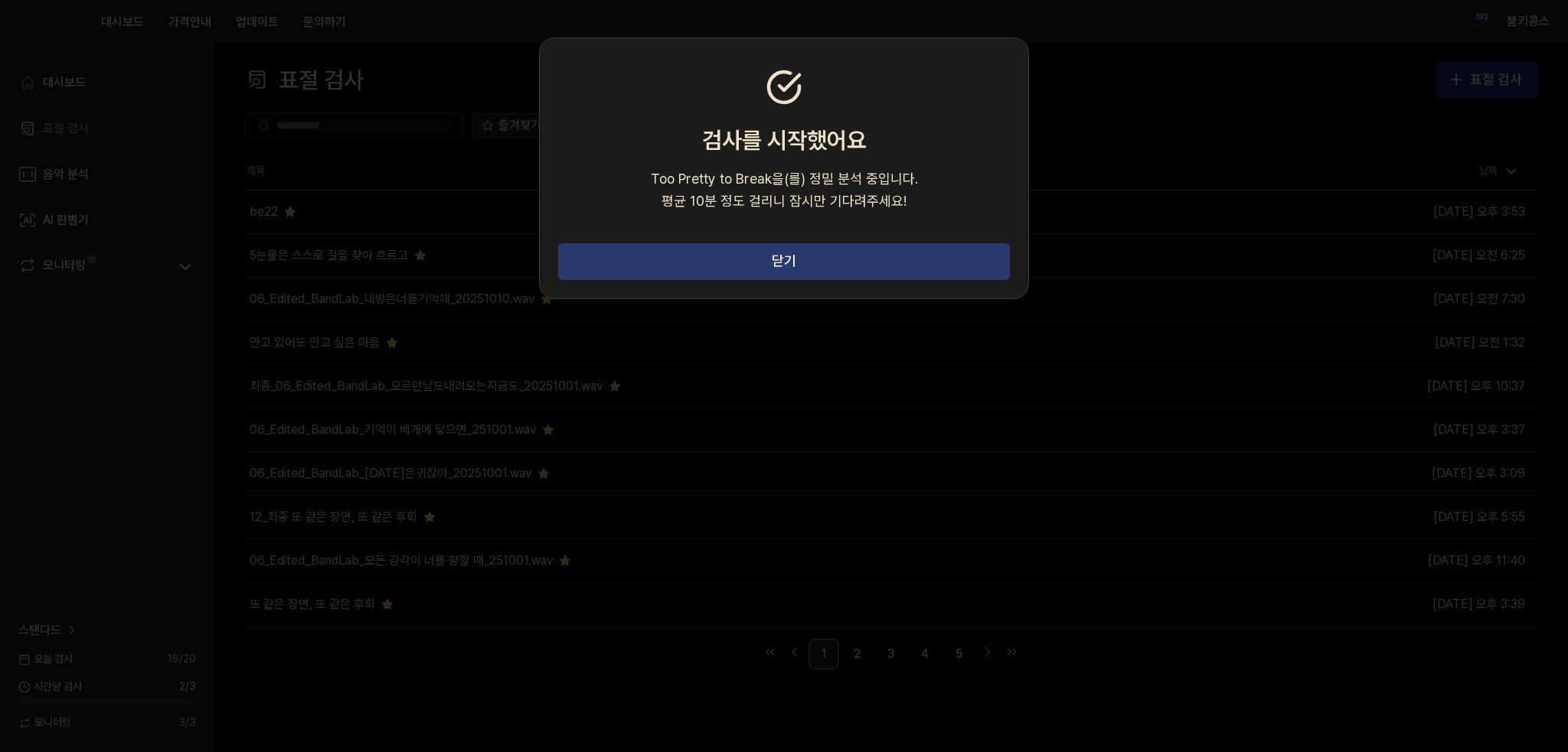
click at [851, 261] on button "닫기" at bounding box center [784, 262] width 452 height 37
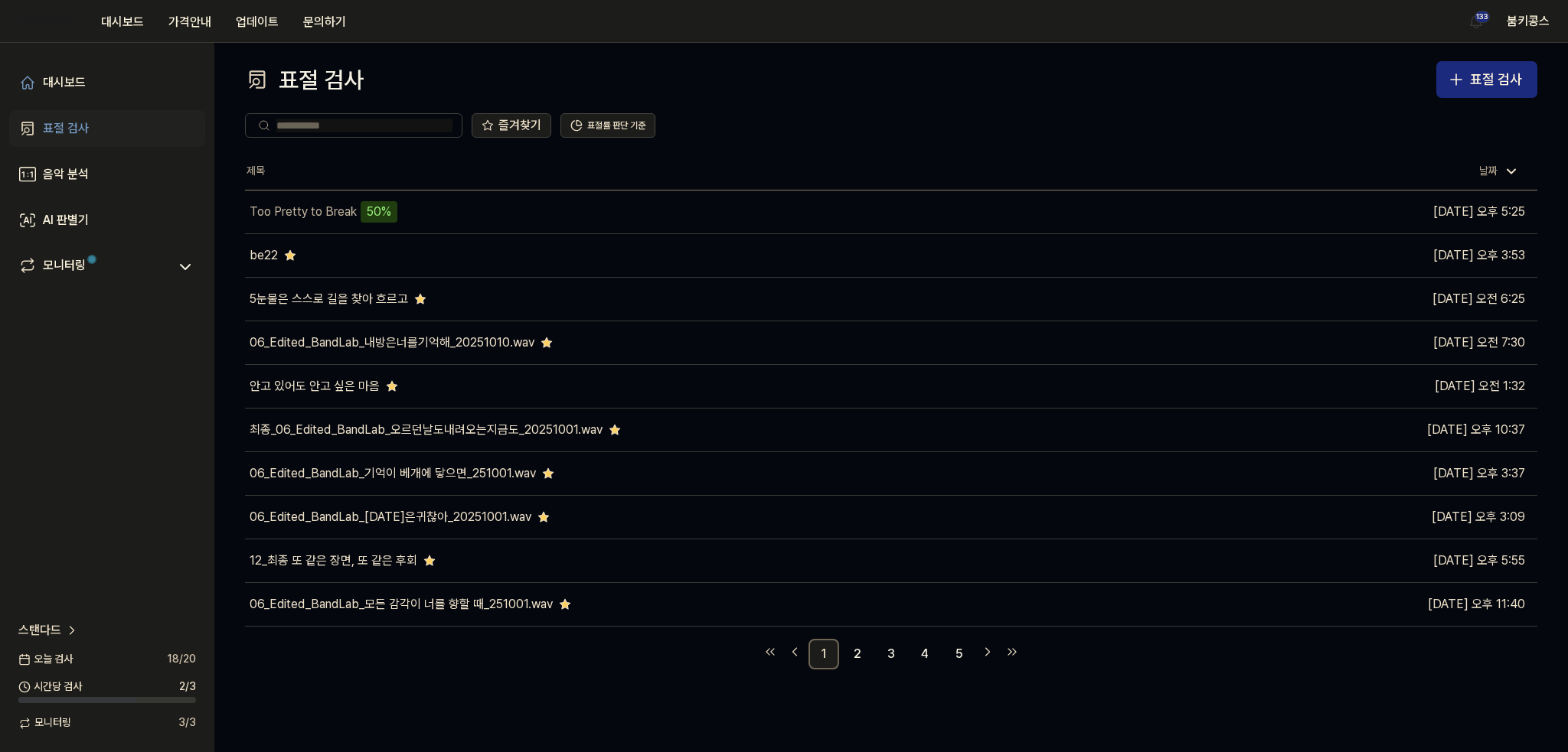
click at [596, 666] on nav "1 2 3 4 5" at bounding box center [891, 654] width 1292 height 31
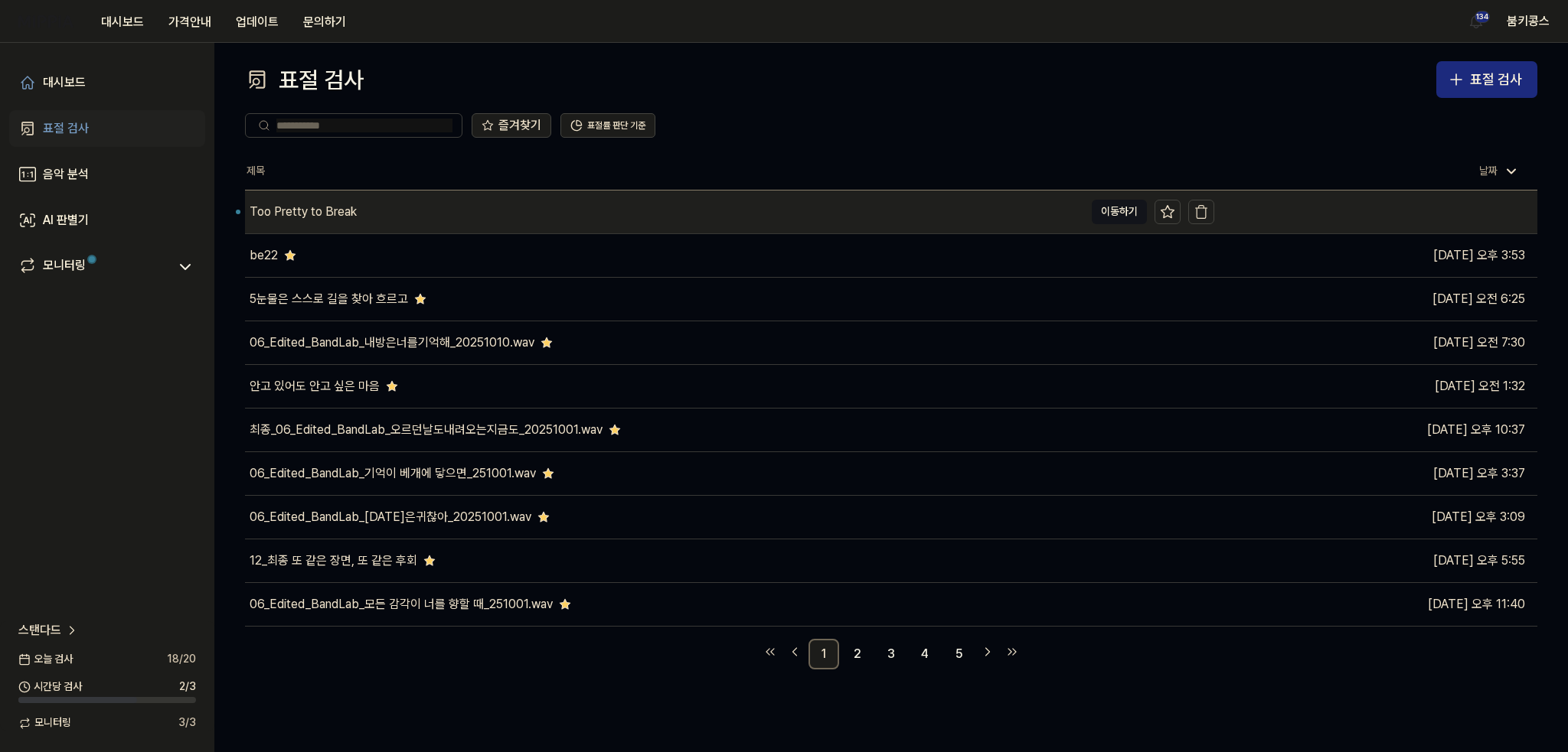
click at [424, 216] on div "Too Pretty to Break" at bounding box center [665, 212] width 839 height 43
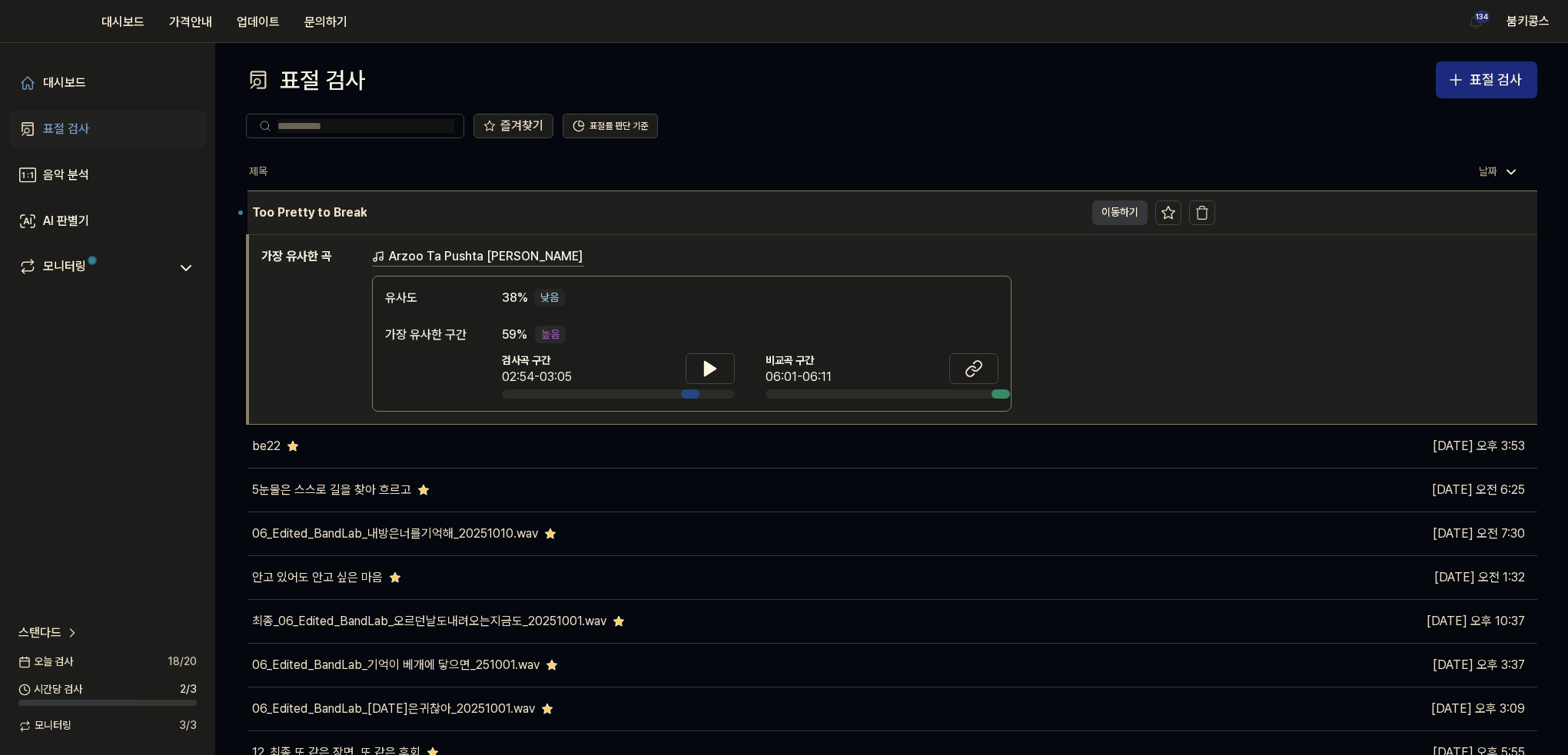
click at [1128, 211] on button "이동하기" at bounding box center [1119, 213] width 56 height 25
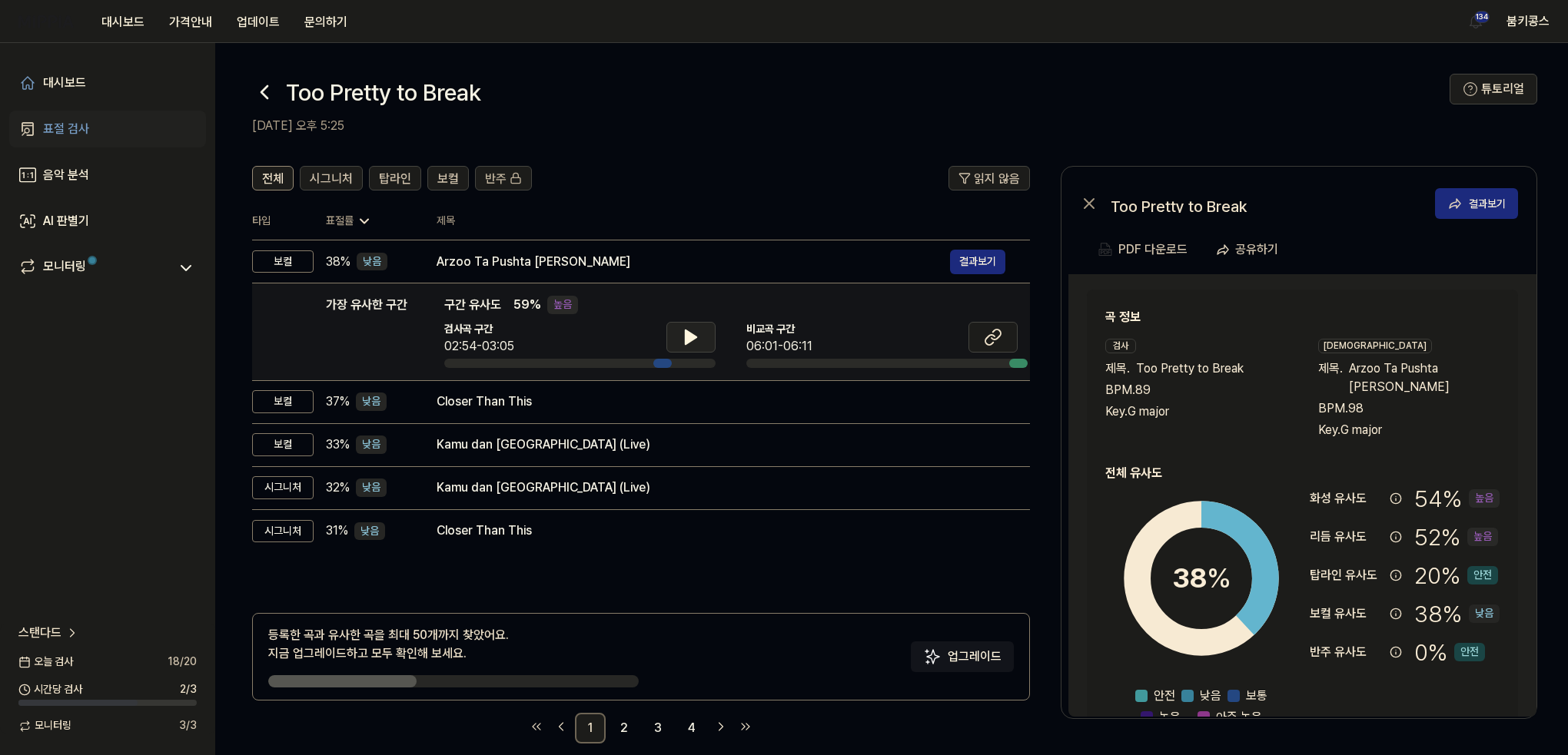
click at [701, 341] on button at bounding box center [691, 336] width 49 height 31
click at [689, 345] on icon at bounding box center [691, 337] width 18 height 18
click at [993, 337] on icon at bounding box center [993, 337] width 18 height 18
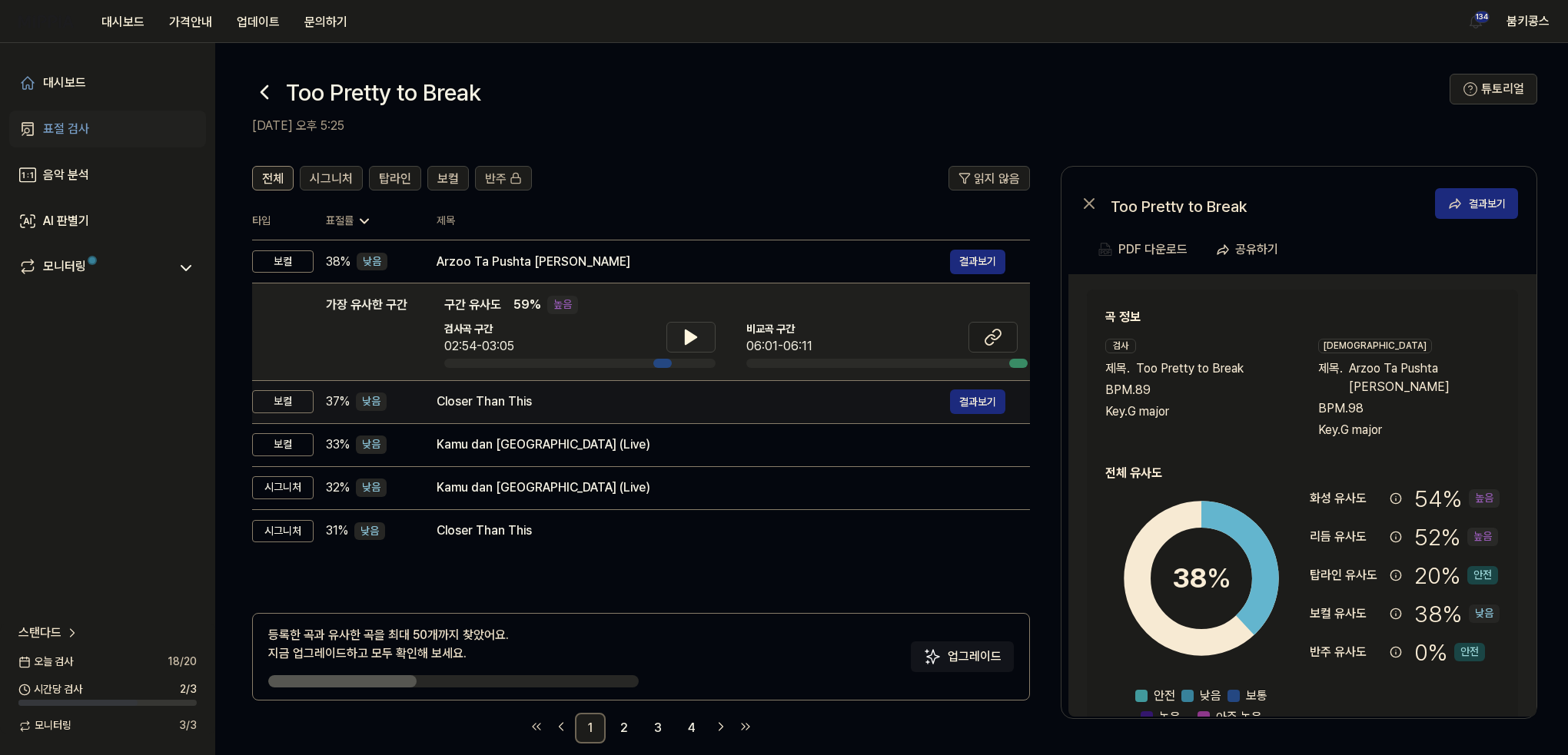
click at [574, 411] on div "Closer Than This 결과보기" at bounding box center [721, 402] width 569 height 25
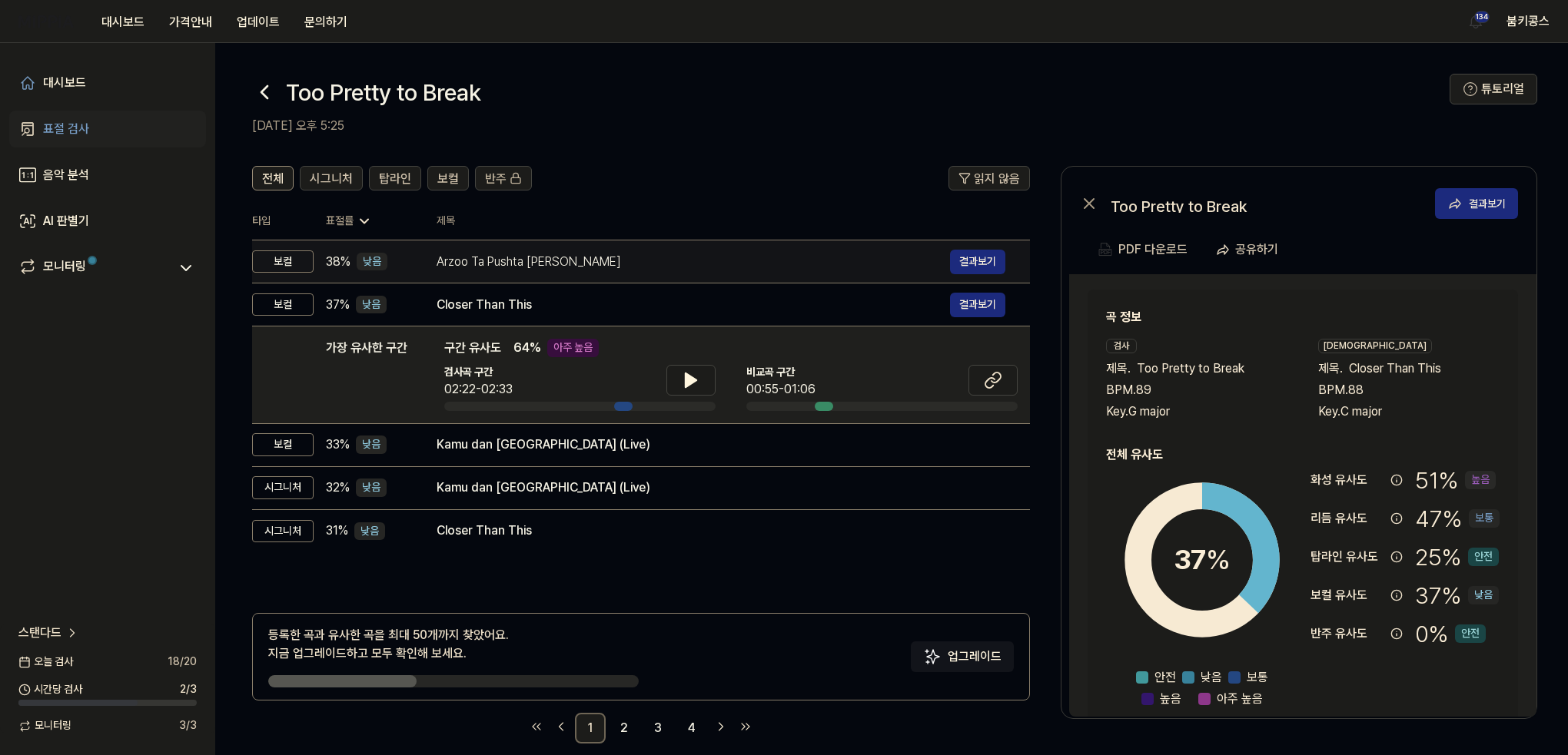
click at [652, 261] on div "Arzoo Ta Pushta Lai Keleru" at bounding box center [693, 262] width 513 height 18
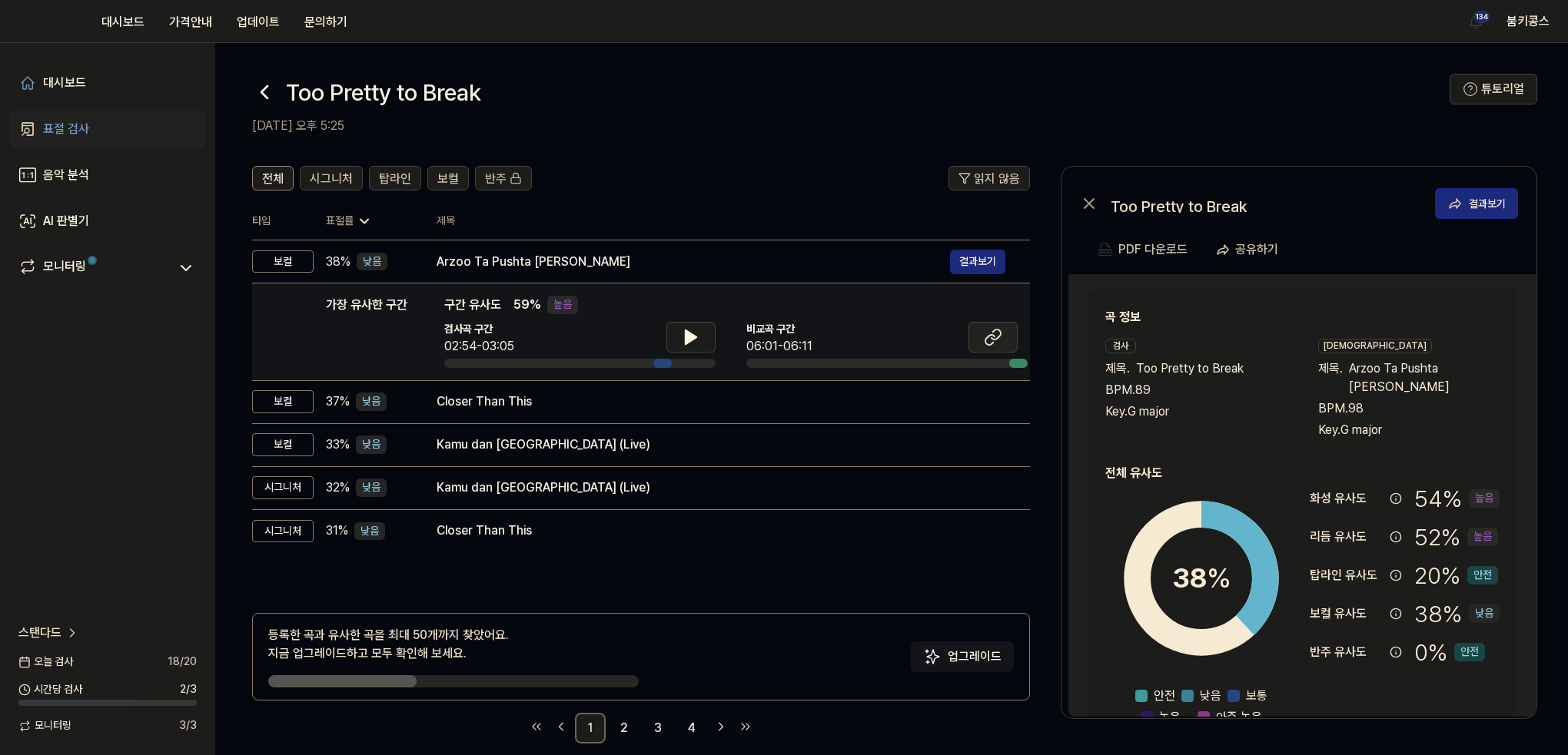
click at [996, 326] on button at bounding box center [993, 336] width 49 height 31
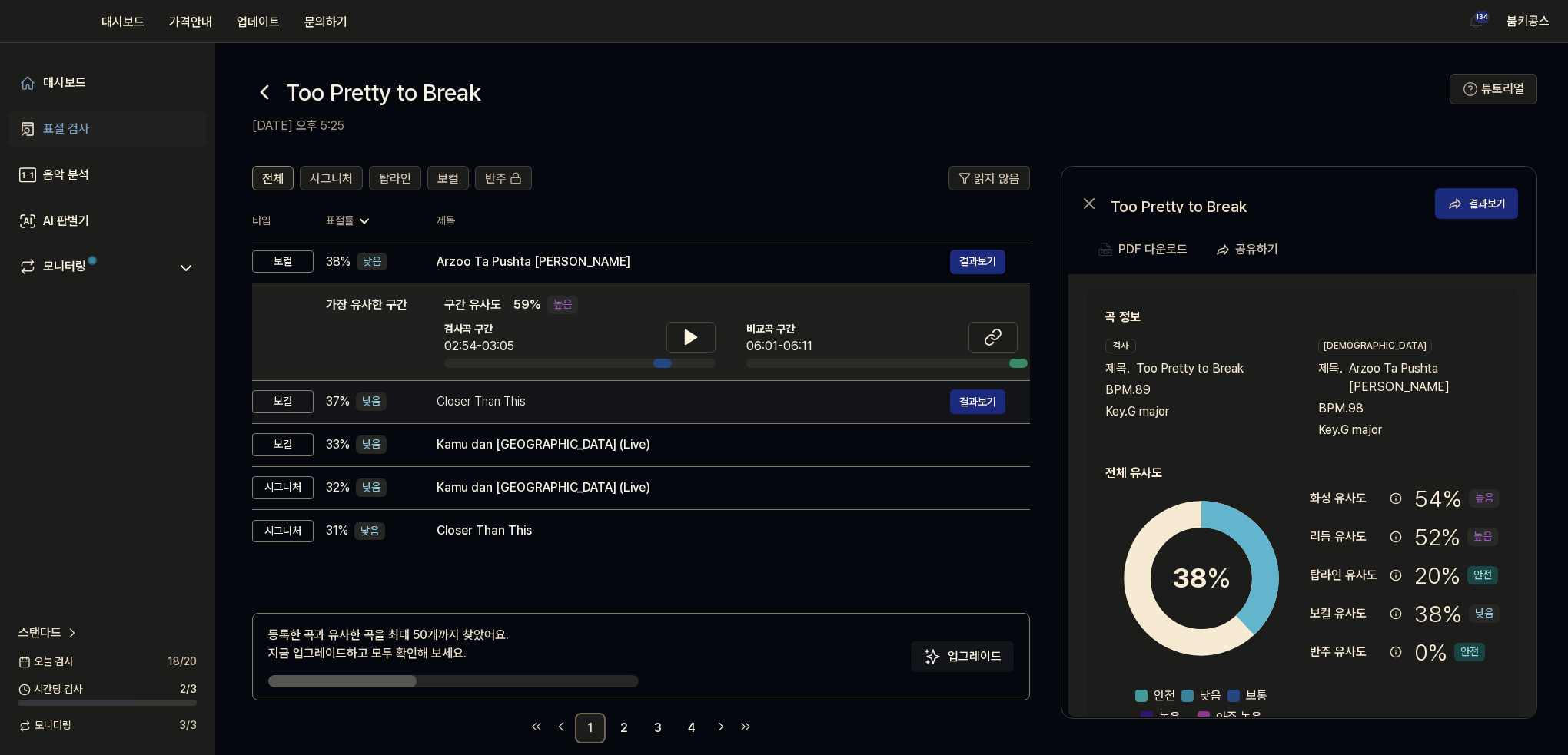
click at [584, 391] on div "Closer Than This 결과보기" at bounding box center [721, 402] width 569 height 25
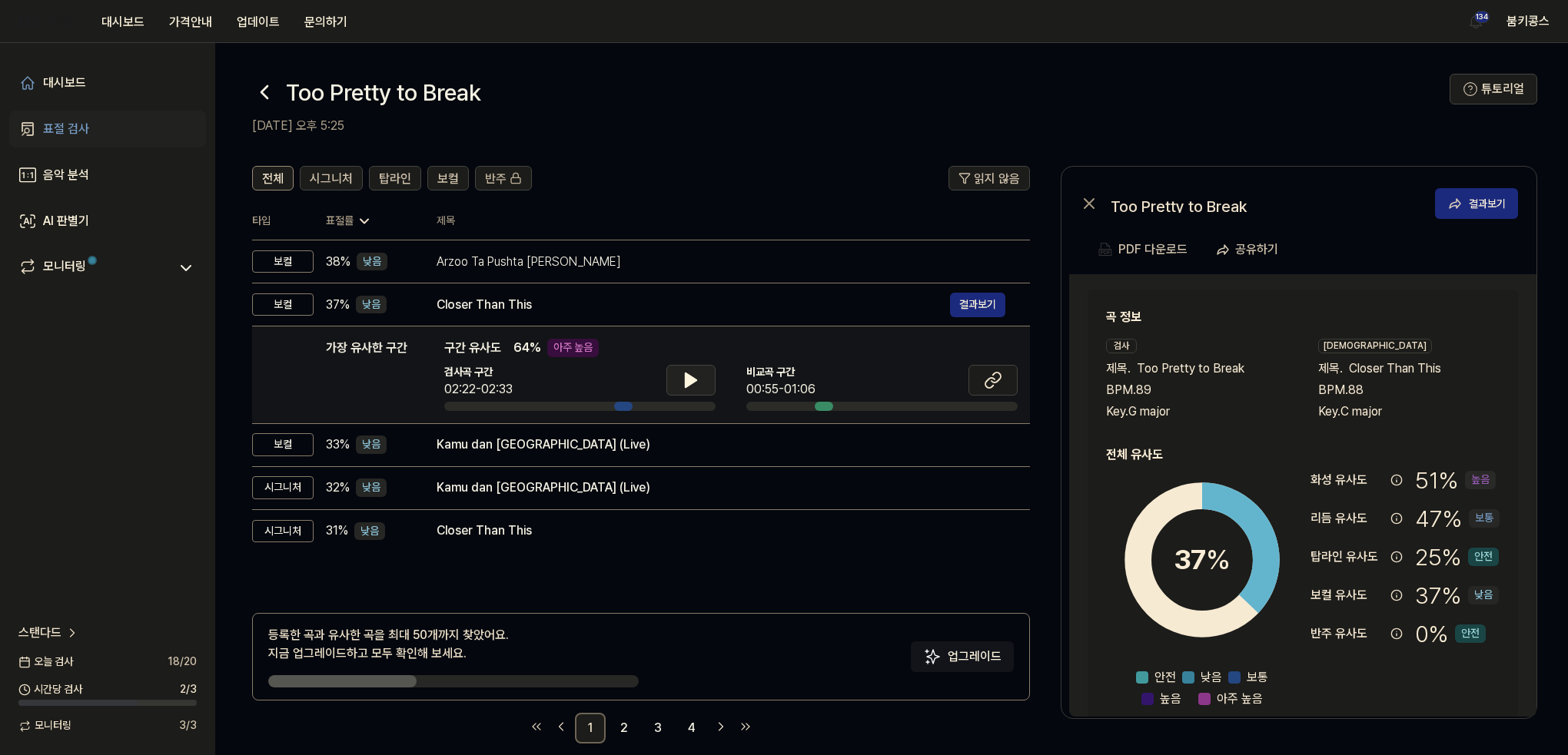
click at [686, 383] on icon at bounding box center [691, 380] width 11 height 14
click at [687, 383] on icon at bounding box center [688, 380] width 3 height 12
click at [1002, 383] on icon at bounding box center [993, 380] width 18 height 18
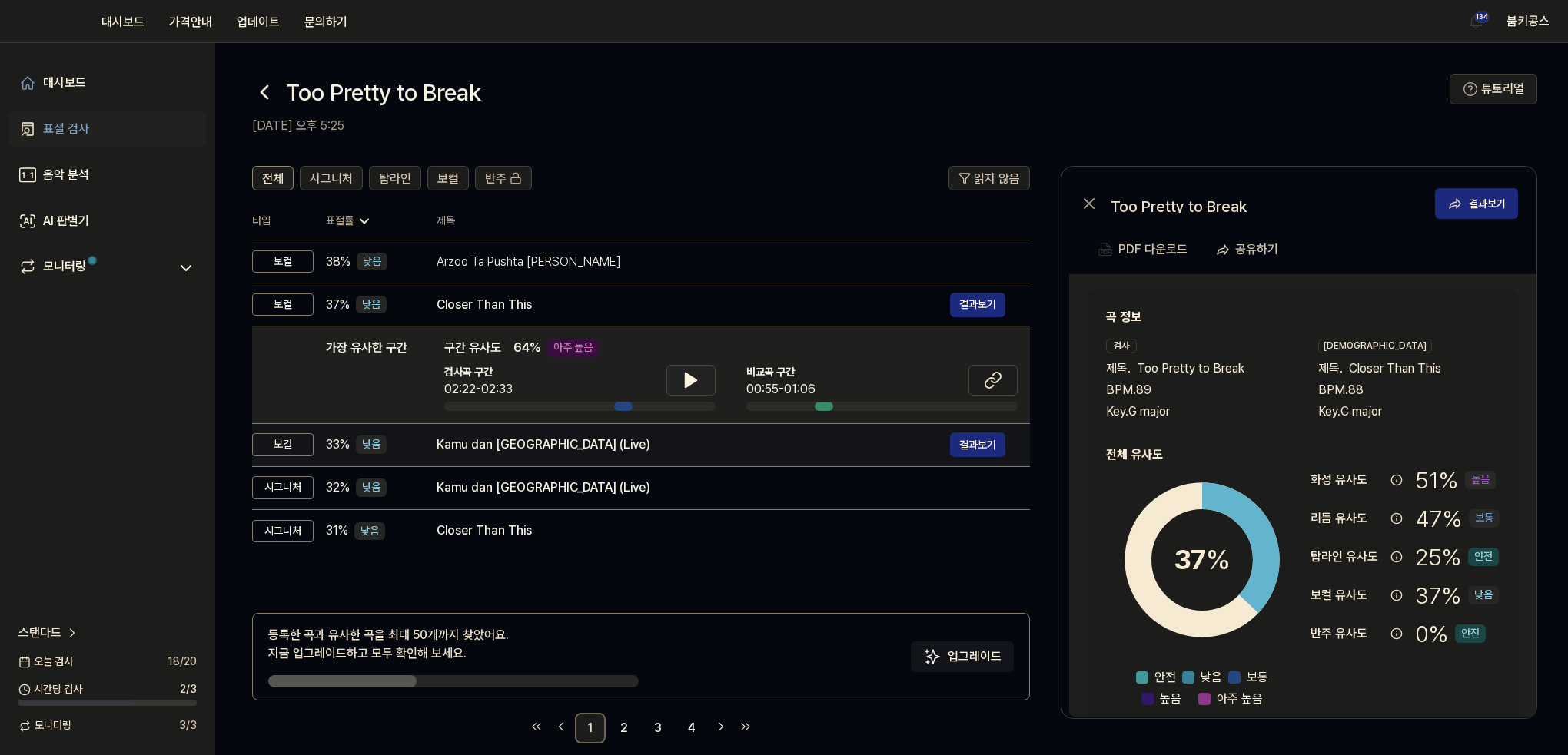
click at [561, 440] on div "Kamu dan Jakarta (Live)" at bounding box center [693, 445] width 513 height 18
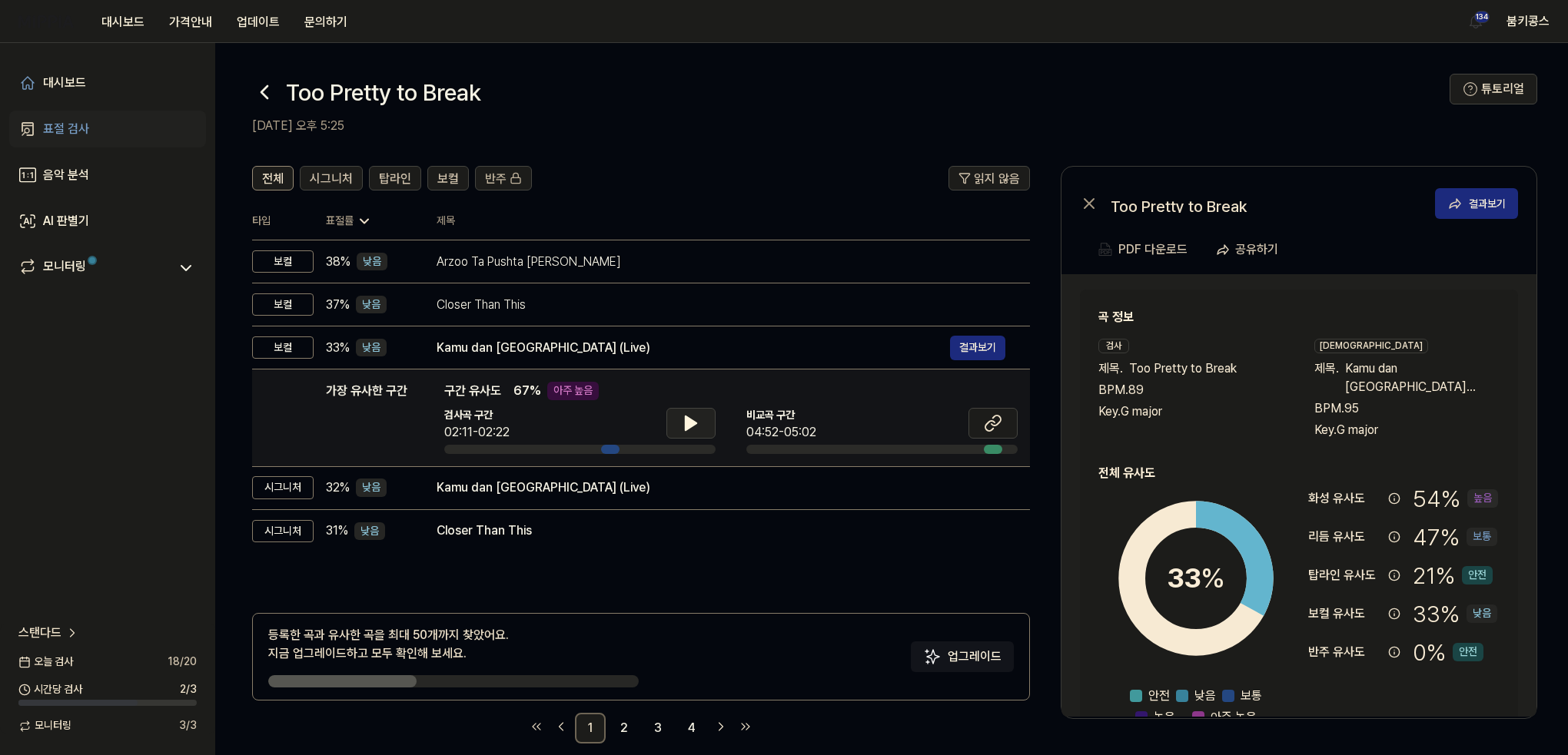
click at [697, 423] on icon at bounding box center [691, 423] width 18 height 18
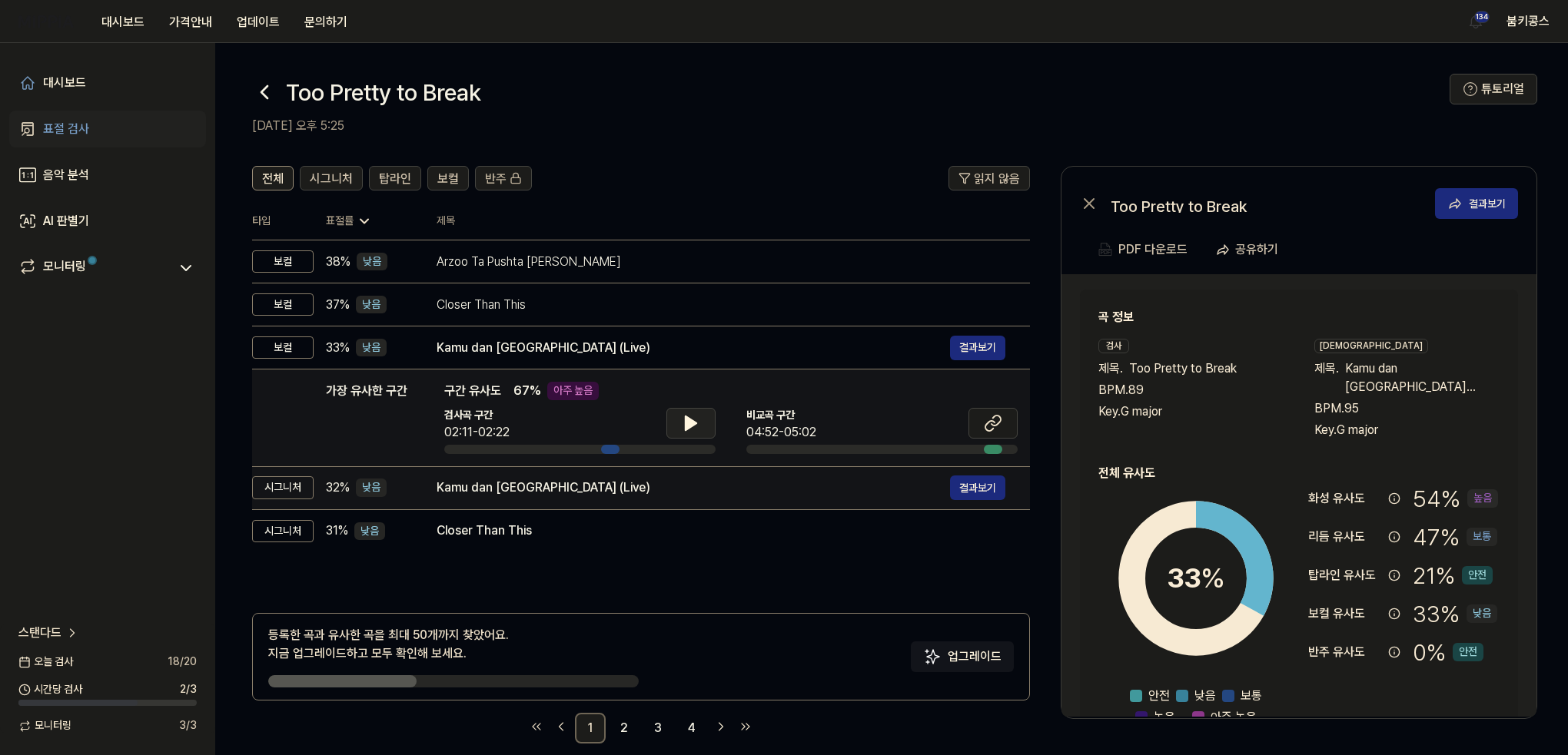
click at [651, 480] on div "Kamu dan Jakarta (Live)" at bounding box center [693, 488] width 513 height 18
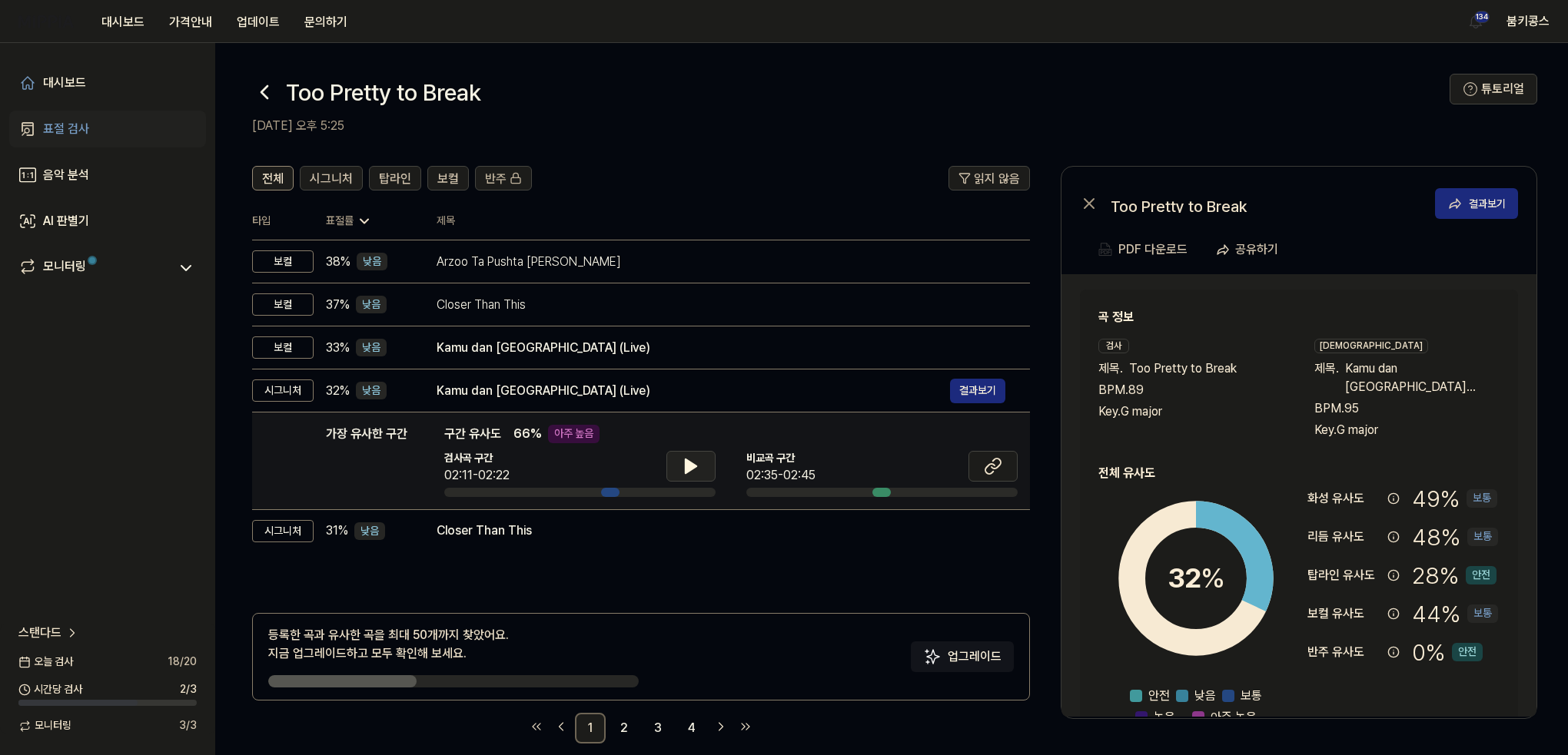
click at [677, 462] on button at bounding box center [691, 466] width 49 height 31
click at [682, 462] on icon at bounding box center [691, 467] width 18 height 18
click at [993, 451] on button at bounding box center [993, 466] width 49 height 31
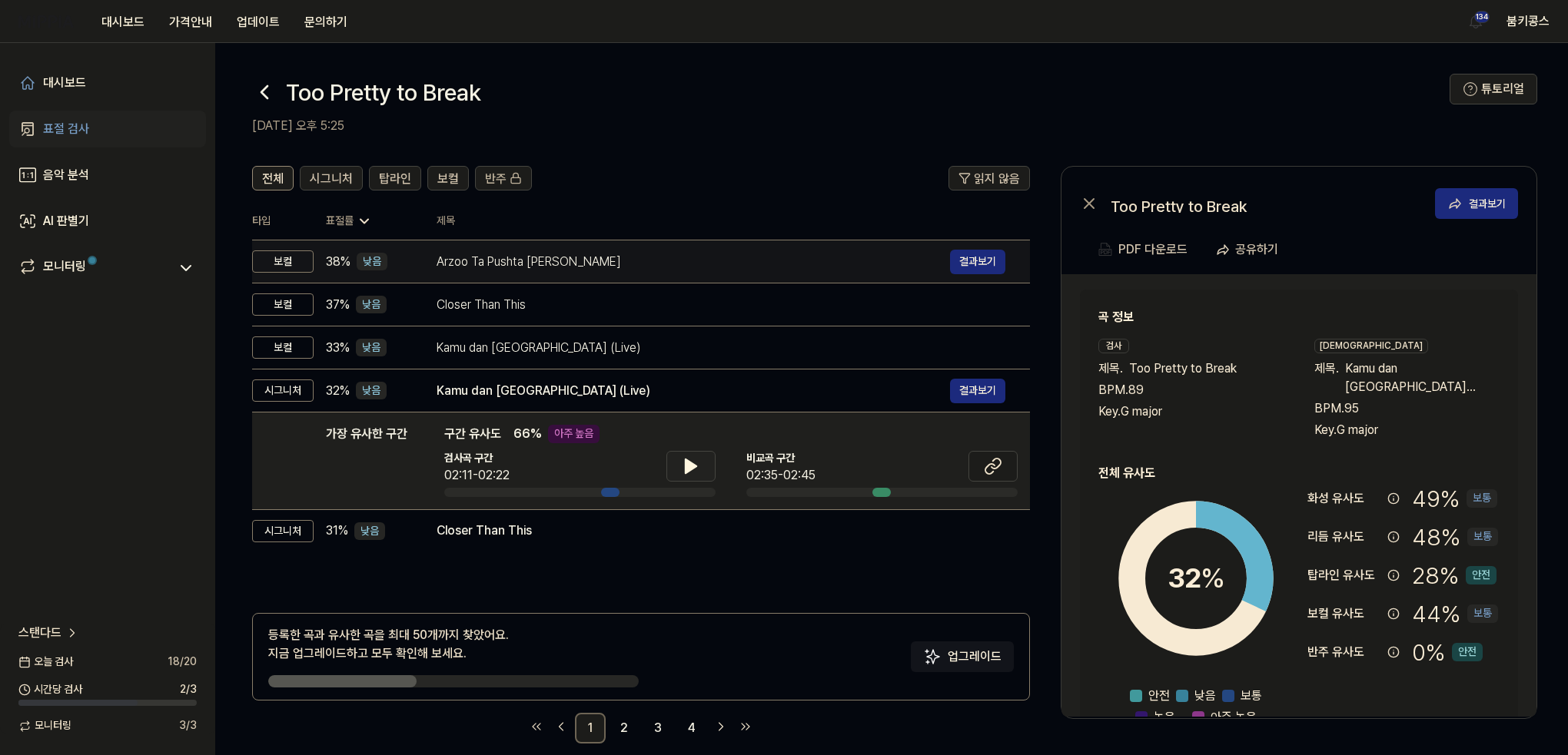
click at [487, 261] on div "Arzoo Ta Pushta Lai Keleru" at bounding box center [693, 262] width 513 height 18
